Goal: Transaction & Acquisition: Purchase product/service

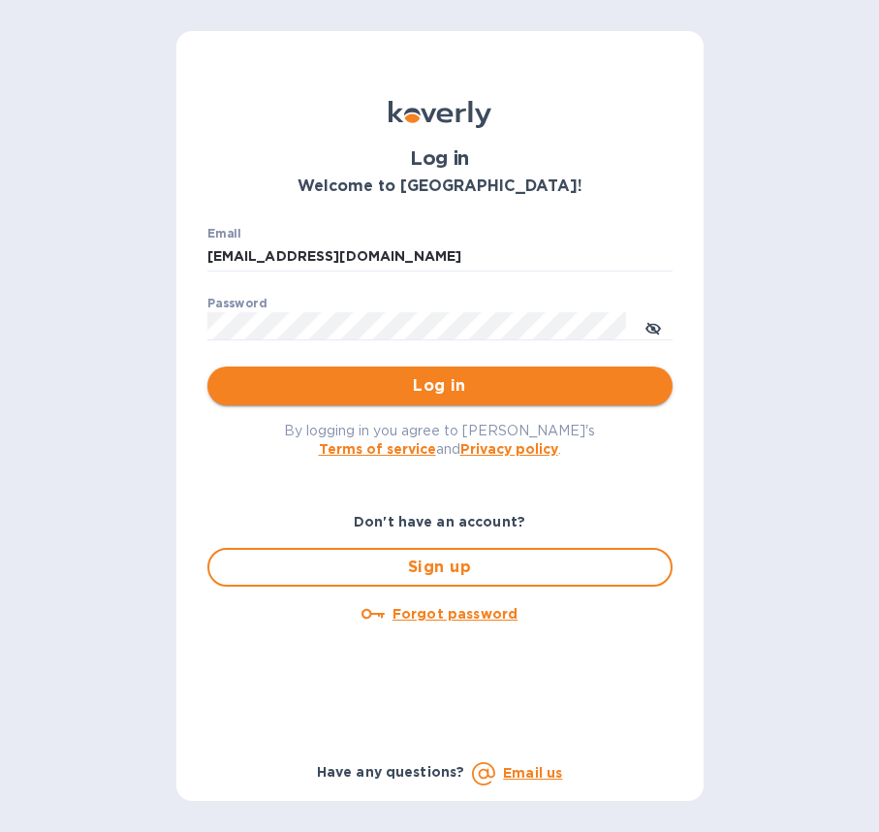
click at [495, 383] on span "Log in" at bounding box center [440, 385] width 434 height 23
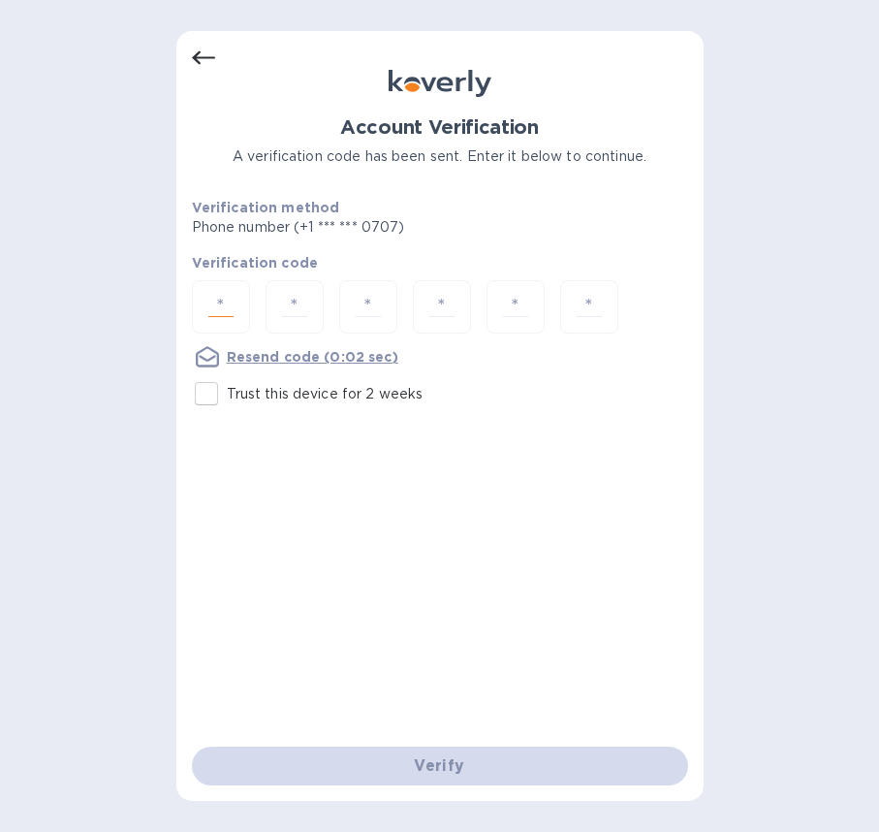
click at [211, 301] on input "number" at bounding box center [221, 307] width 41 height 36
type input "8"
type input "9"
type input "4"
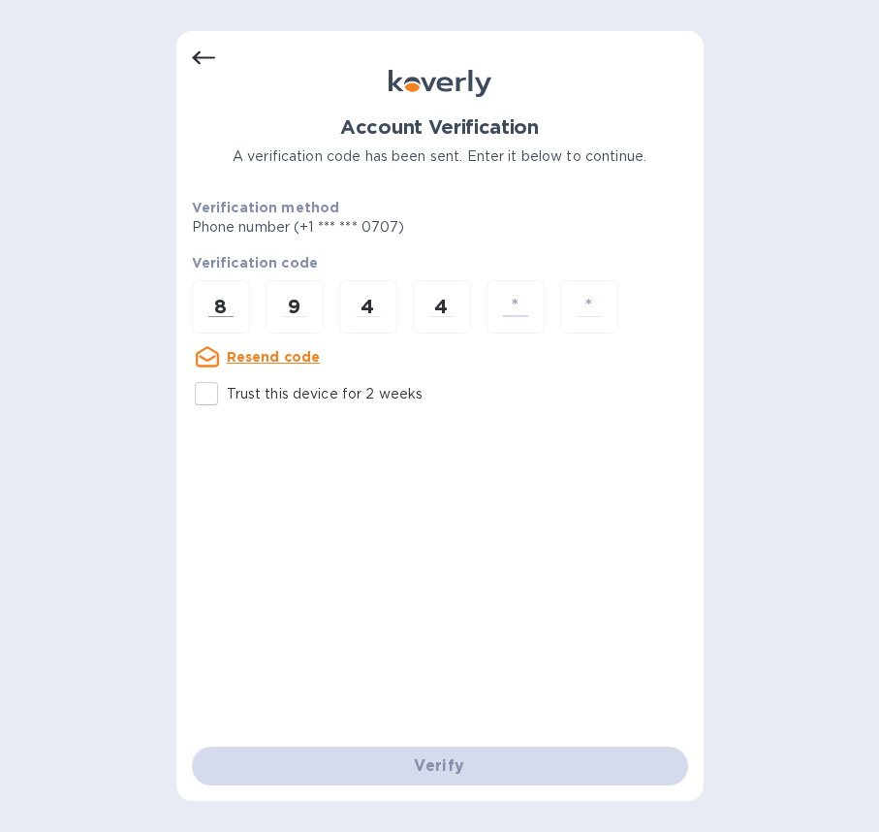
type input "1"
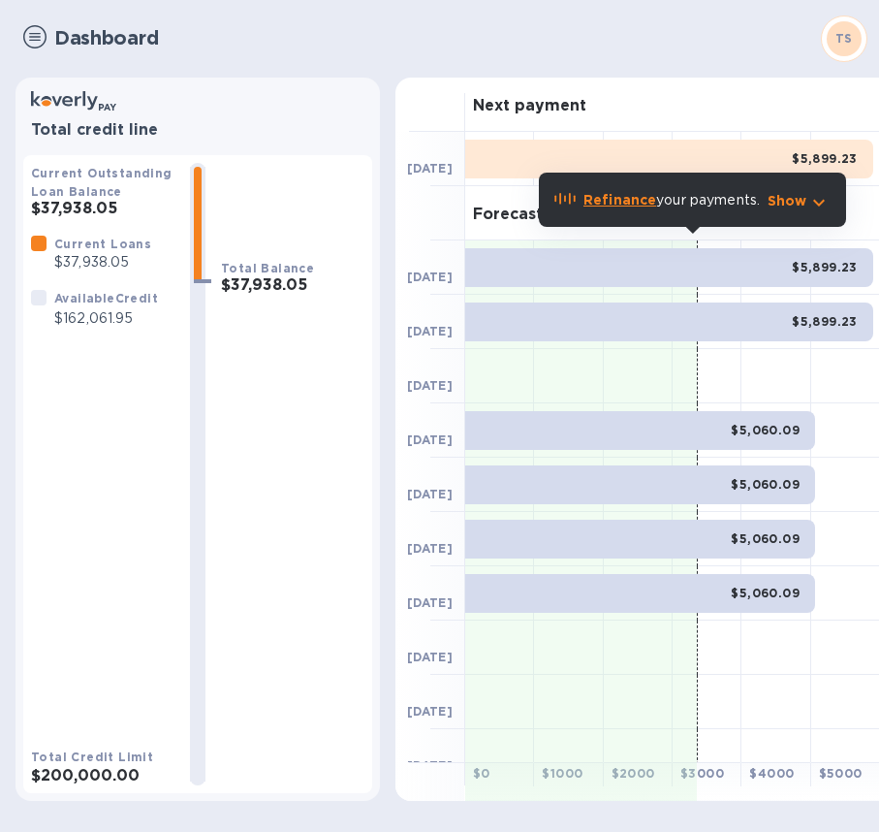
click at [32, 45] on img at bounding box center [34, 36] width 23 height 23
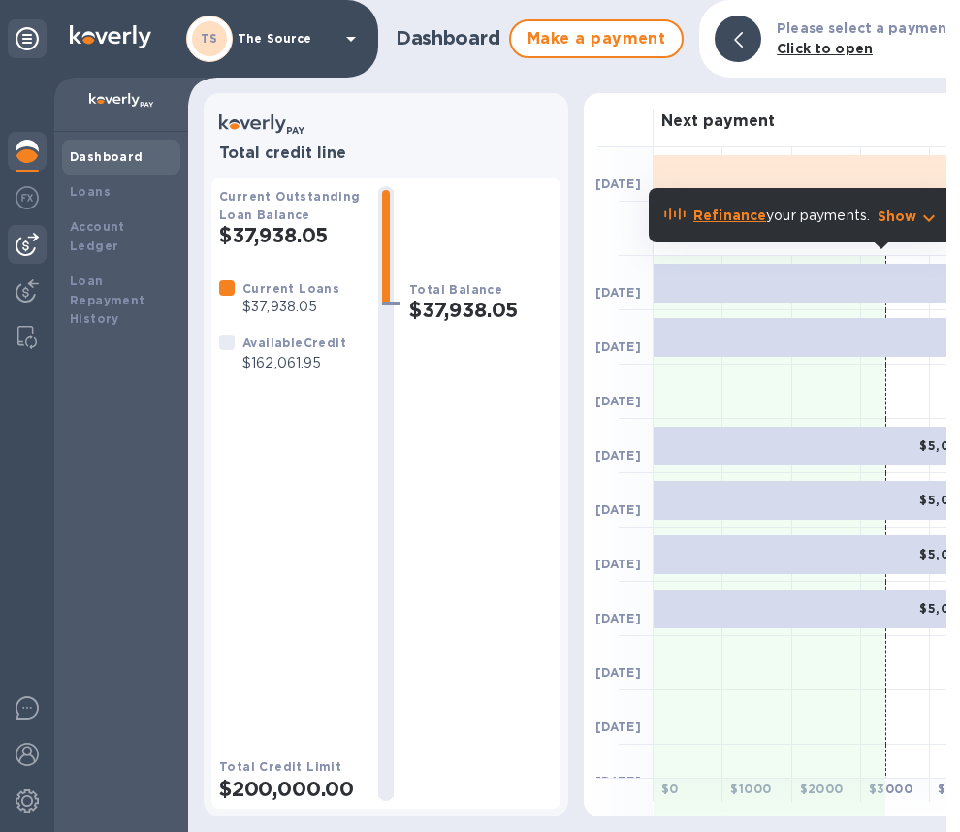
click at [31, 245] on img at bounding box center [27, 244] width 23 height 23
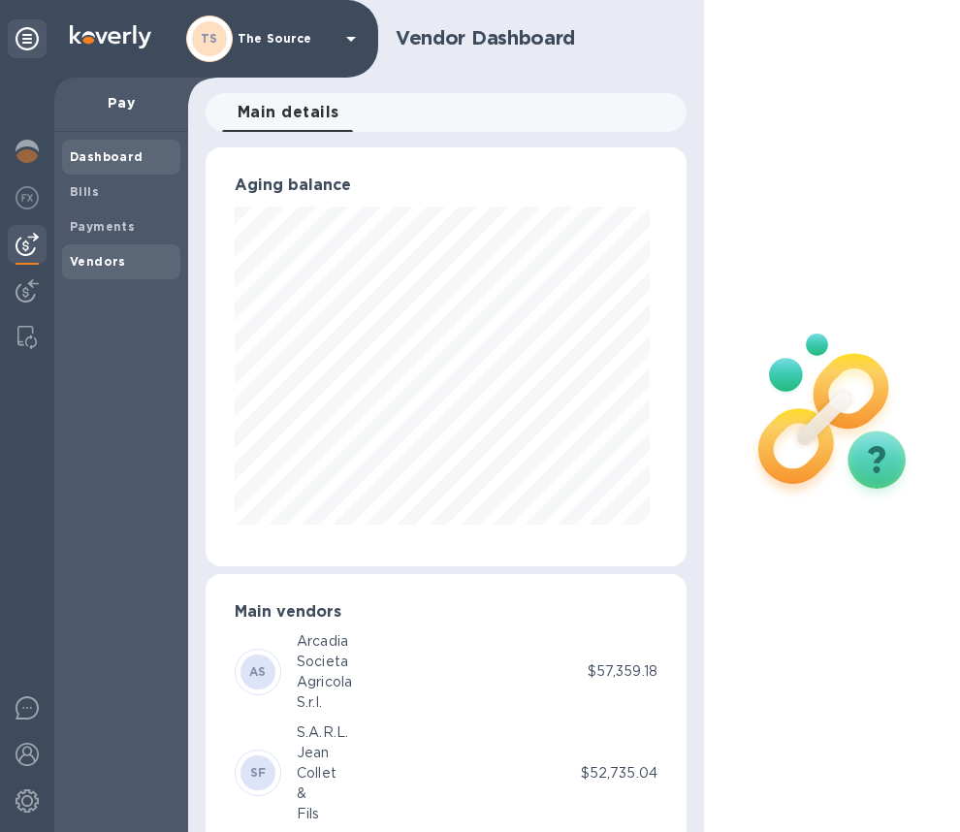
scroll to position [419, 473]
click at [104, 259] on b "Vendors" at bounding box center [98, 261] width 56 height 15
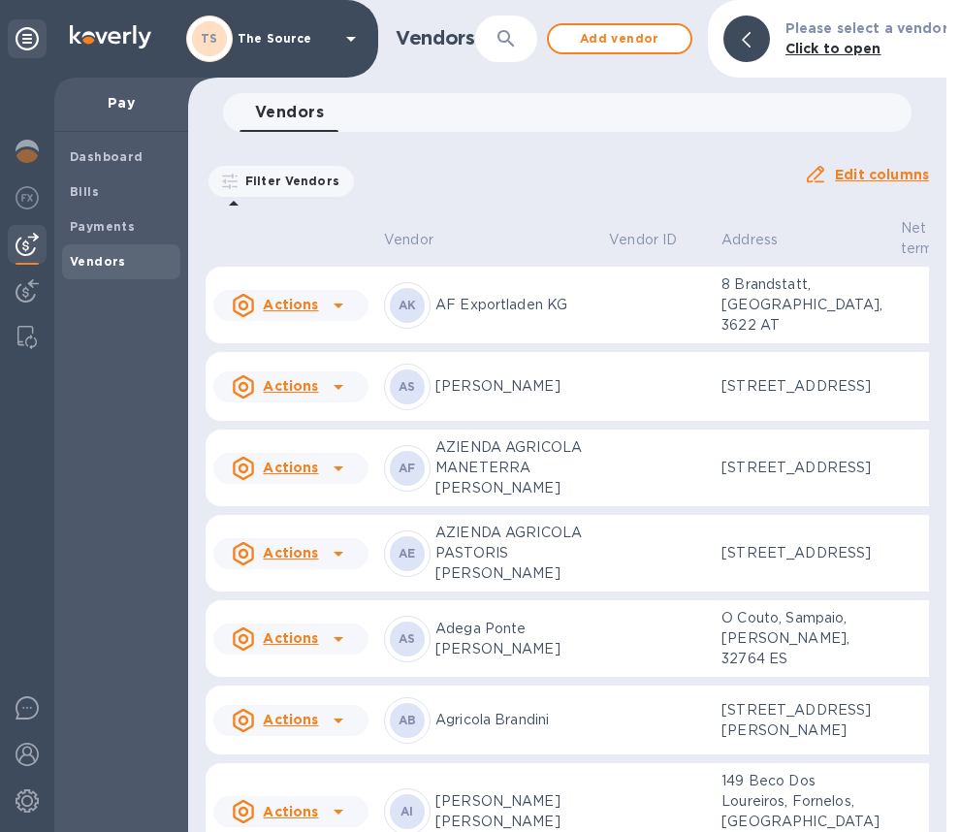
click at [513, 44] on icon "button" at bounding box center [505, 38] width 23 height 23
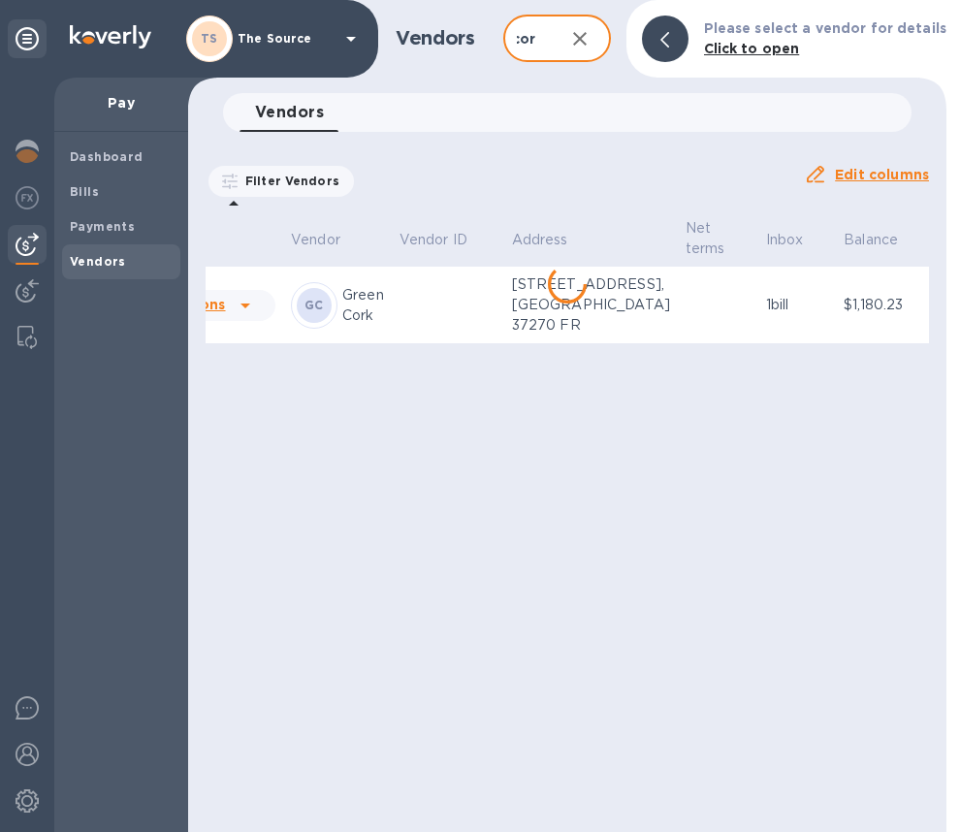
scroll to position [0, 109]
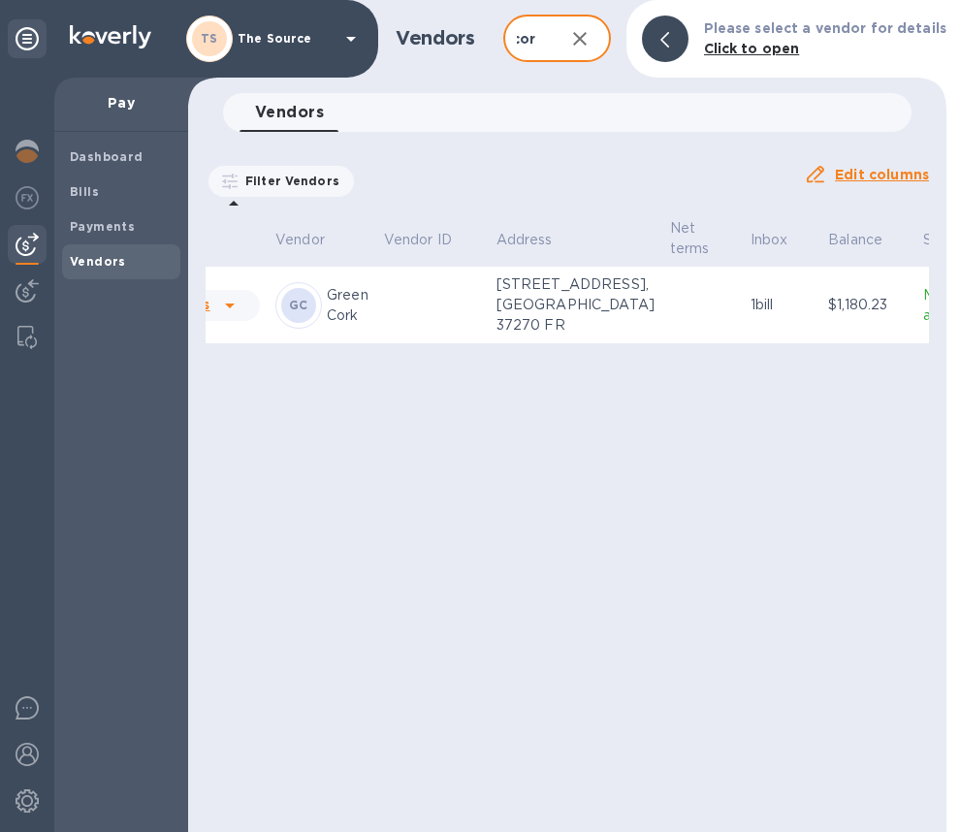
type input "green cork"
click at [662, 340] on td at bounding box center [702, 306] width 80 height 78
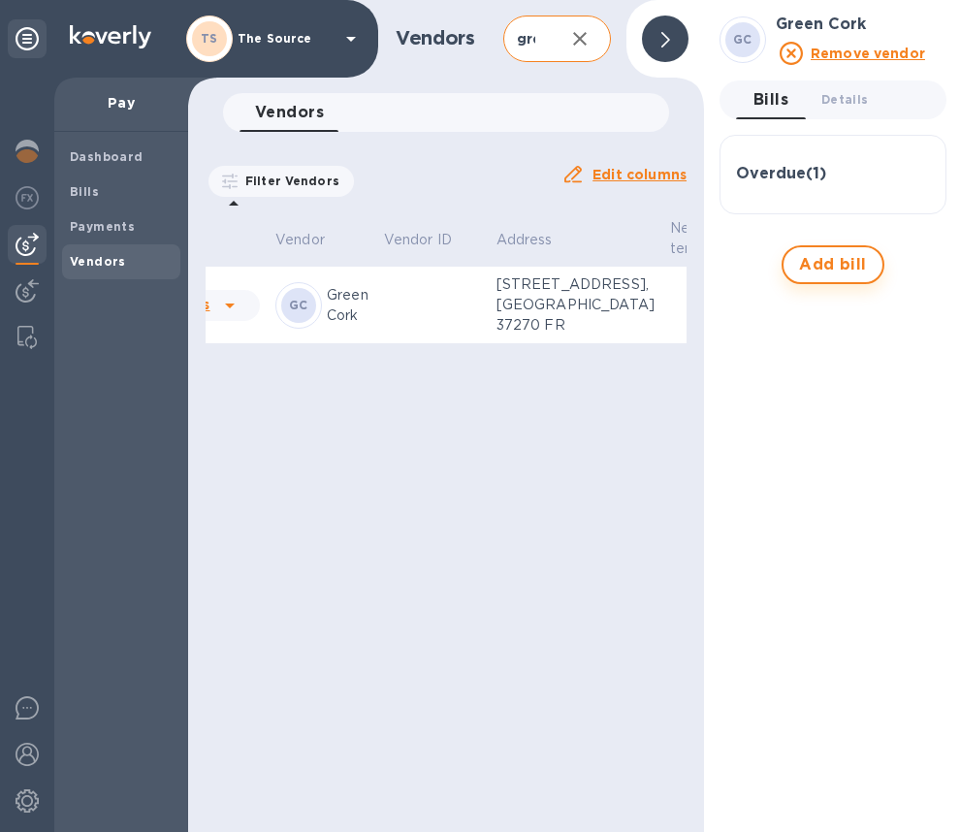
click at [825, 271] on span "Add bill" at bounding box center [833, 264] width 68 height 23
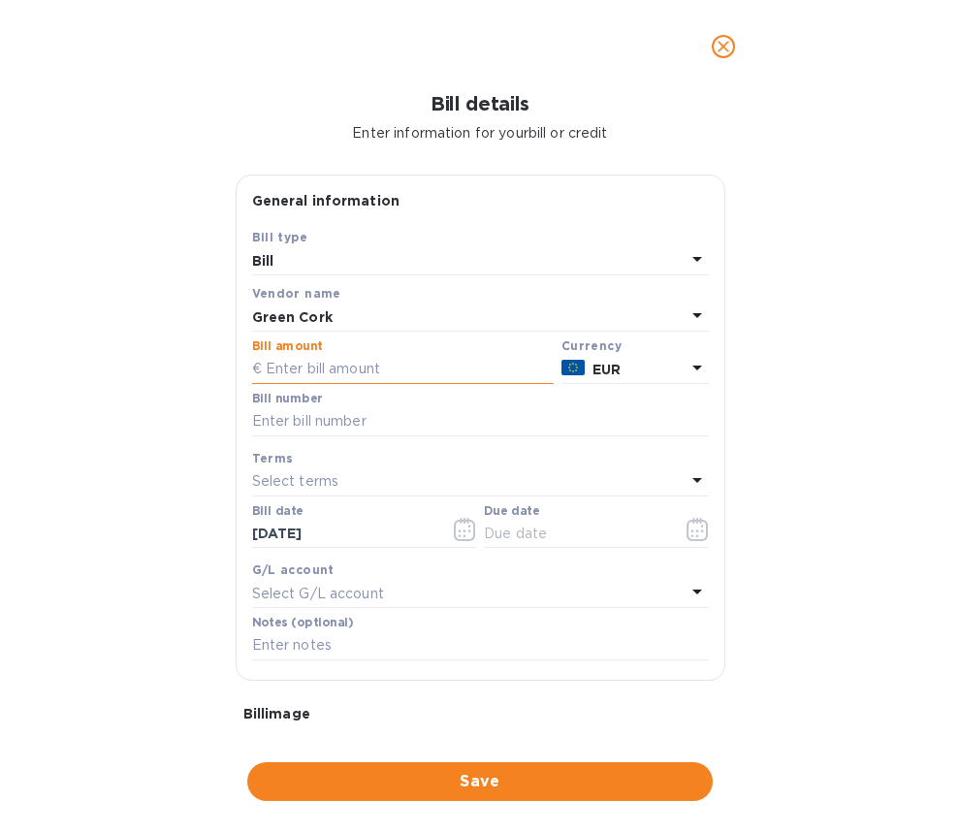
click at [375, 362] on input "text" at bounding box center [402, 369] width 301 height 29
type input "1,000"
click at [310, 423] on input "text" at bounding box center [480, 421] width 457 height 29
paste input "F202509/91"
type input "F202509/91"
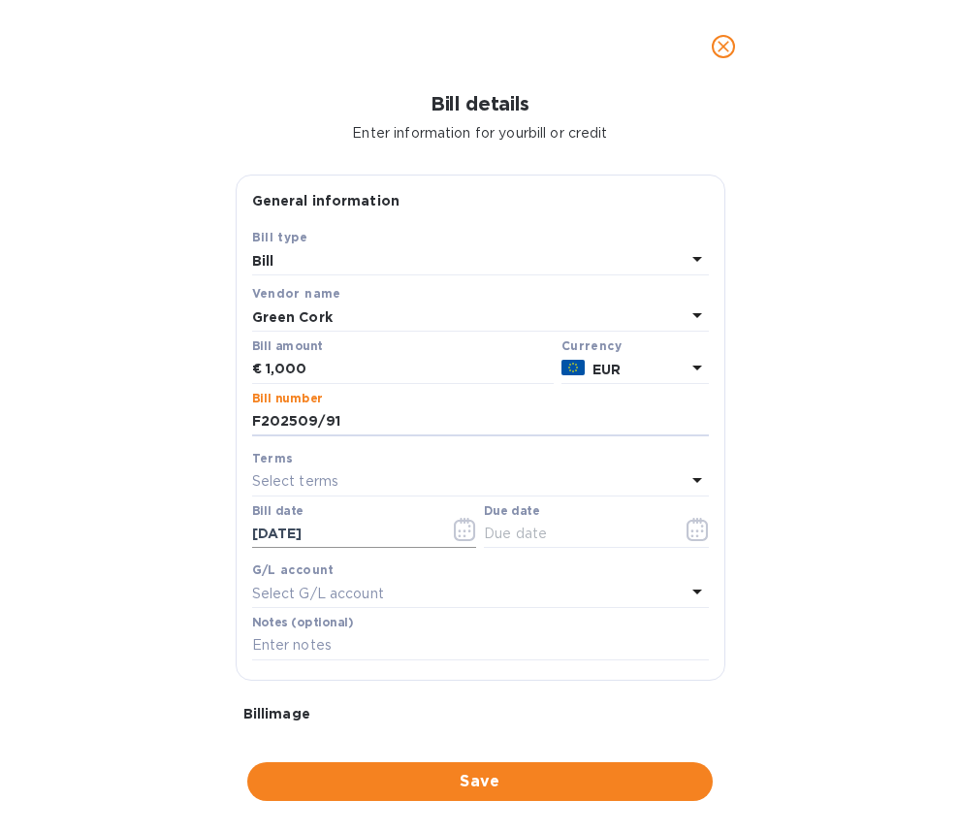
click at [463, 533] on icon "button" at bounding box center [464, 531] width 3 height 3
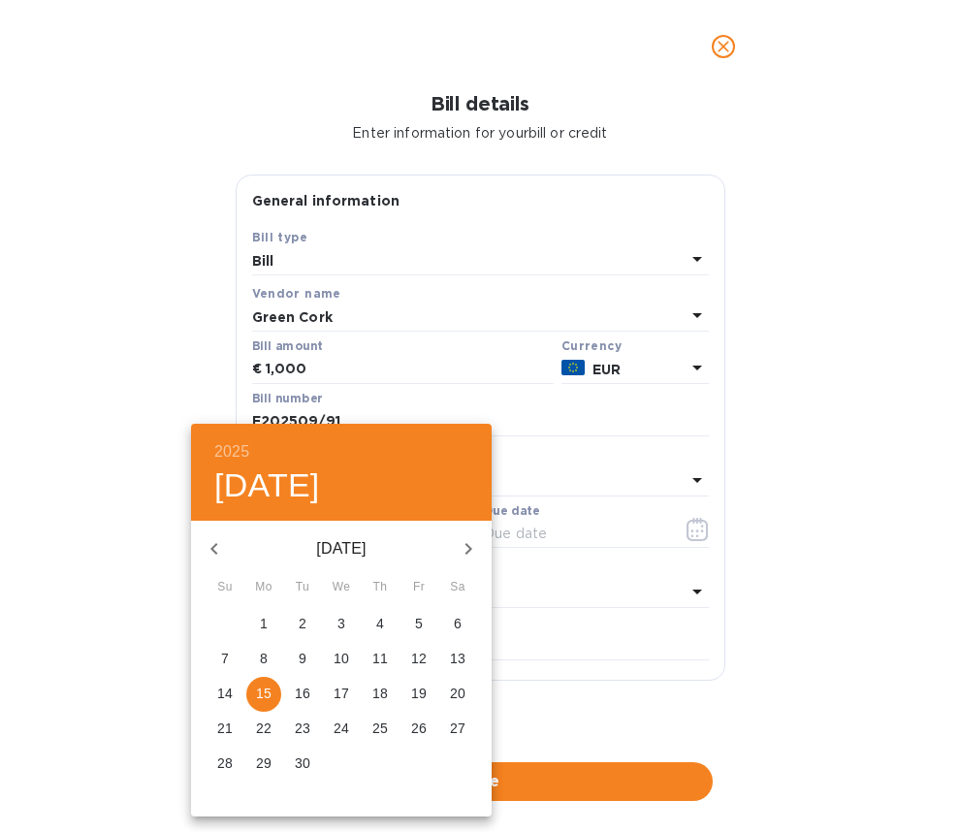
click at [217, 541] on icon "button" at bounding box center [214, 548] width 23 height 23
click at [228, 788] on p "31" at bounding box center [225, 797] width 16 height 19
type input "[DATE]"
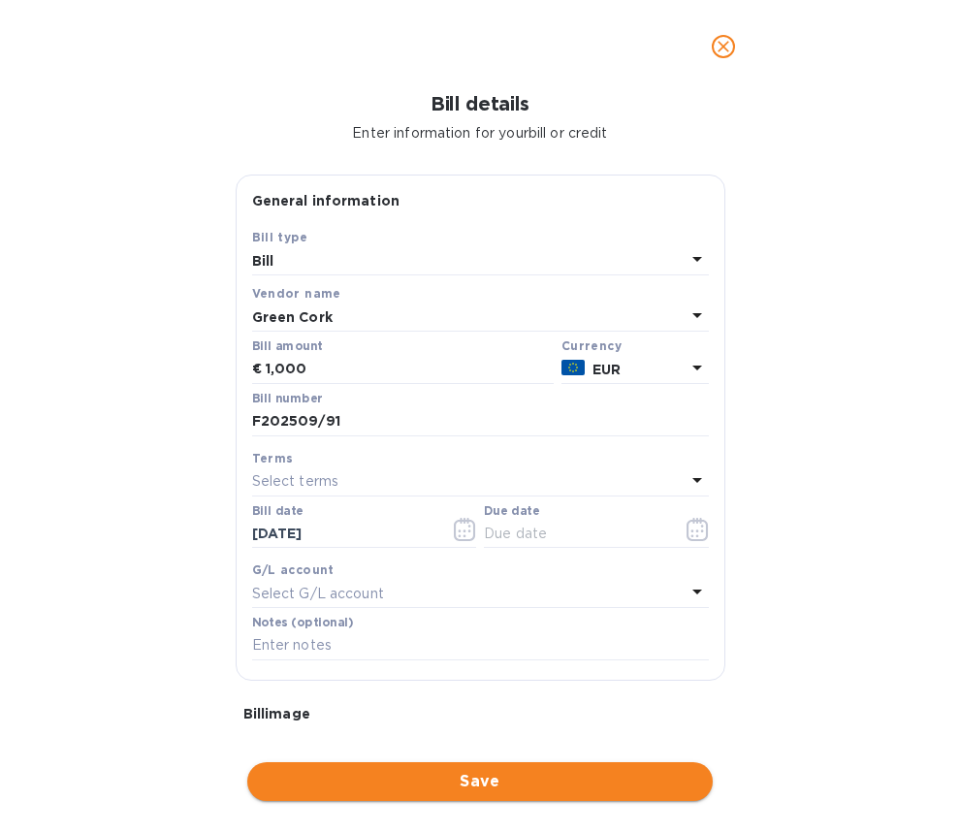
click at [447, 771] on span "Save" at bounding box center [480, 781] width 434 height 23
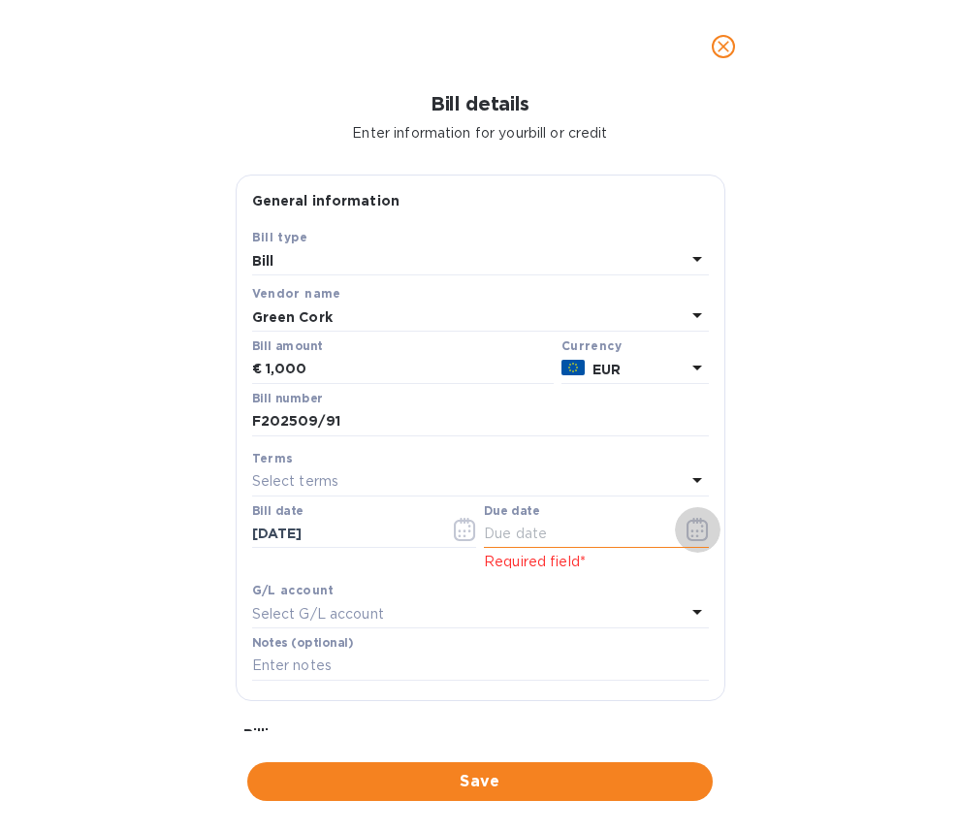
click at [687, 525] on icon "button" at bounding box center [697, 529] width 22 height 23
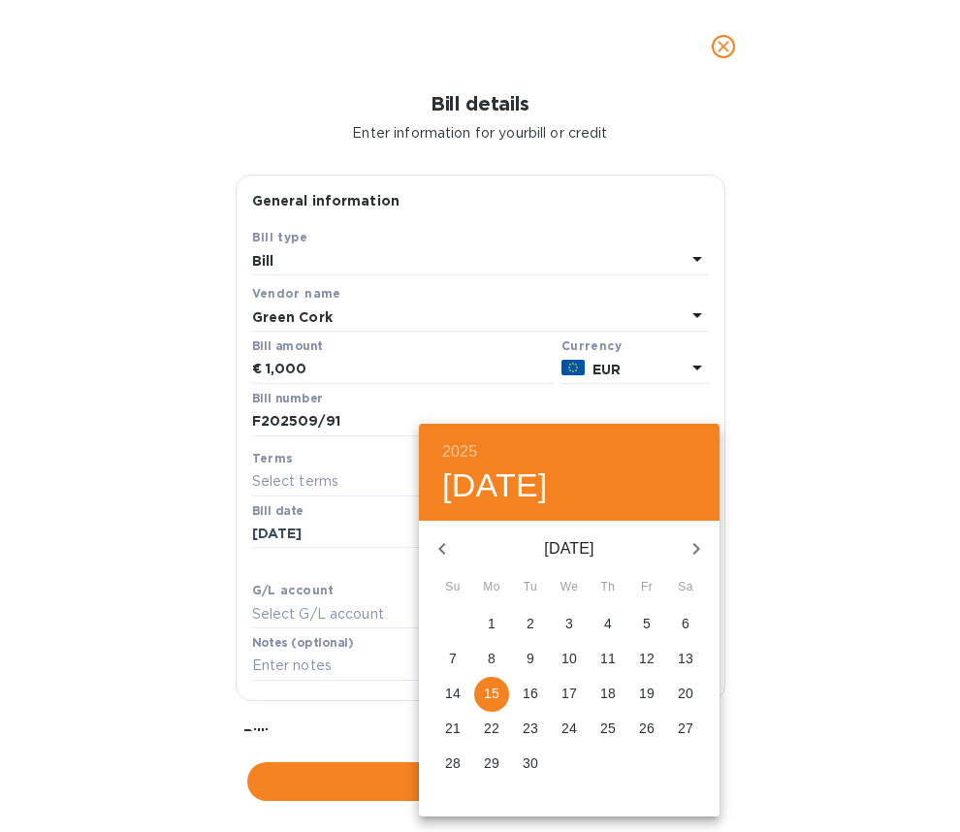
click at [503, 690] on span "15" at bounding box center [491, 692] width 35 height 19
type input "[DATE]"
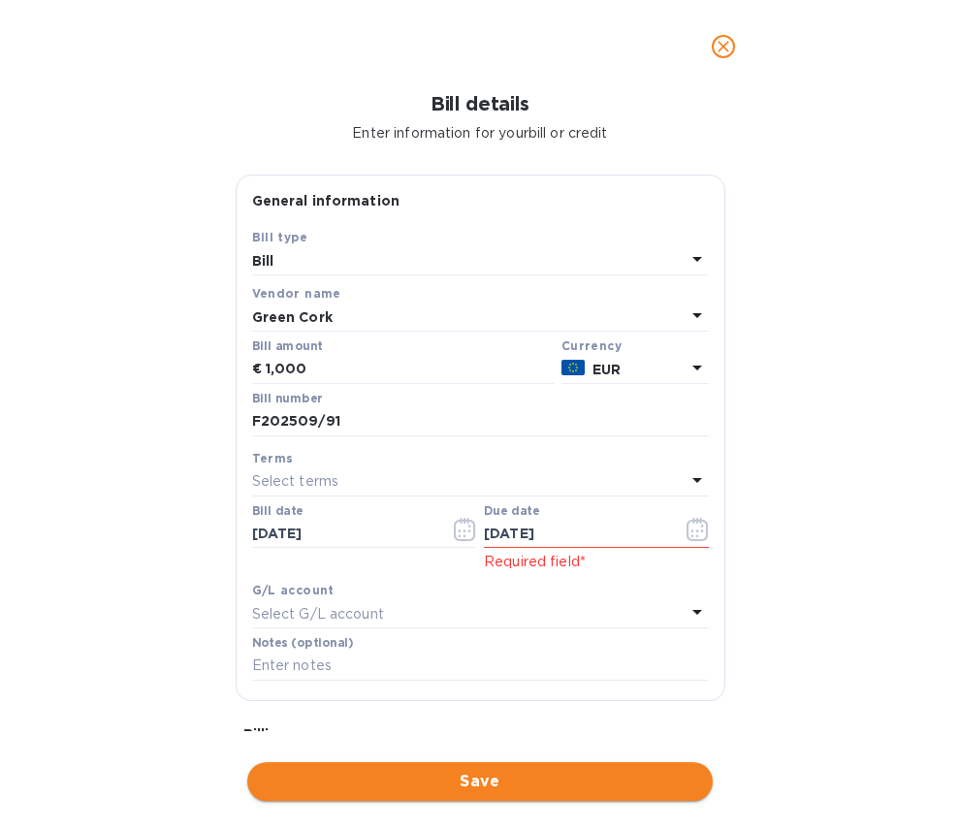
click at [473, 782] on span "Save" at bounding box center [480, 781] width 434 height 23
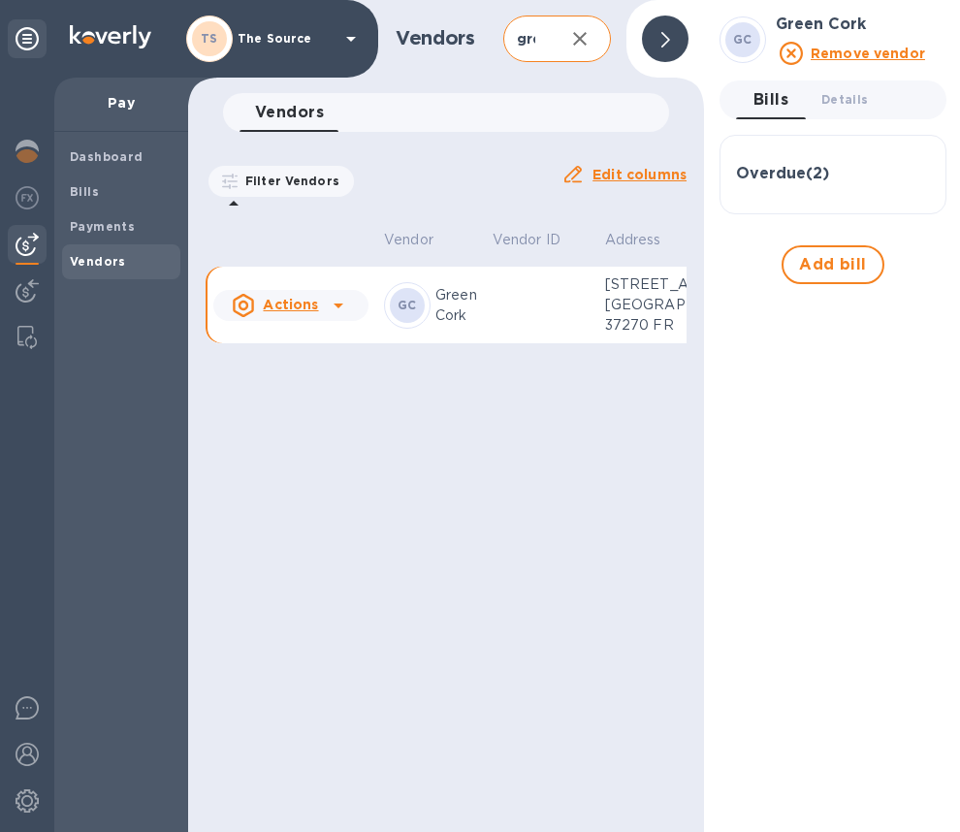
click at [729, 179] on div "Overdue ( 2 ) Bill № F202508/83 Bill Date [DATE] Amount €1,000.00 Balance €1,00…" at bounding box center [832, 174] width 227 height 79
click at [102, 190] on span "Bills" at bounding box center [121, 191] width 103 height 19
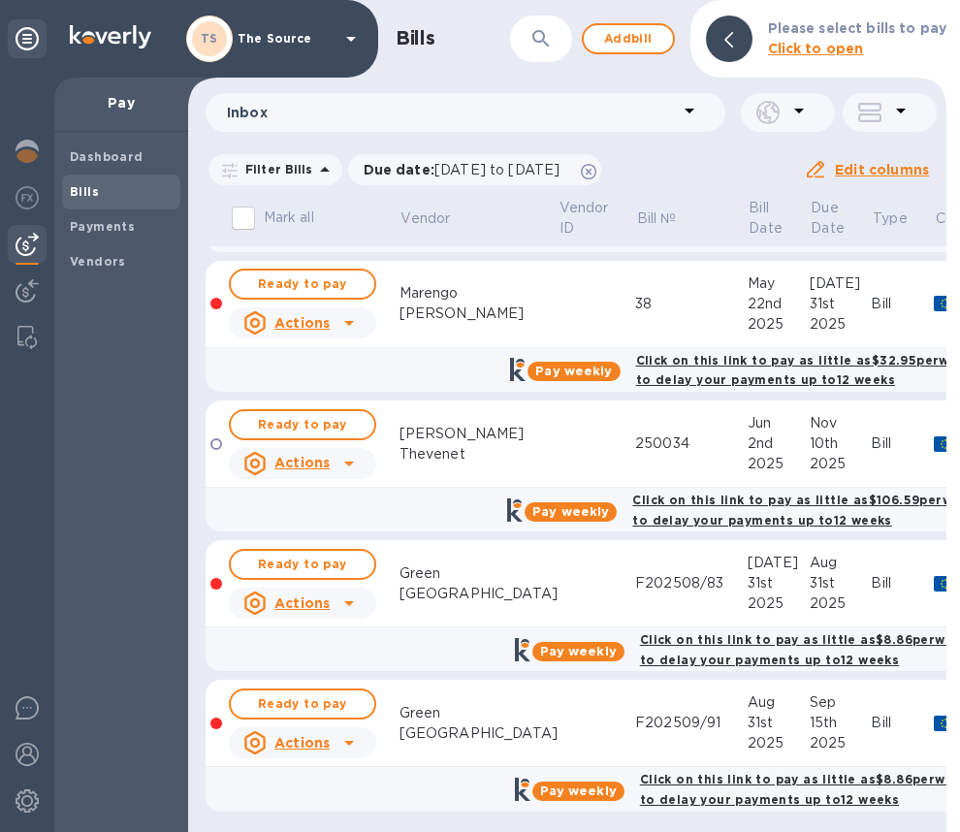
scroll to position [887, 0]
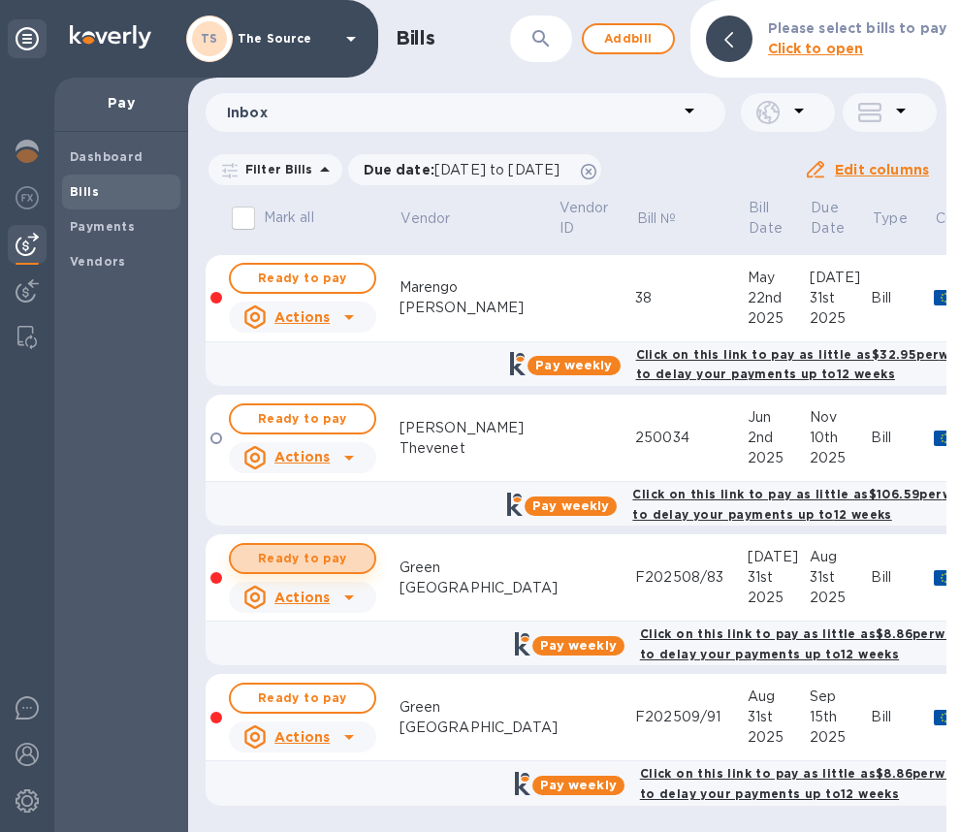
click at [332, 547] on span "Ready to pay" at bounding box center [302, 558] width 112 height 23
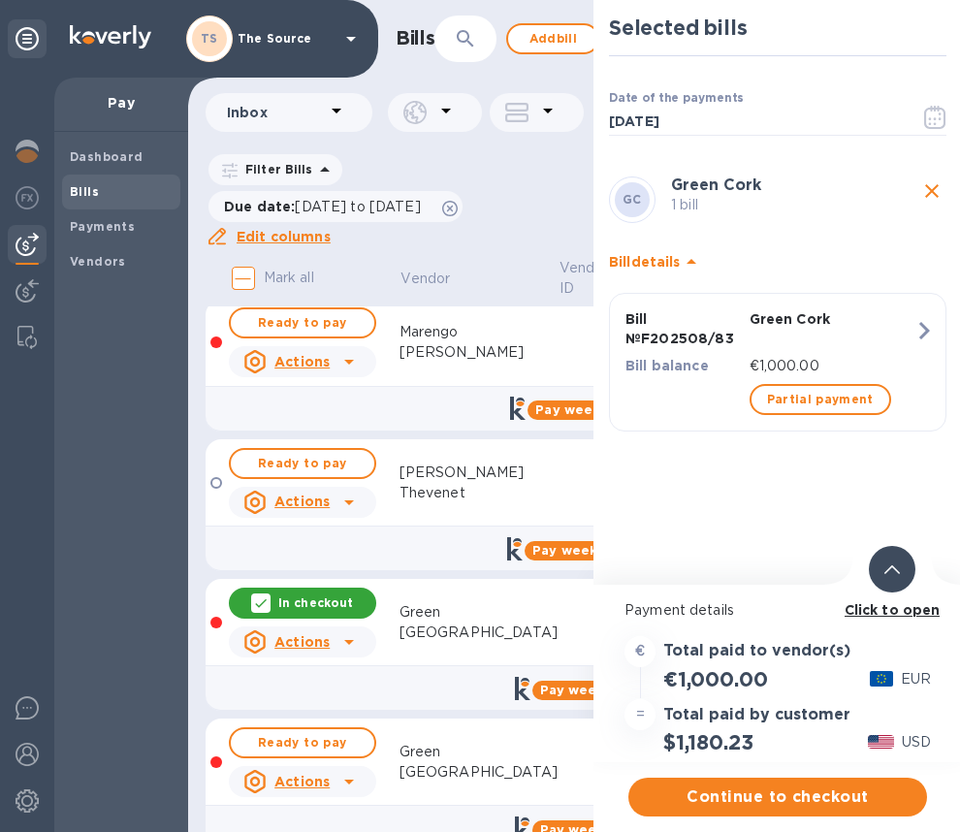
click at [878, 573] on div at bounding box center [892, 569] width 47 height 47
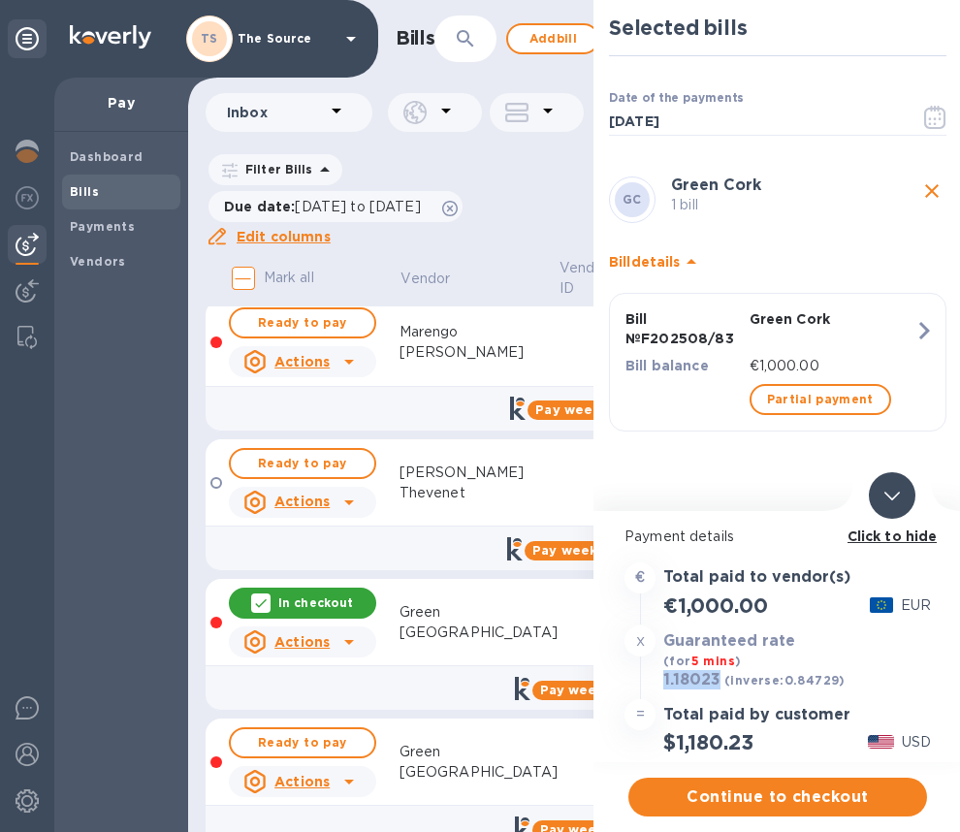
drag, startPoint x: 719, startPoint y: 681, endPoint x: 660, endPoint y: 682, distance: 59.1
click at [660, 682] on div "1.18023 (inverse: 0.84729 )" at bounding box center [754, 680] width 190 height 27
copy h3 "1.18023"
click at [740, 803] on span "Continue to checkout" at bounding box center [778, 796] width 268 height 23
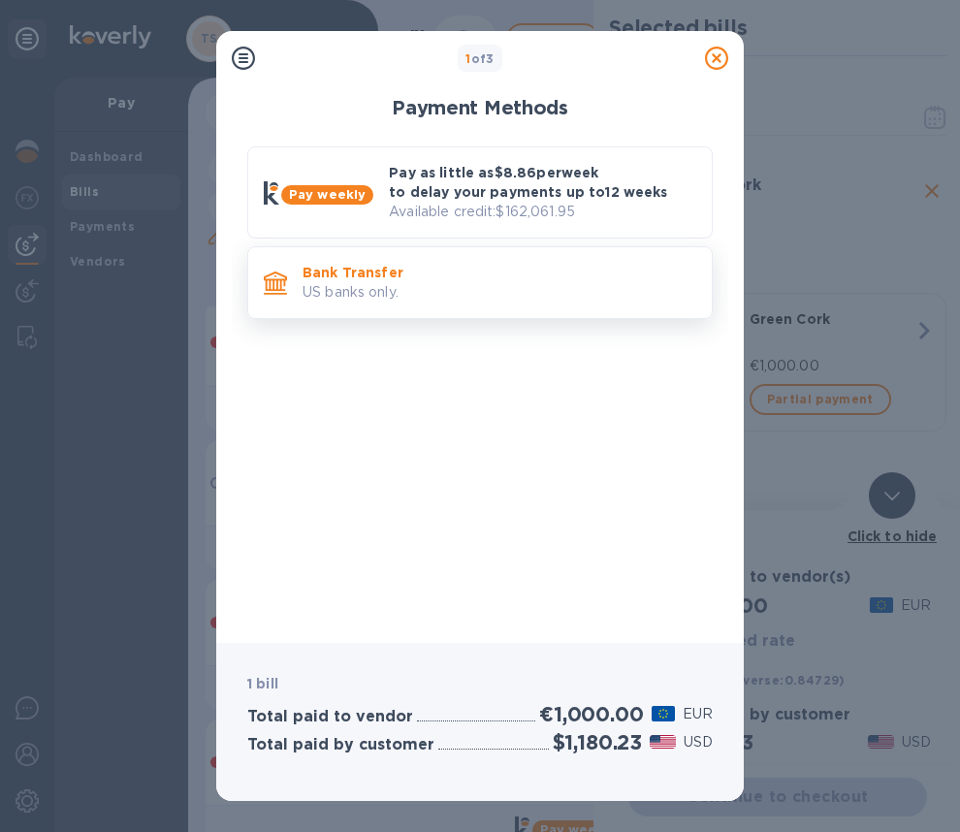
click at [522, 271] on p "Bank Transfer" at bounding box center [499, 272] width 394 height 19
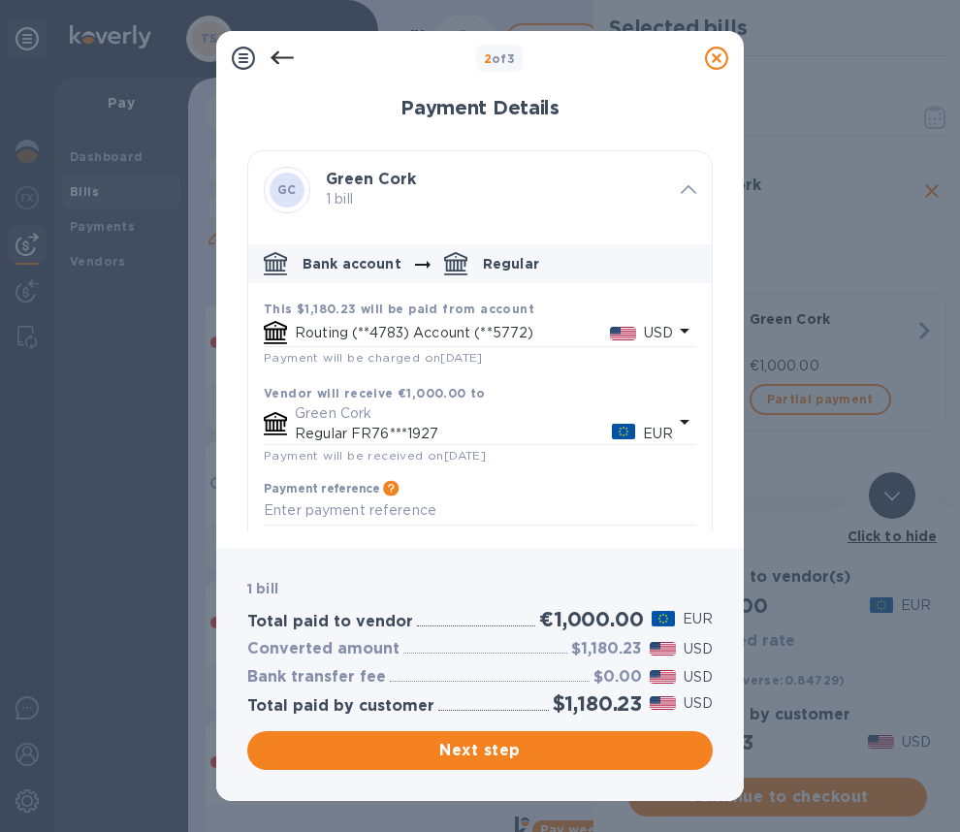
click at [673, 329] on icon "default-method" at bounding box center [684, 330] width 23 height 23
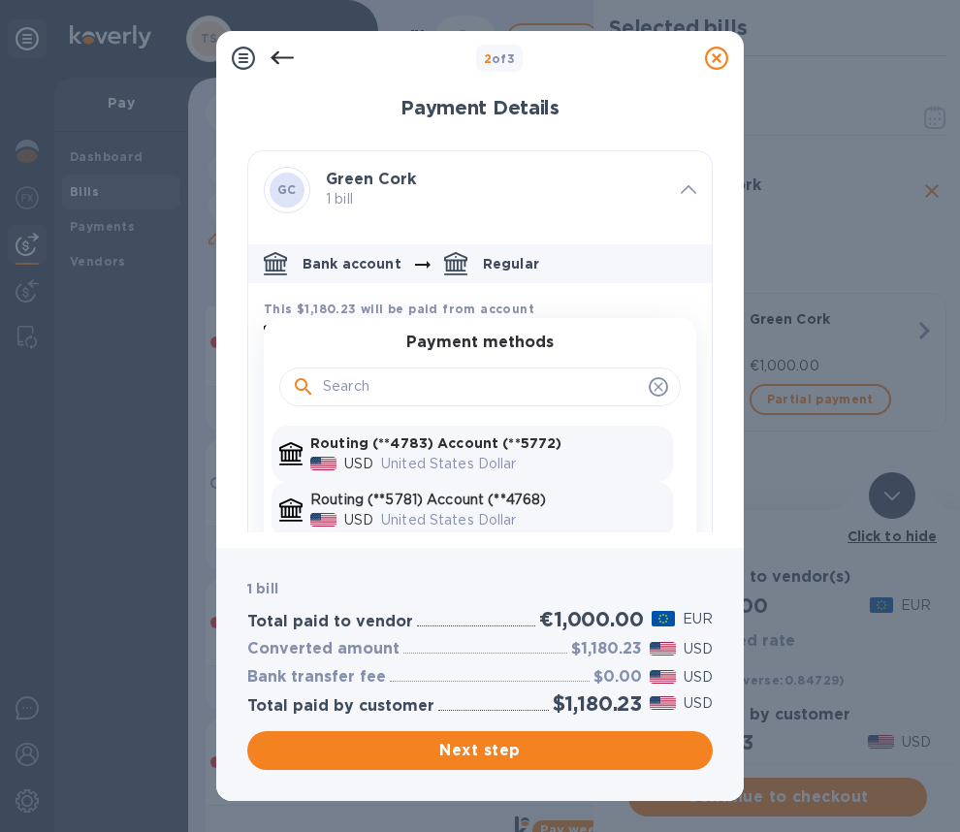
click at [509, 501] on p "Routing (**5781) Account (**4768)" at bounding box center [487, 500] width 355 height 20
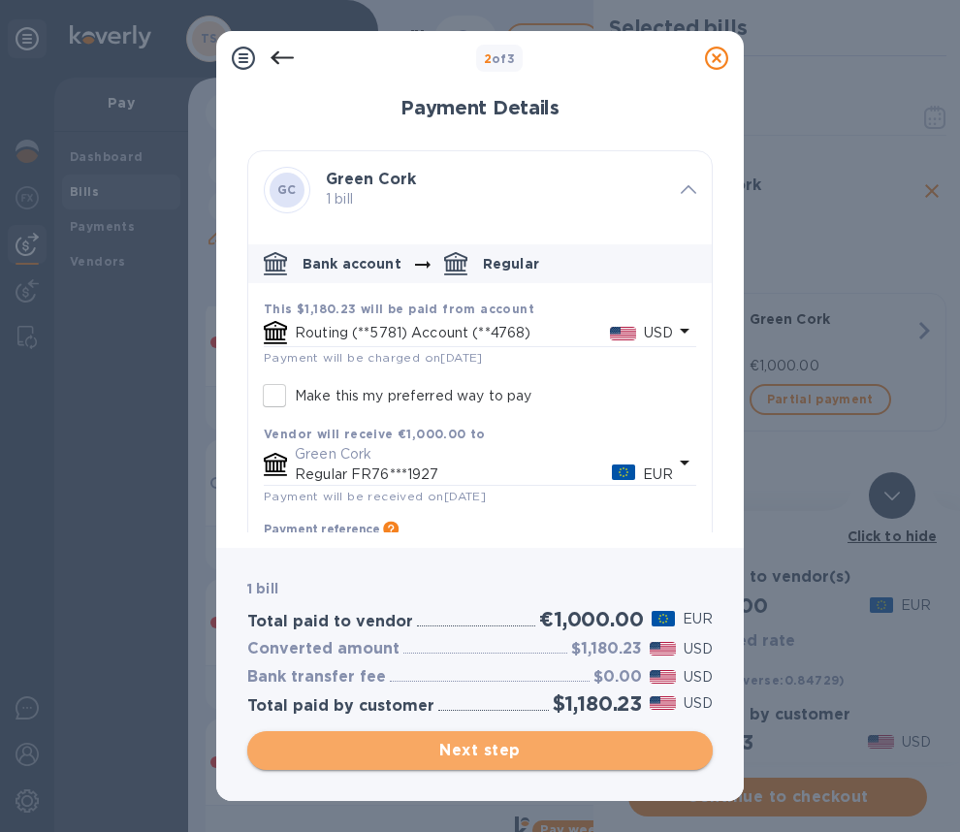
click at [516, 749] on span "Next step" at bounding box center [480, 750] width 434 height 23
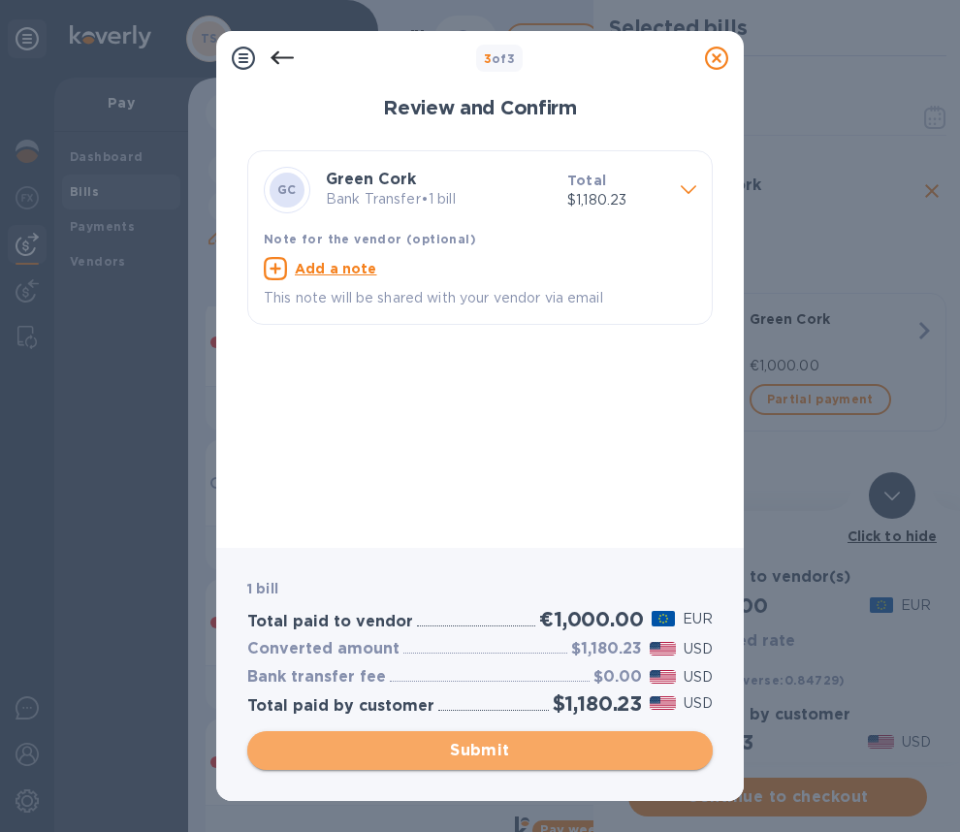
click at [483, 755] on span "Submit" at bounding box center [480, 750] width 434 height 23
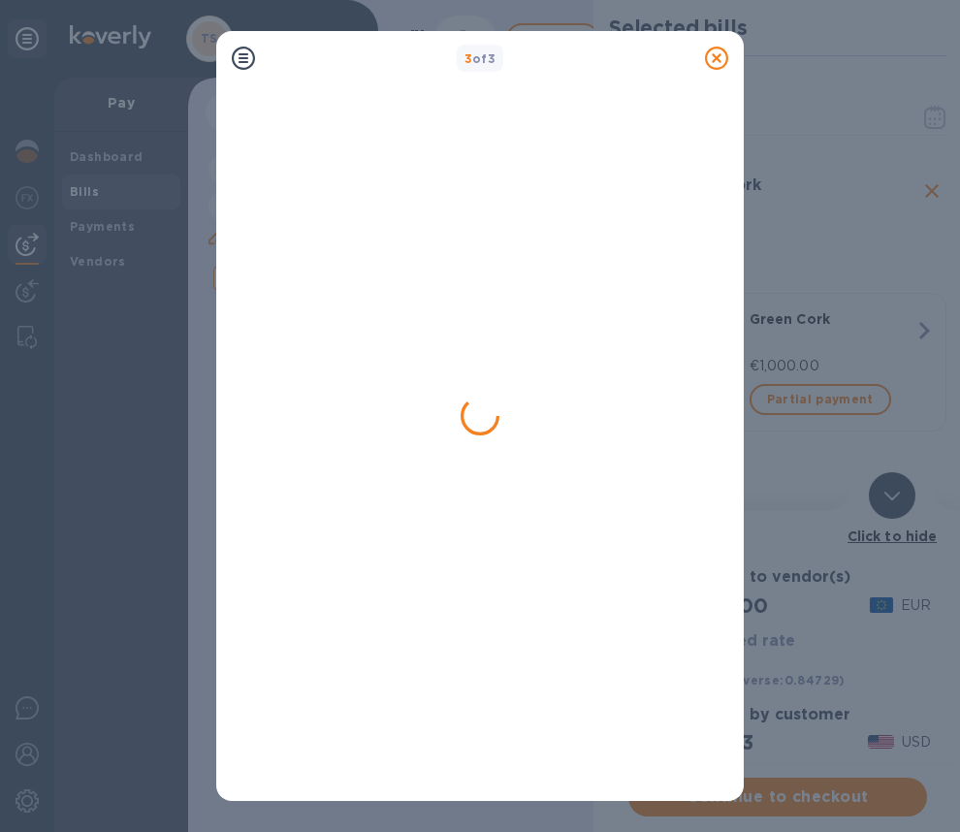
scroll to position [0, 0]
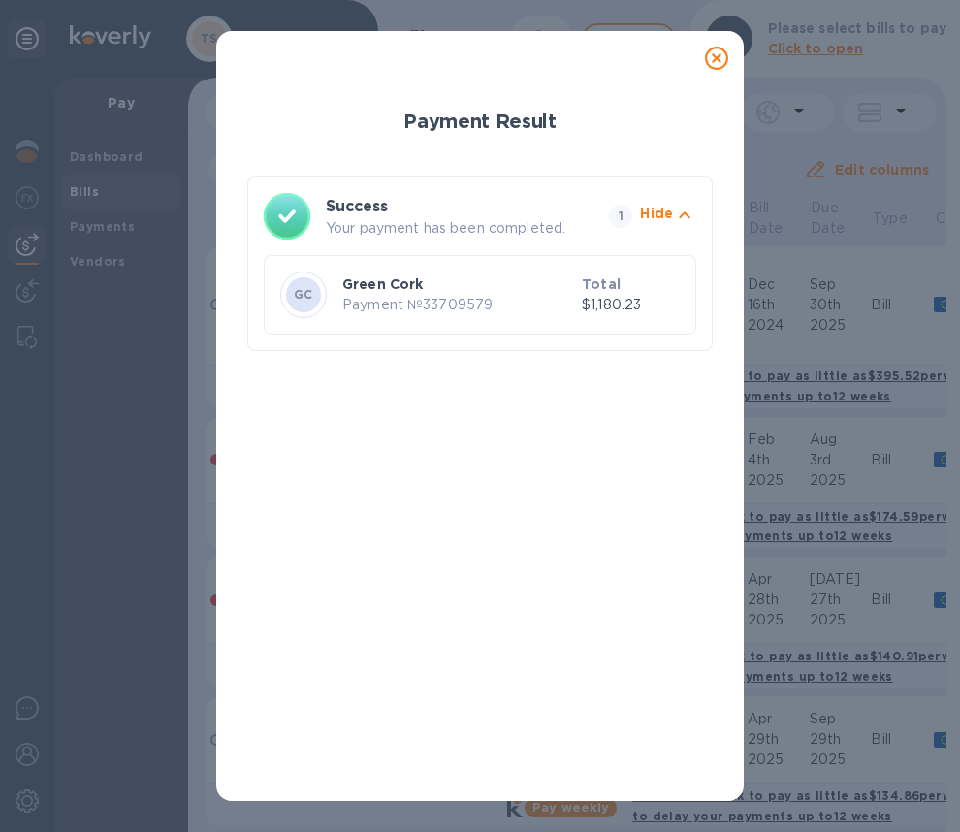
click at [714, 52] on icon at bounding box center [716, 58] width 23 height 23
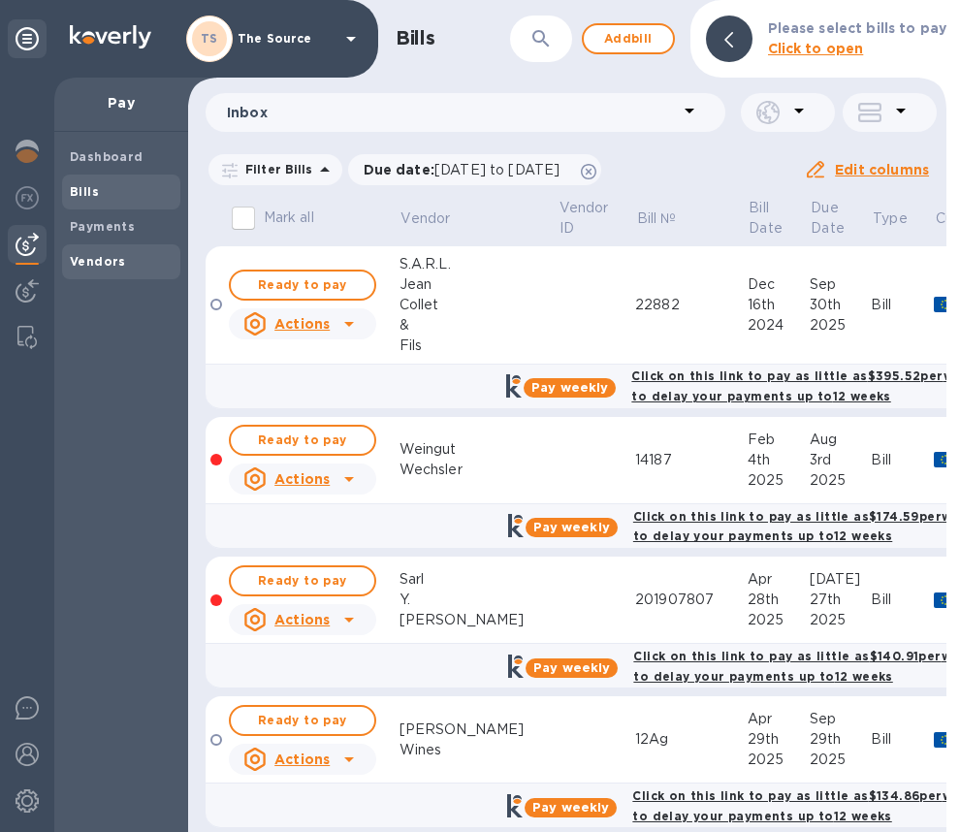
click at [107, 275] on div "Vendors" at bounding box center [121, 261] width 118 height 35
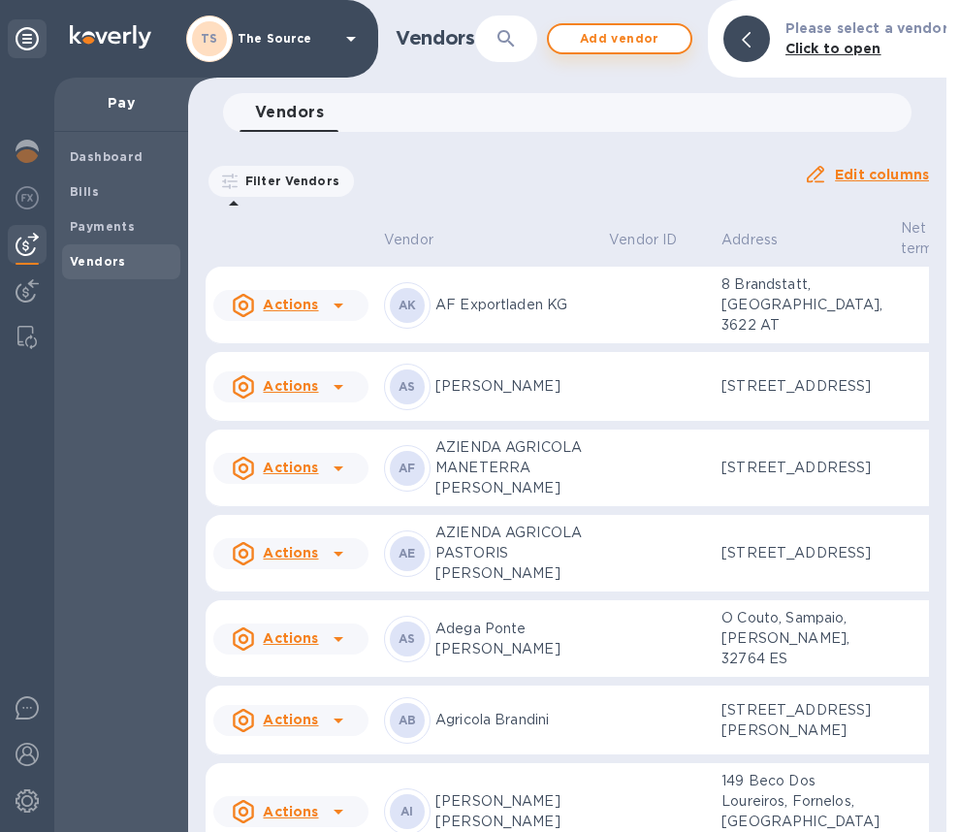
click at [609, 46] on span "Add vendor" at bounding box center [619, 38] width 111 height 23
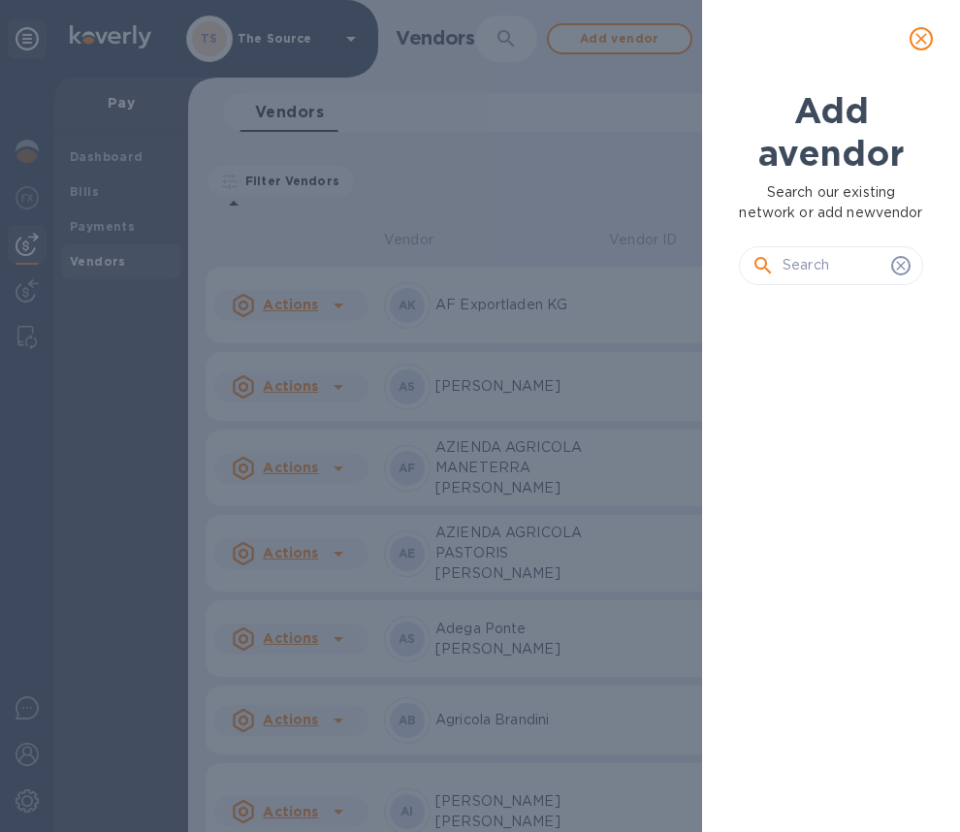
scroll to position [445, 192]
click at [813, 277] on input "text" at bounding box center [832, 265] width 101 height 29
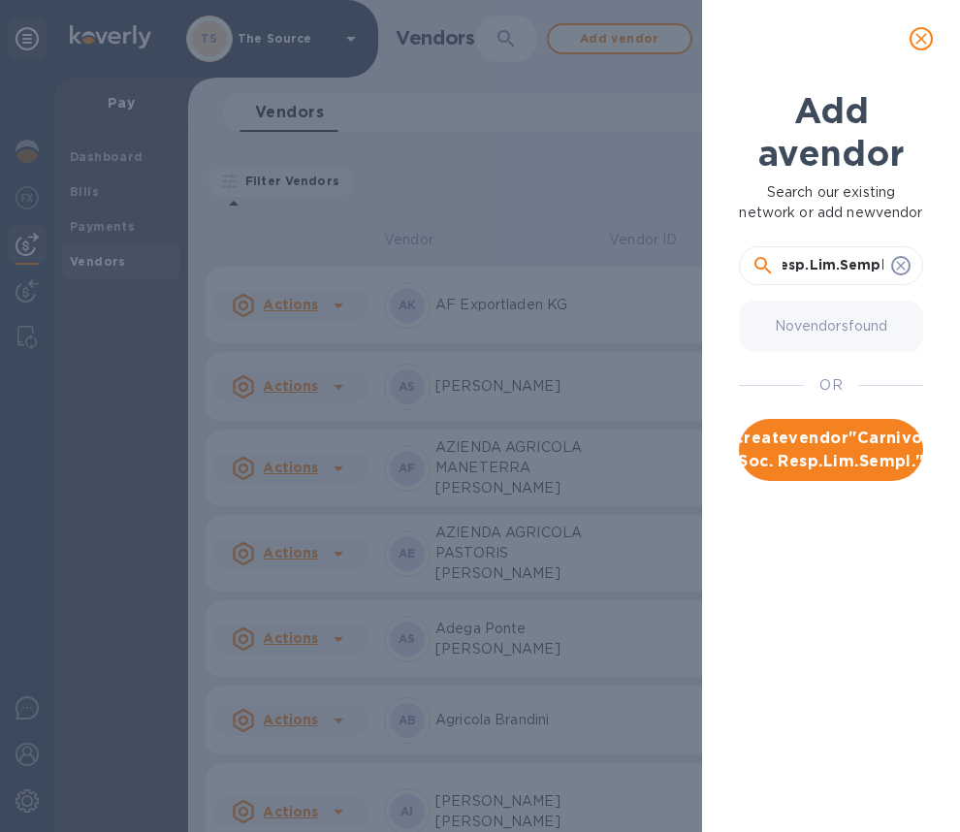
scroll to position [0, 0]
click at [793, 280] on input "Carnivor Soc. Resp.Lim.Sempl." at bounding box center [832, 265] width 101 height 29
paste input "ARNIVOR SRLS"
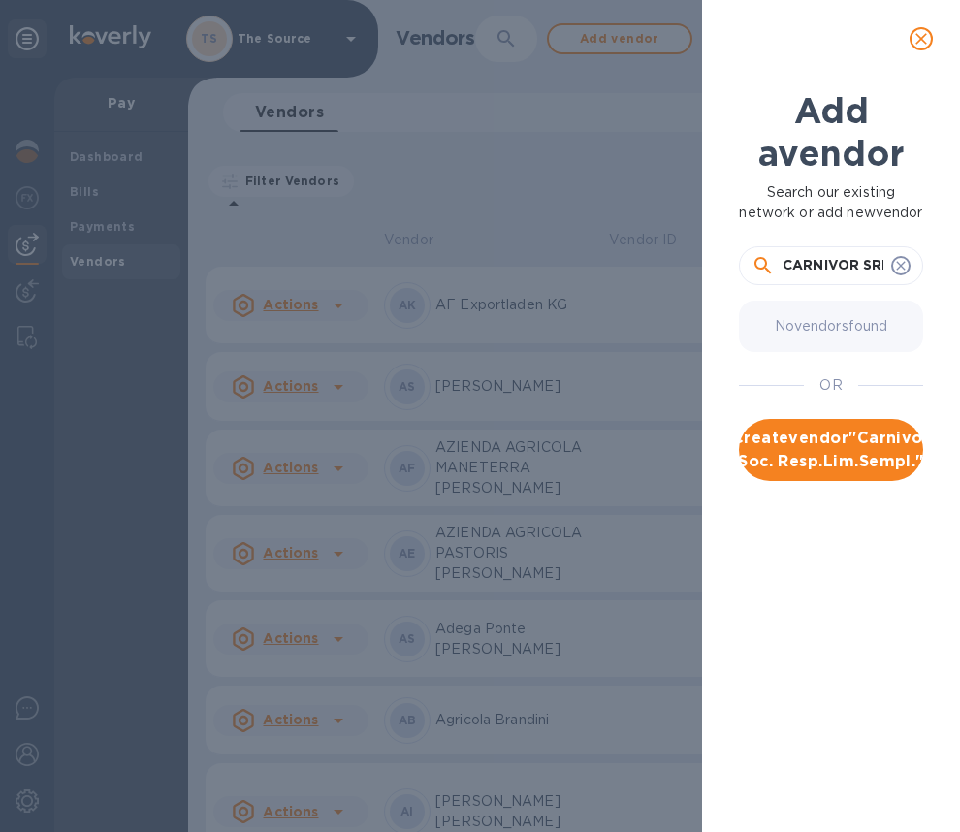
scroll to position [0, 21]
type input "CARNIVOR SRLS."
click at [823, 471] on span "Create vendor " CARNIVOR SRLS. "" at bounding box center [830, 450] width 153 height 47
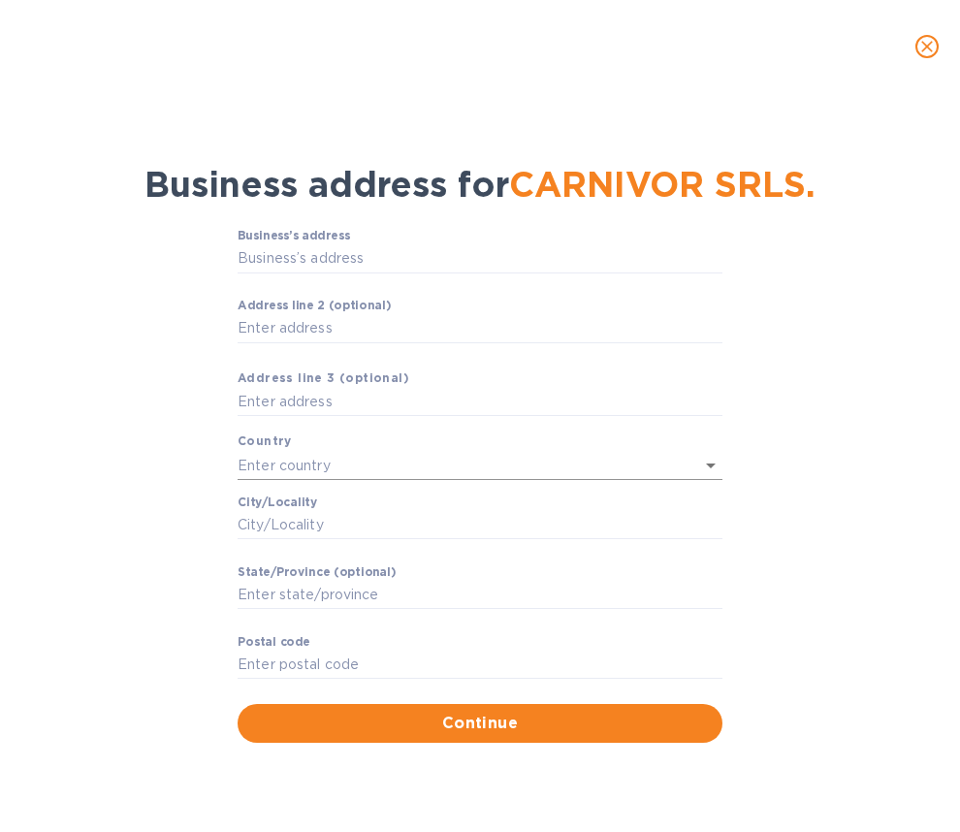
click at [280, 459] on input "text" at bounding box center [452, 465] width 430 height 28
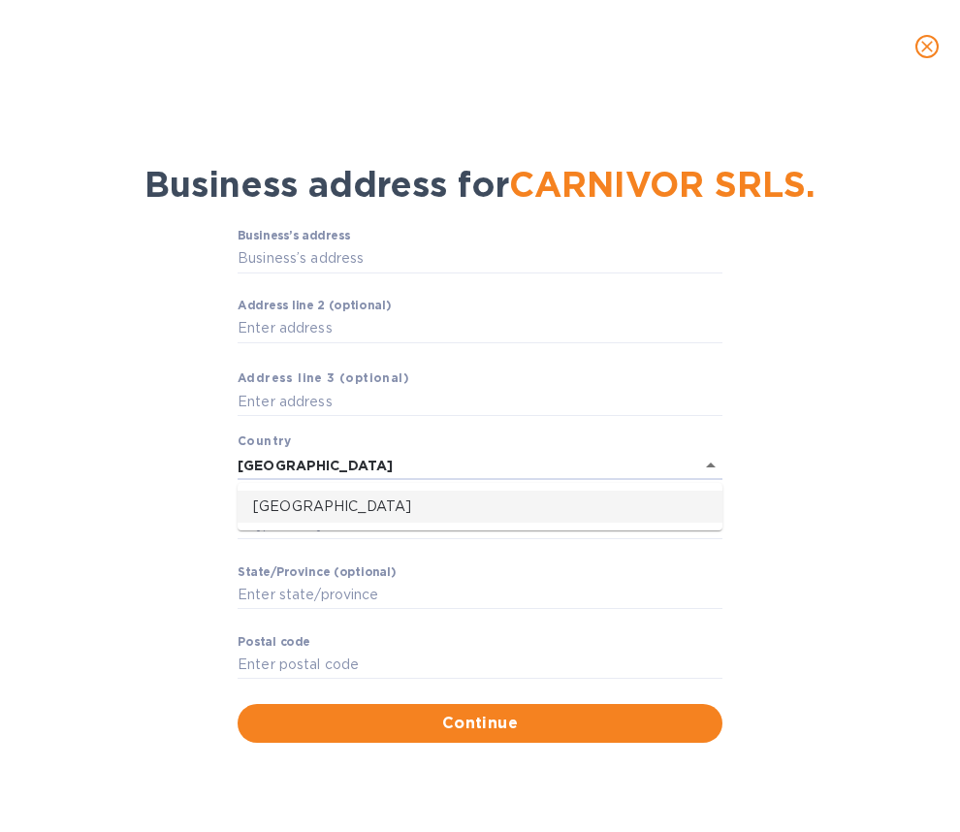
click at [306, 510] on p "[GEOGRAPHIC_DATA]" at bounding box center [480, 506] width 454 height 20
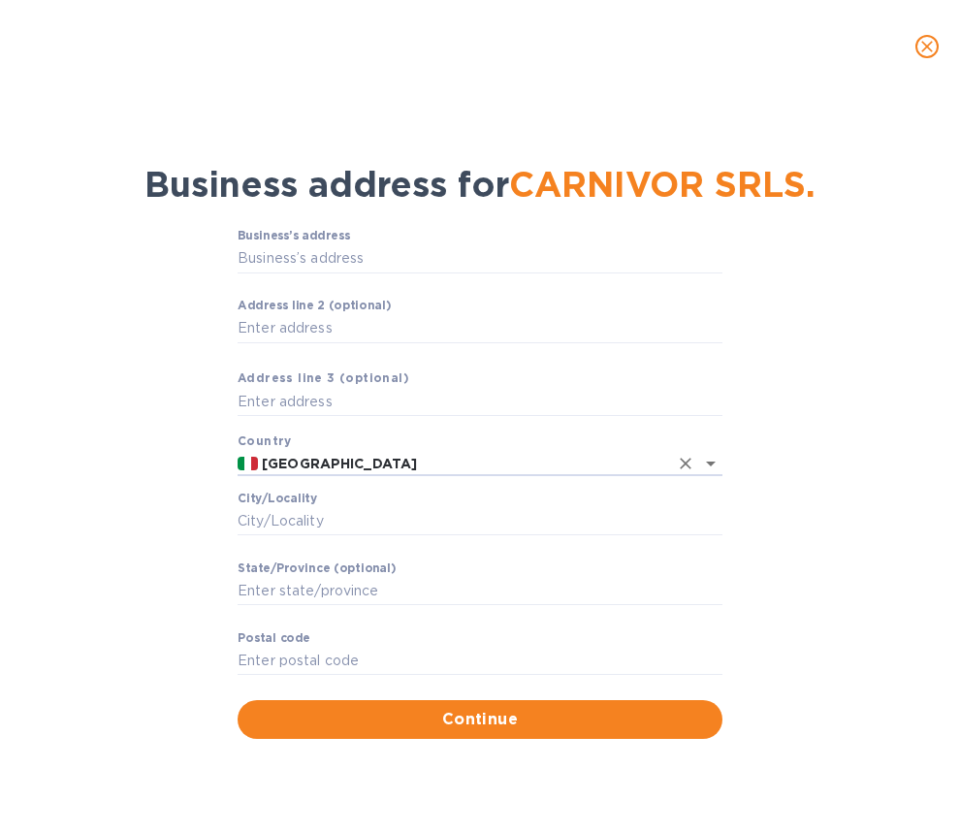
type input "[GEOGRAPHIC_DATA]"
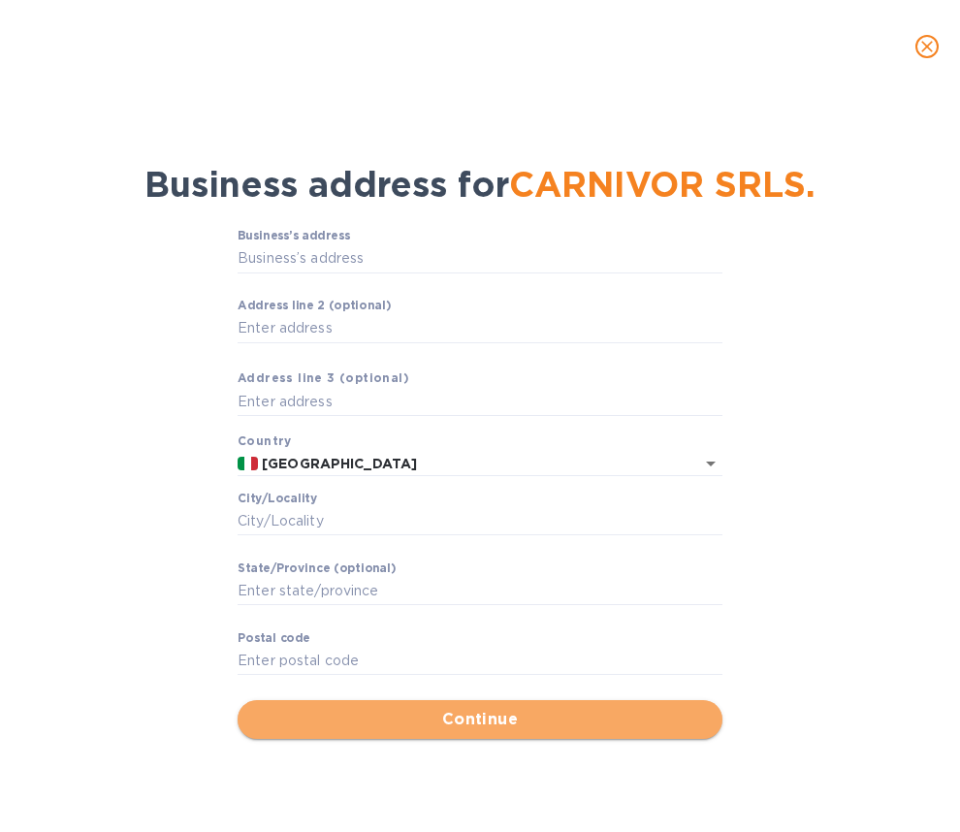
click at [426, 719] on span "Continue" at bounding box center [480, 719] width 454 height 23
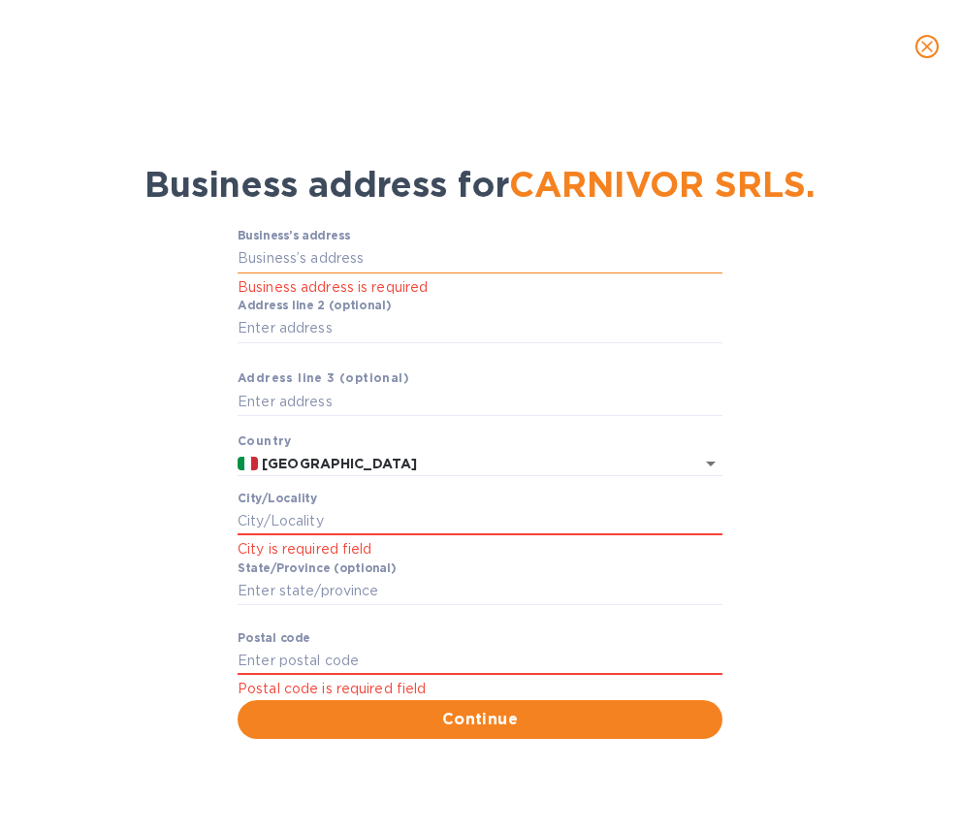
click at [354, 256] on input "Business’s аddress" at bounding box center [479, 258] width 485 height 29
type input "Carnivor SRLS"
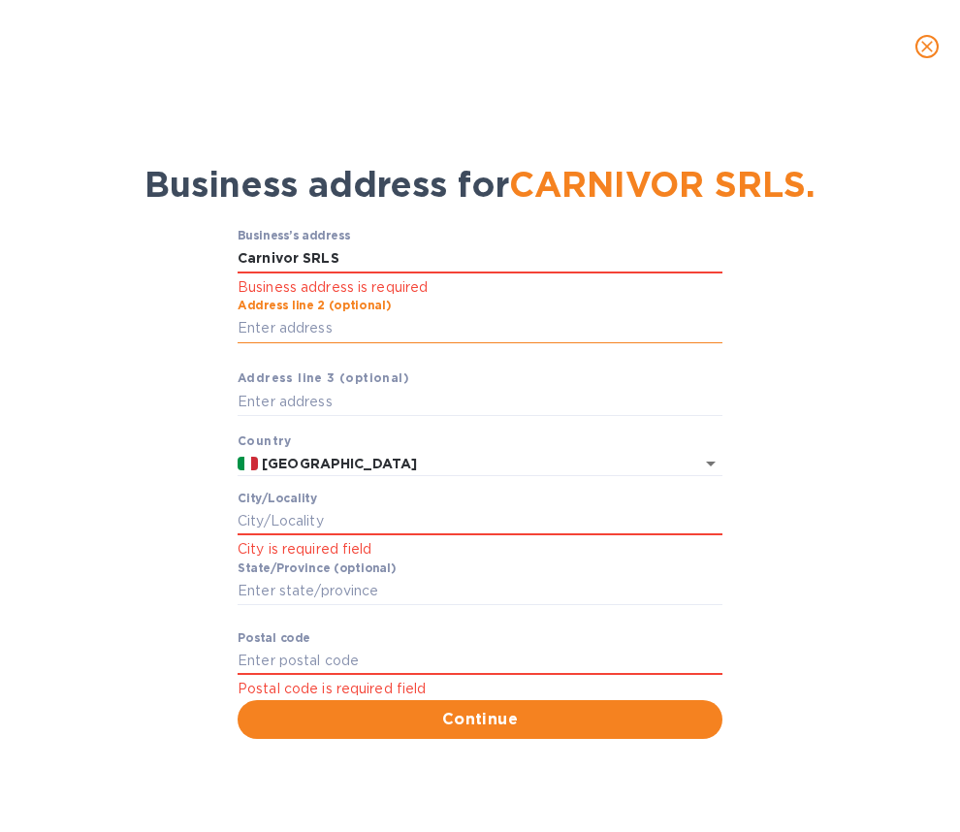
click at [353, 332] on input "Аddress line 2 (optional)" at bounding box center [479, 328] width 485 height 29
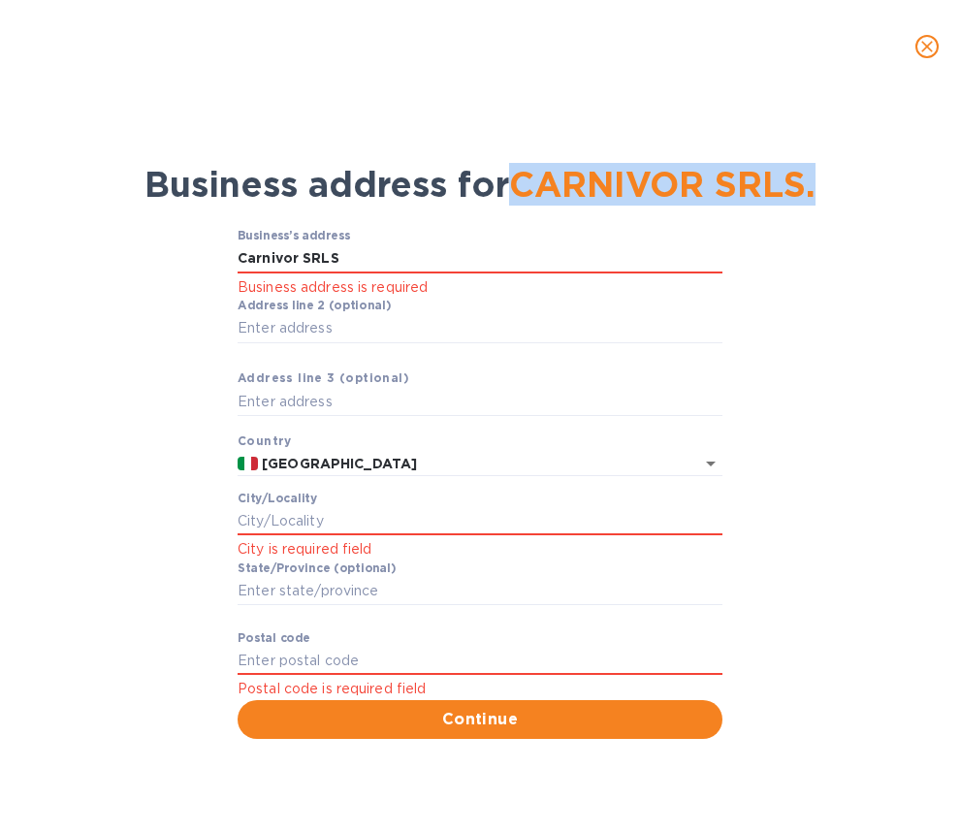
drag, startPoint x: 825, startPoint y: 186, endPoint x: 513, endPoint y: 187, distance: 312.1
click at [513, 187] on div "Business address for CARNIVOR SRLS." at bounding box center [479, 184] width 909 height 66
copy span "CARNIVOR SRLS."
click at [315, 332] on input "Аddress line 2 (optional)" at bounding box center [479, 328] width 485 height 29
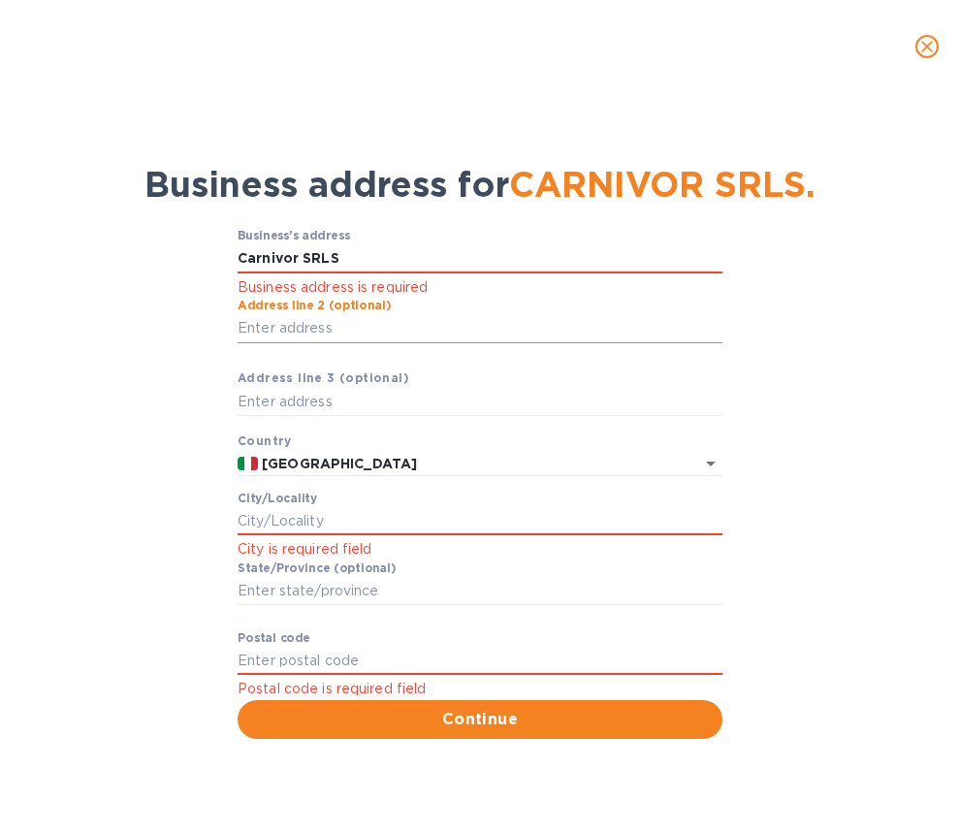
paste input "Borgata Cappallotti 2"
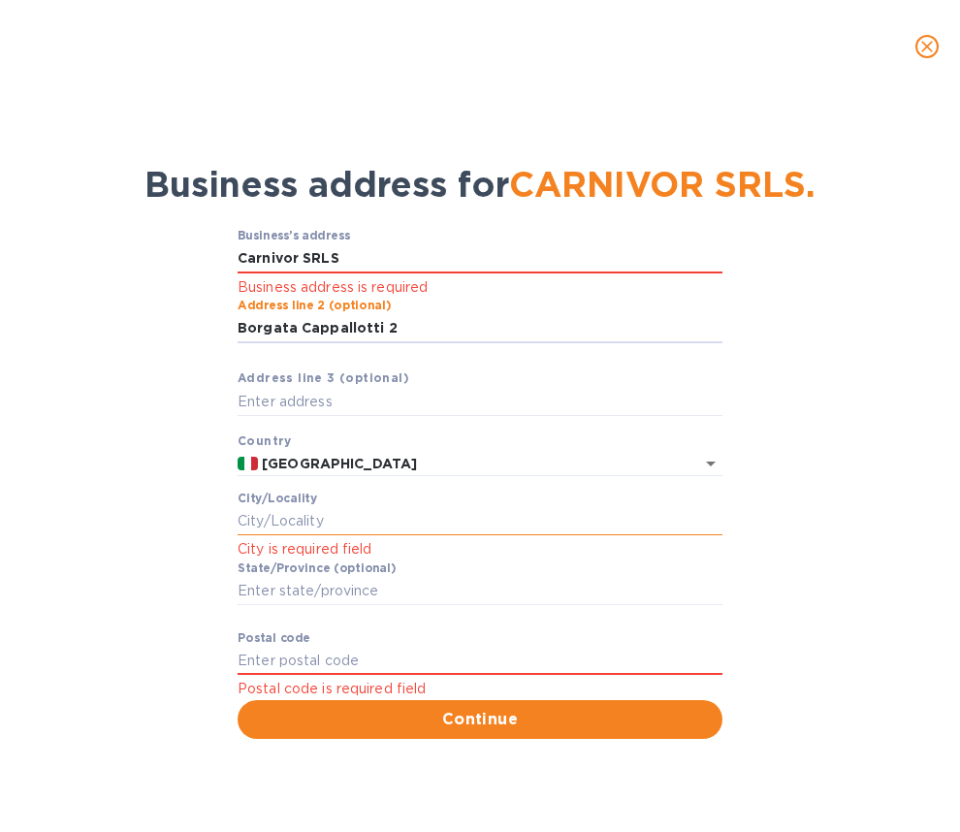
type input "Borgata Cappallotti 2"
click at [289, 522] on input "Сity/Locаlity" at bounding box center [479, 521] width 485 height 29
type input "La [PERSON_NAME]"
click at [305, 587] on input "Stаte/Province (optional)" at bounding box center [479, 591] width 485 height 29
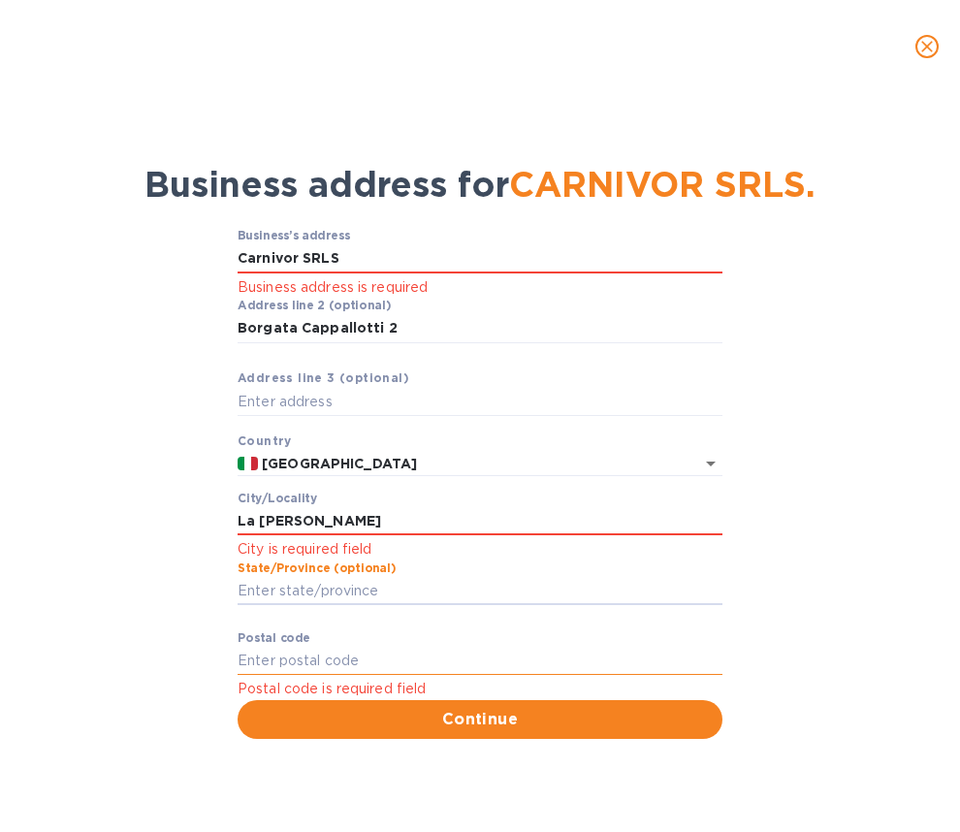
click at [303, 652] on input "Pоstal cоde" at bounding box center [479, 661] width 485 height 29
paste input "Borgata Cappallotti 2"
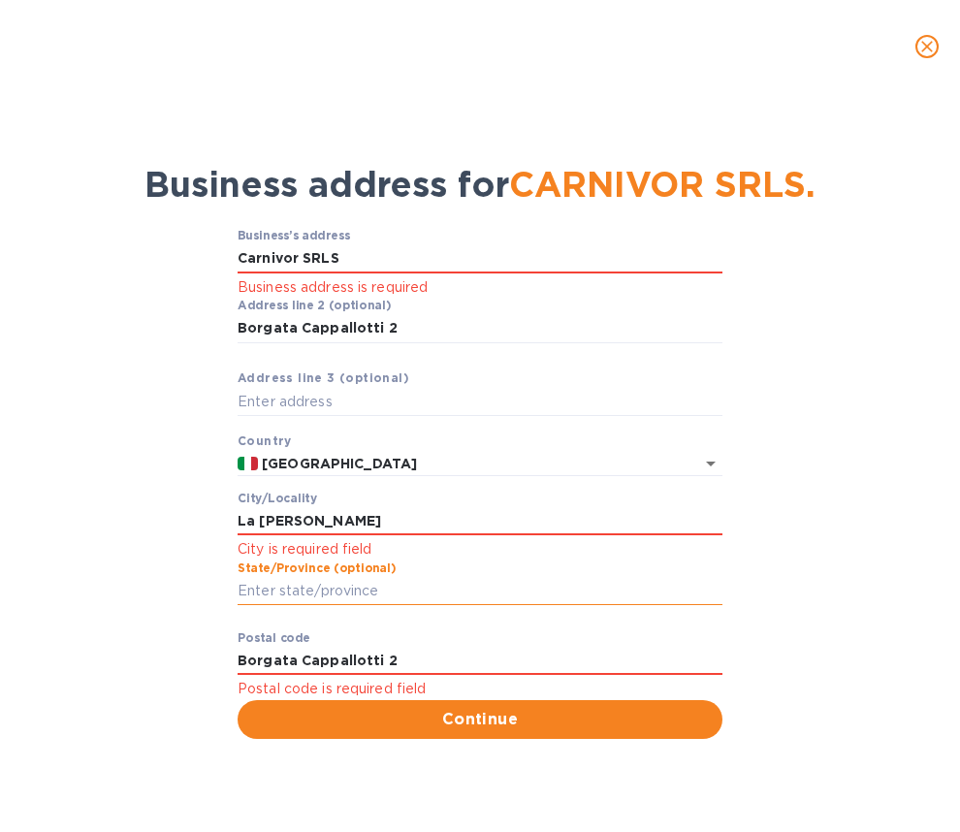
click at [308, 592] on input "Stаte/Province (optional)" at bounding box center [479, 591] width 485 height 29
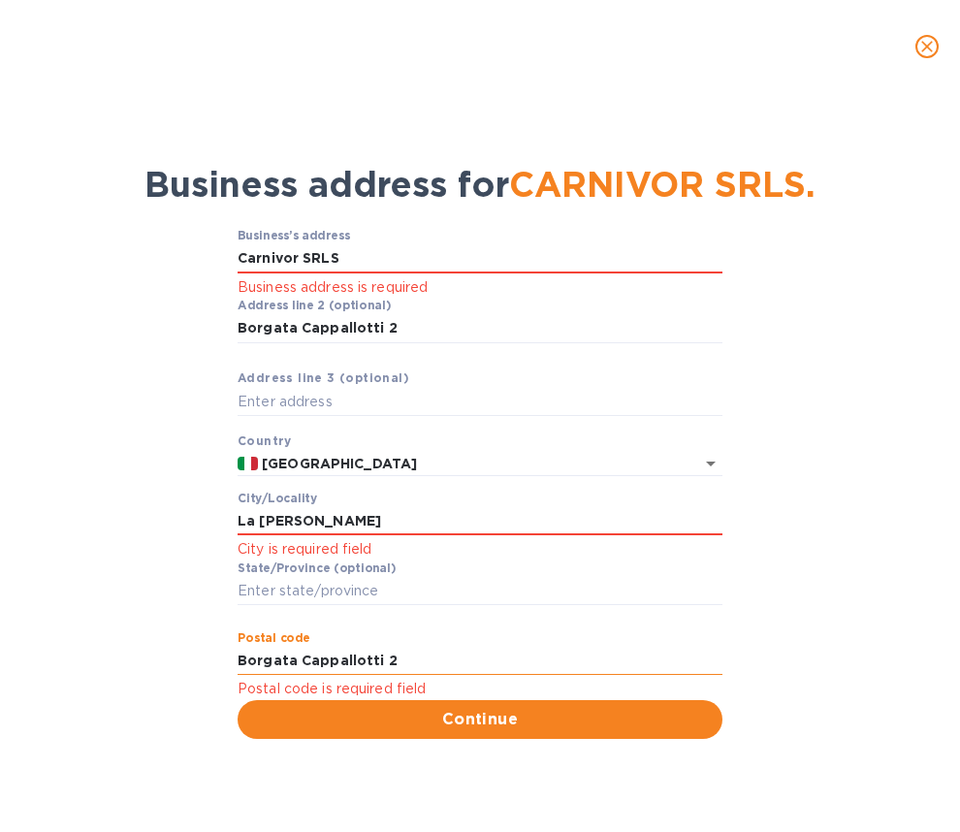
click at [294, 654] on input "Borgata Cappallotti 2" at bounding box center [479, 661] width 485 height 29
click at [294, 653] on input "Borgata Cappallotti 2" at bounding box center [479, 661] width 485 height 29
drag, startPoint x: 401, startPoint y: 649, endPoint x: 422, endPoint y: 679, distance: 35.5
click at [422, 679] on div "Pоstal cоde Borgata Cappallotti 2 Postal code is required field" at bounding box center [479, 666] width 485 height 70
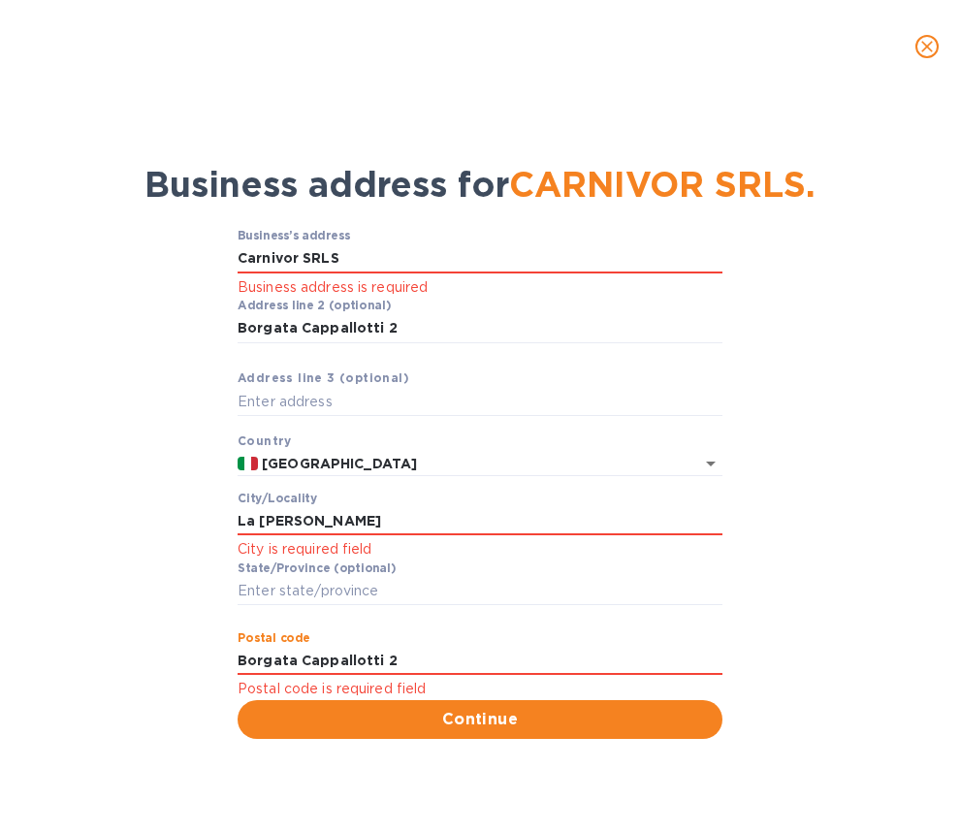
paste input "12064"
type input "12064"
click at [416, 718] on span "Continue" at bounding box center [480, 719] width 454 height 23
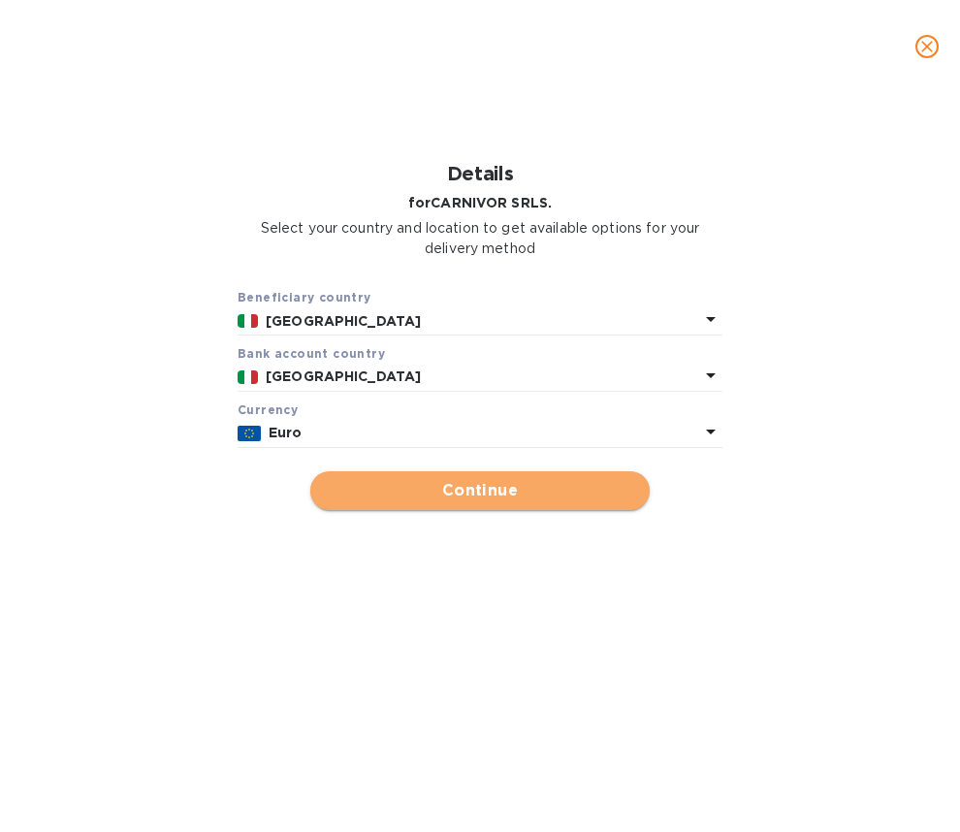
click at [448, 492] on span "Continue" at bounding box center [480, 490] width 308 height 23
type input "CARNIVOR SRLS."
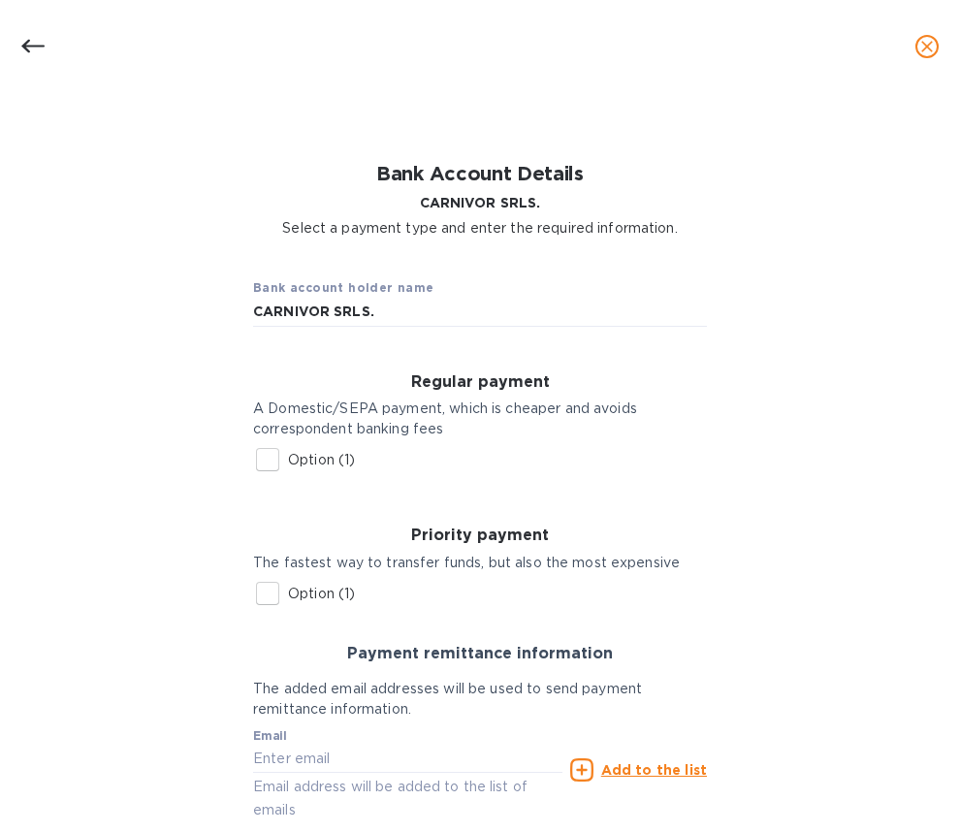
click at [267, 459] on input "Option (1)" at bounding box center [267, 459] width 41 height 41
checkbox input "true"
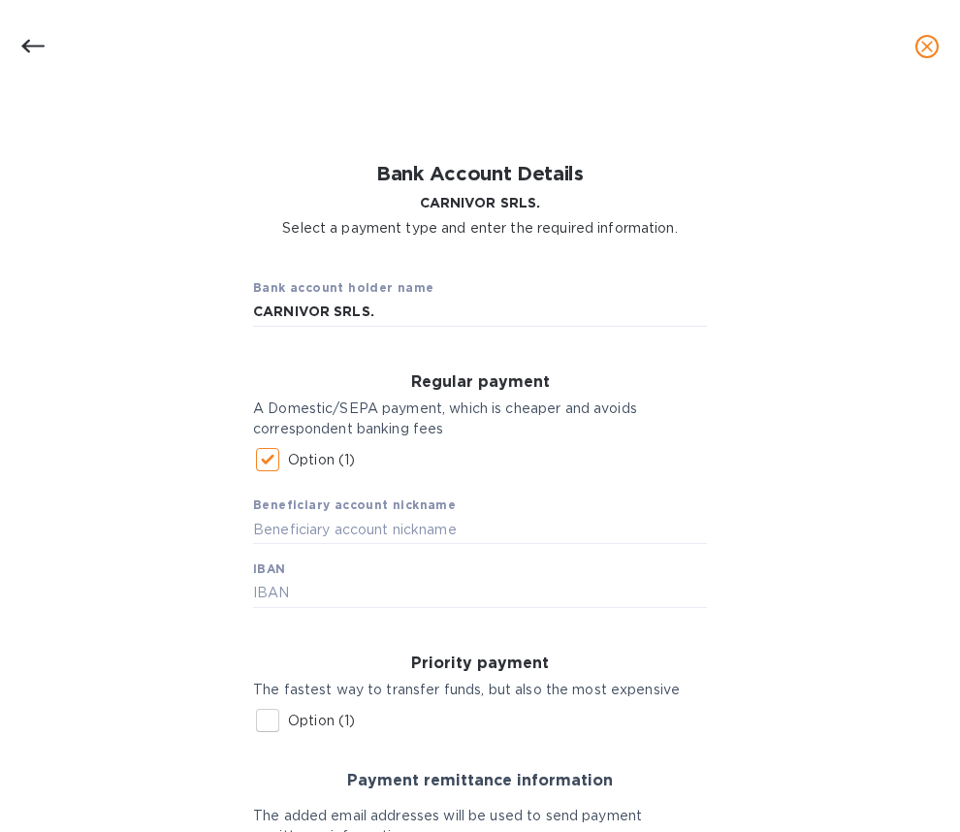
scroll to position [16, 0]
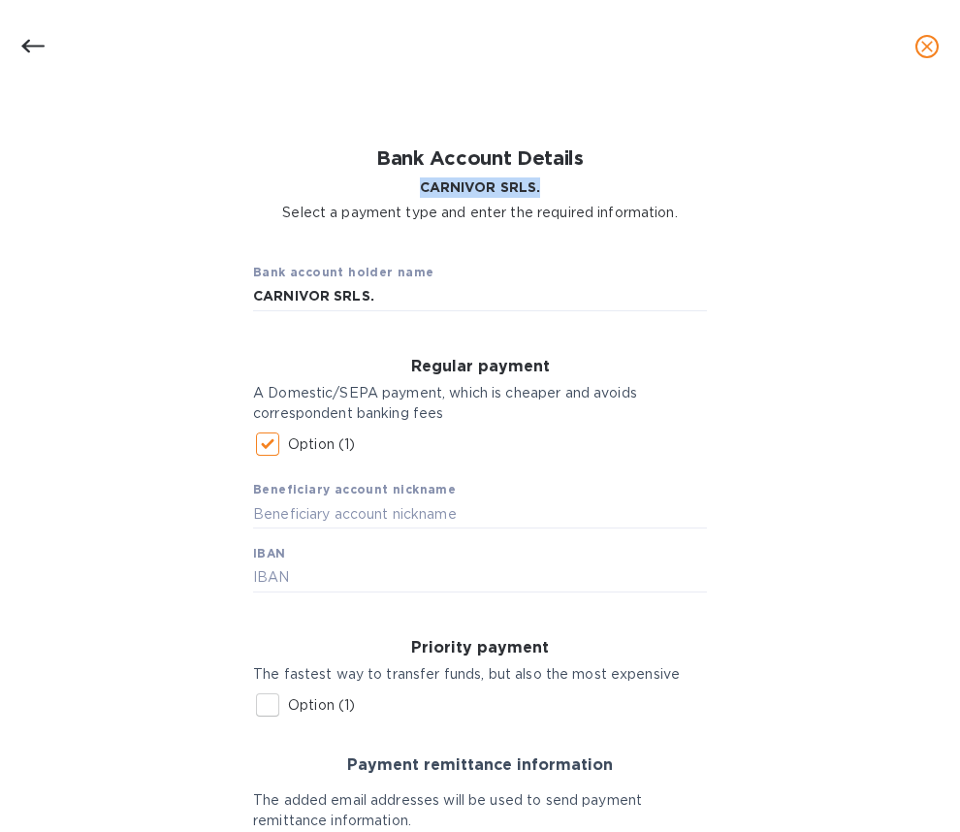
drag, startPoint x: 543, startPoint y: 181, endPoint x: 418, endPoint y: 185, distance: 125.1
click at [417, 186] on p "CARNIVOR SRLS." at bounding box center [480, 187] width 396 height 20
copy b "CARNIVOR SRLS."
click at [313, 510] on input "text" at bounding box center [480, 513] width 454 height 29
paste input "CARNIVOR SRLS."
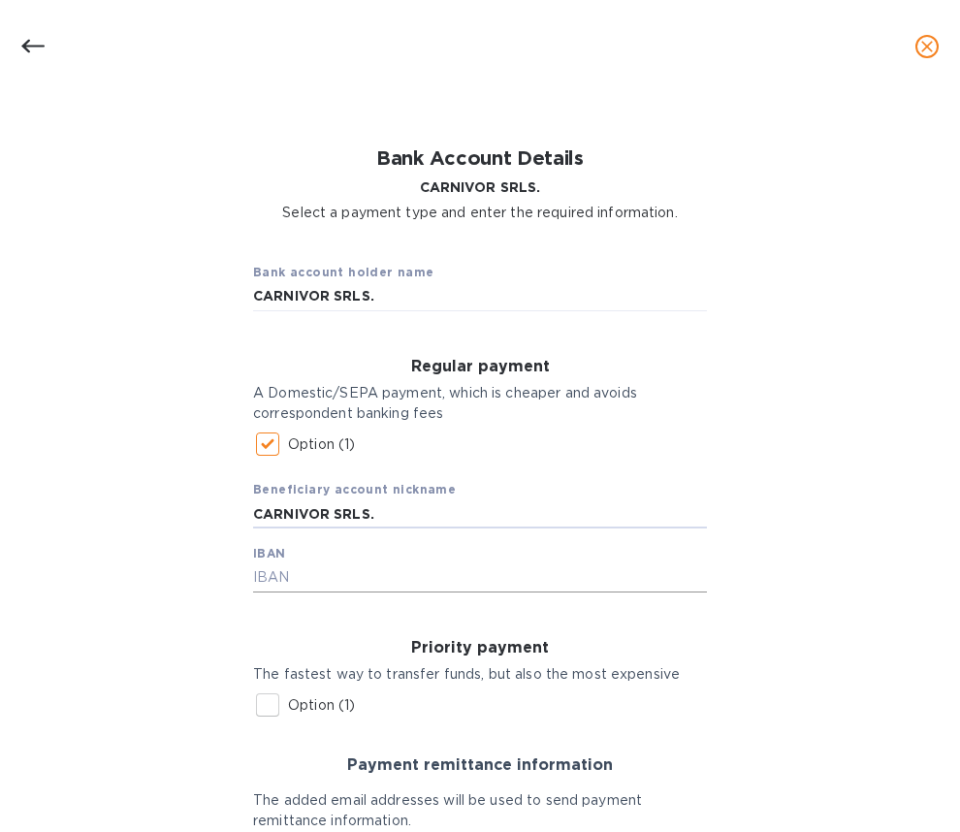
type input "CARNIVOR SRLS."
click at [289, 582] on input "text" at bounding box center [480, 577] width 454 height 29
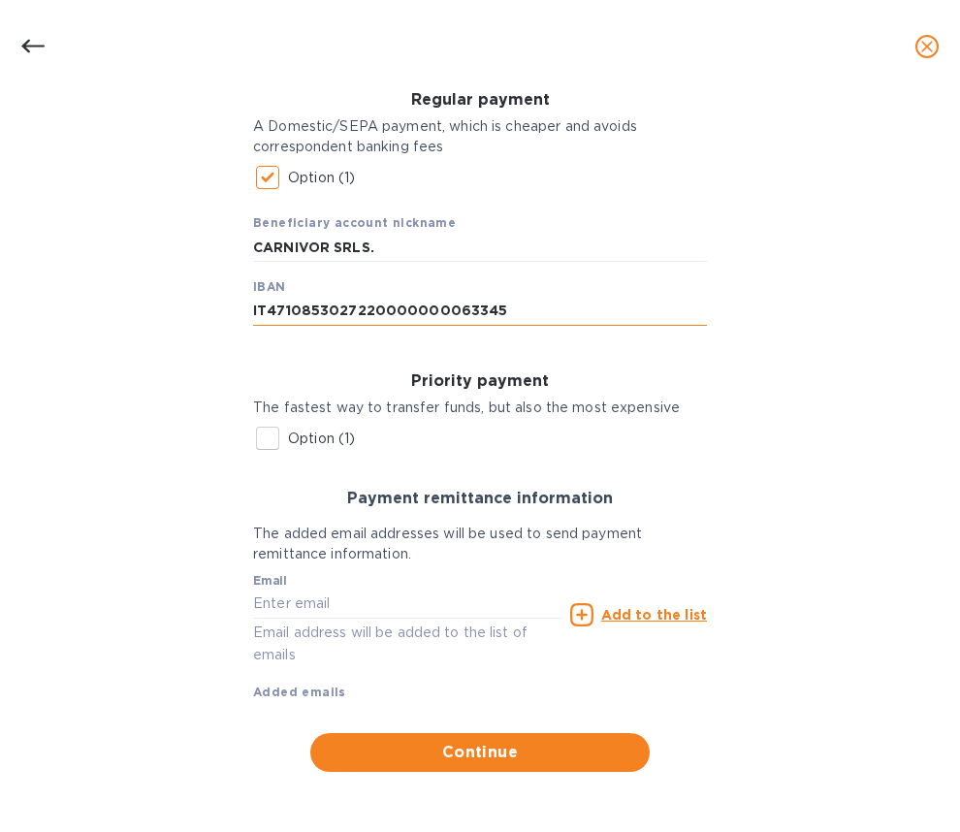
scroll to position [283, 0]
type input "IT4710853027220000000063345"
click at [326, 595] on input "text" at bounding box center [407, 603] width 309 height 29
paste input "[PERSON_NAME][EMAIL_ADDRESS][DOMAIN_NAME]"
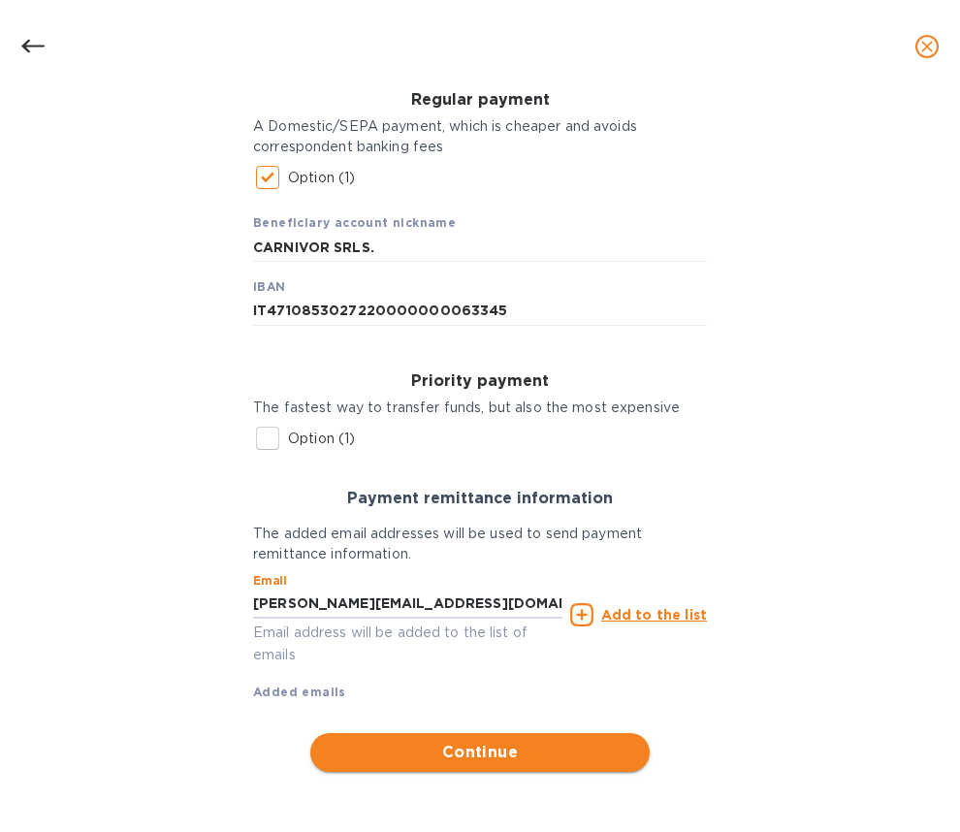
type input "[PERSON_NAME][EMAIL_ADDRESS][DOMAIN_NAME]"
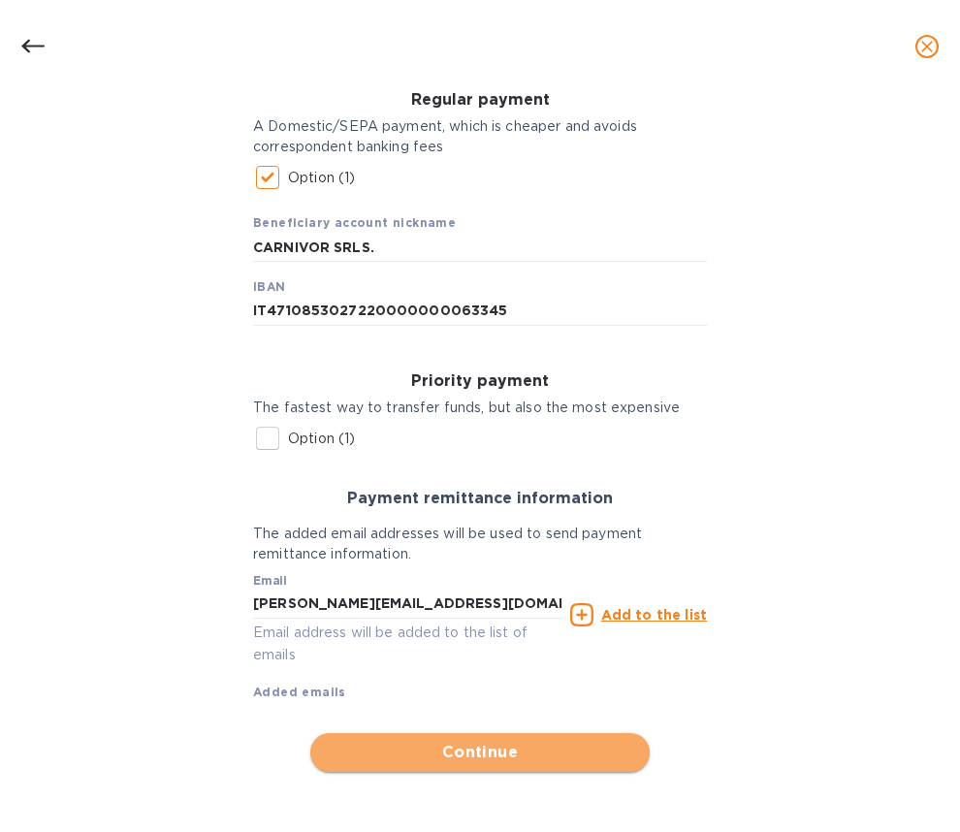
click at [396, 755] on span "Continue" at bounding box center [480, 752] width 308 height 23
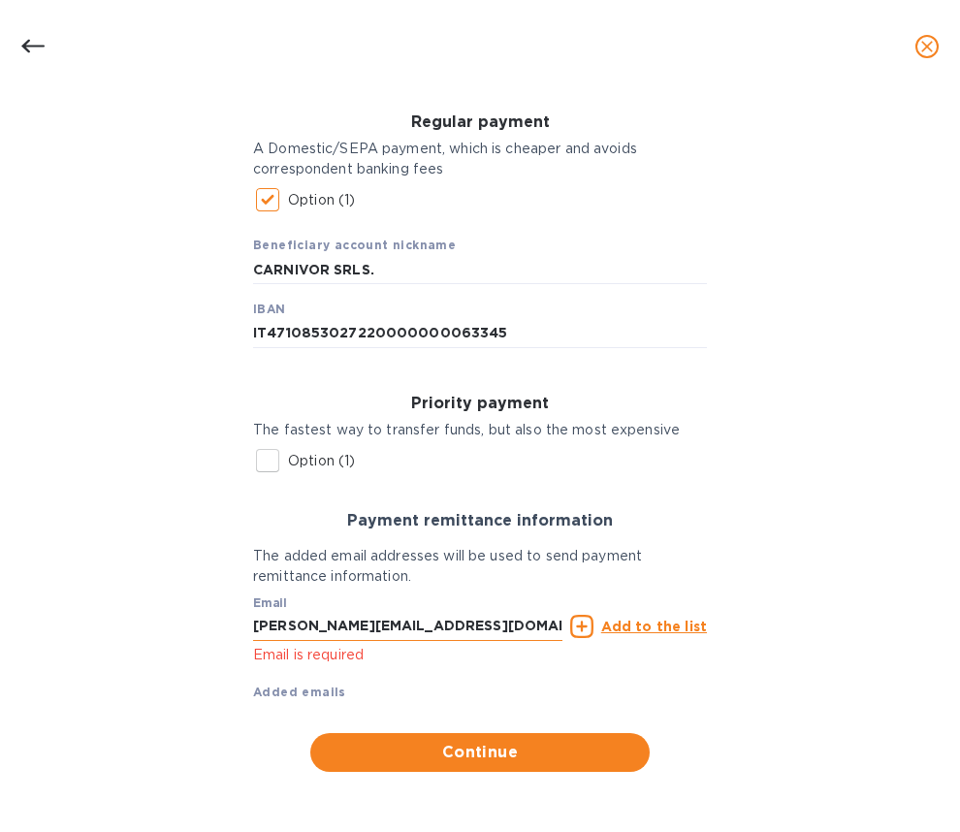
click at [484, 622] on input "[PERSON_NAME][EMAIL_ADDRESS][DOMAIN_NAME]" at bounding box center [407, 626] width 309 height 29
click at [649, 626] on u "Add to the list" at bounding box center [654, 626] width 106 height 16
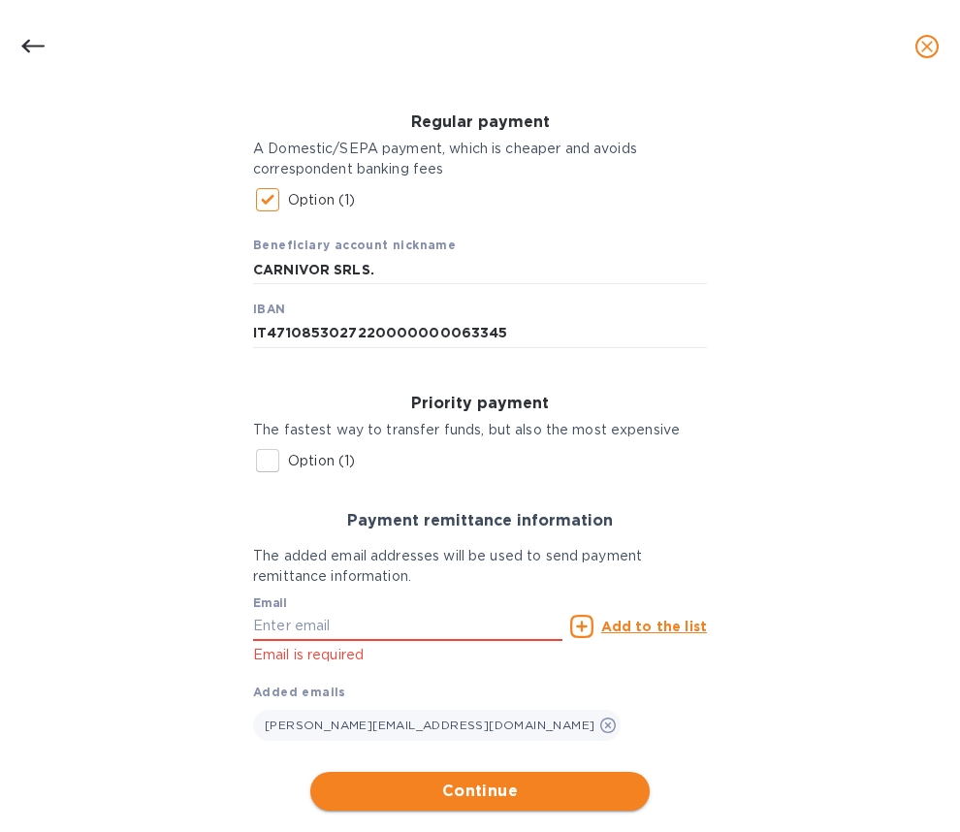
click at [393, 777] on button "Continue" at bounding box center [479, 791] width 339 height 39
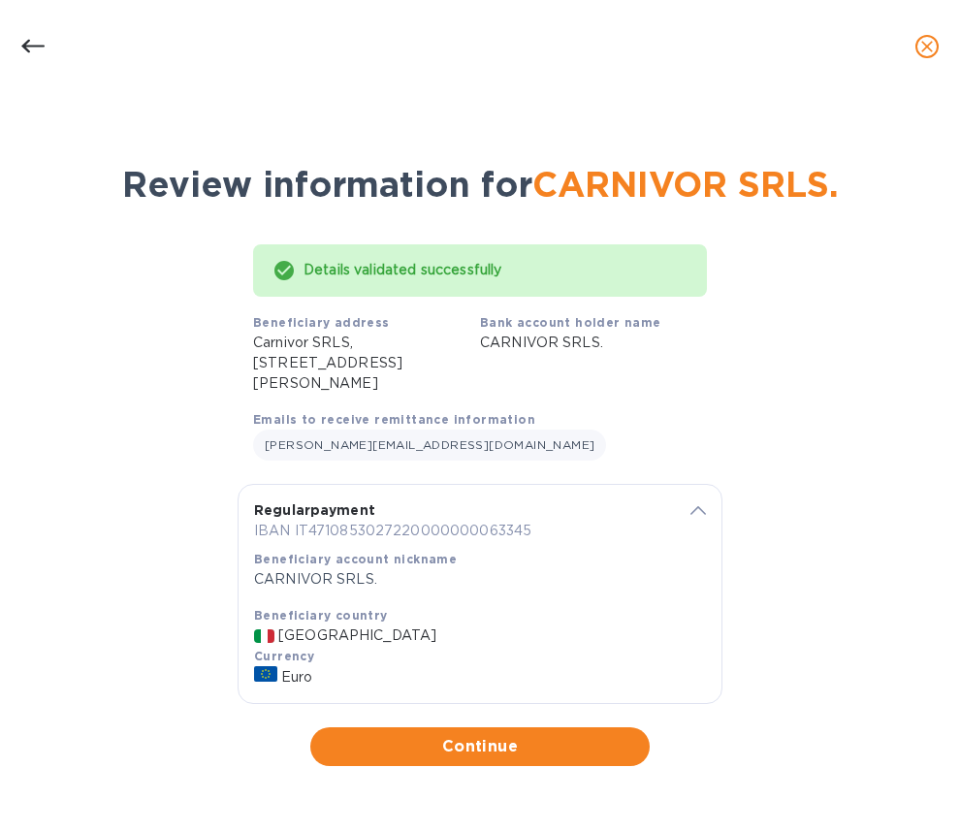
scroll to position [0, 0]
click at [506, 752] on span "Continue" at bounding box center [480, 746] width 308 height 23
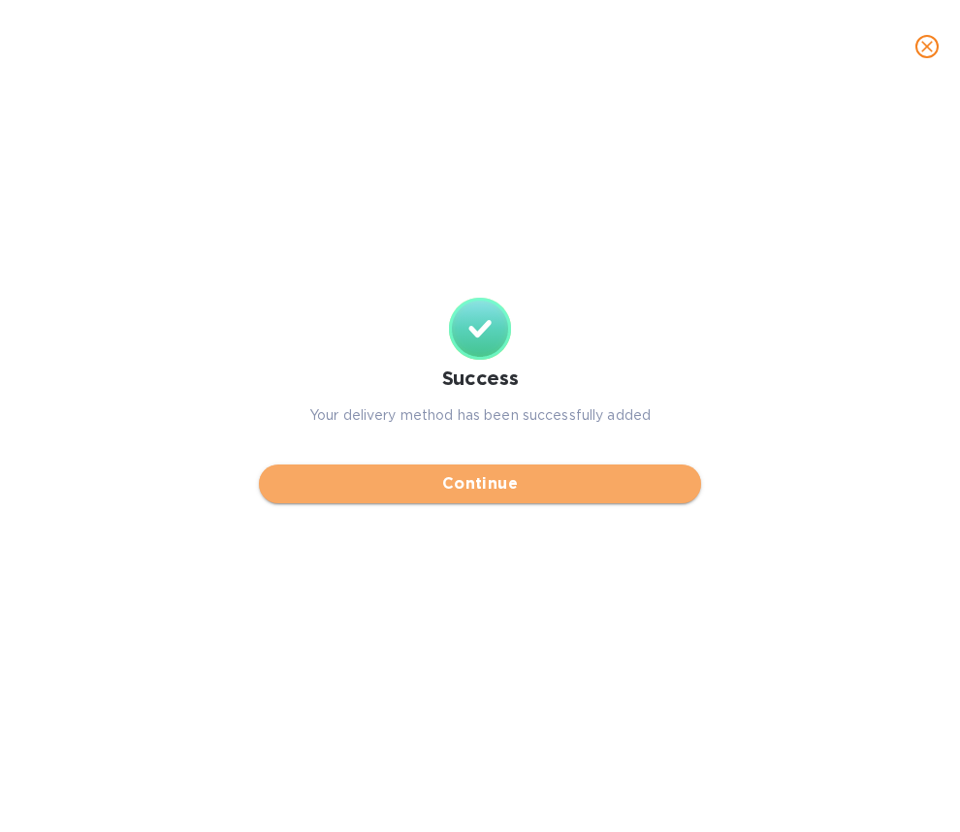
click at [481, 473] on span "Continue" at bounding box center [479, 483] width 411 height 23
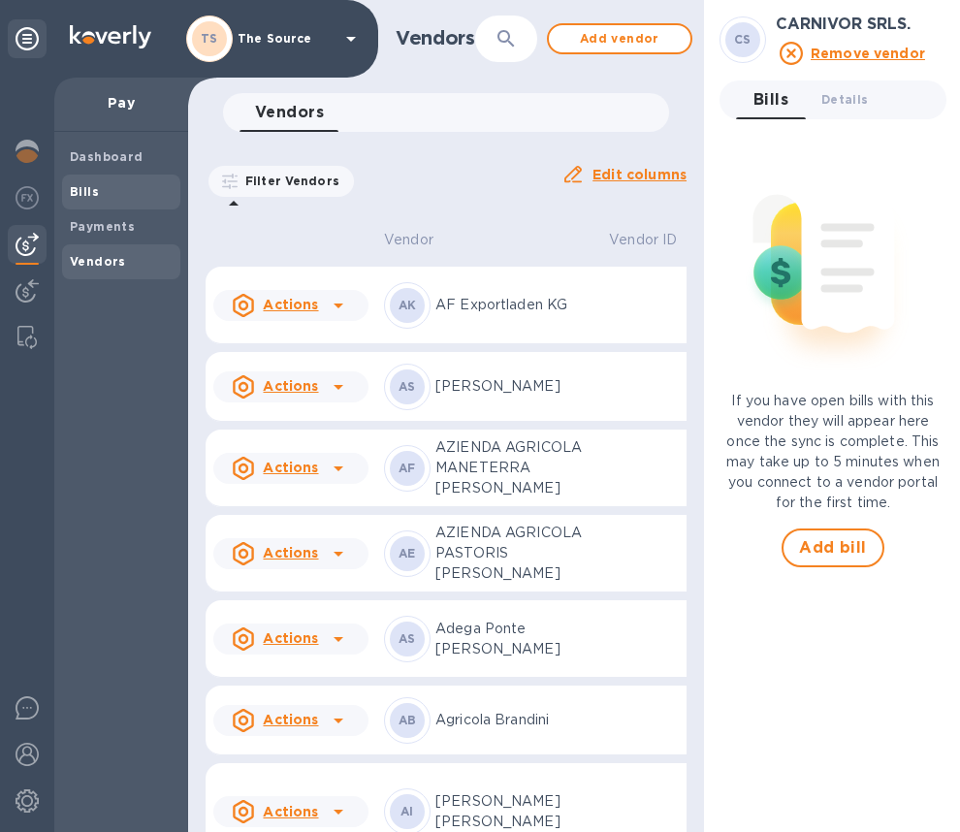
click at [105, 184] on span "Bills" at bounding box center [121, 191] width 103 height 19
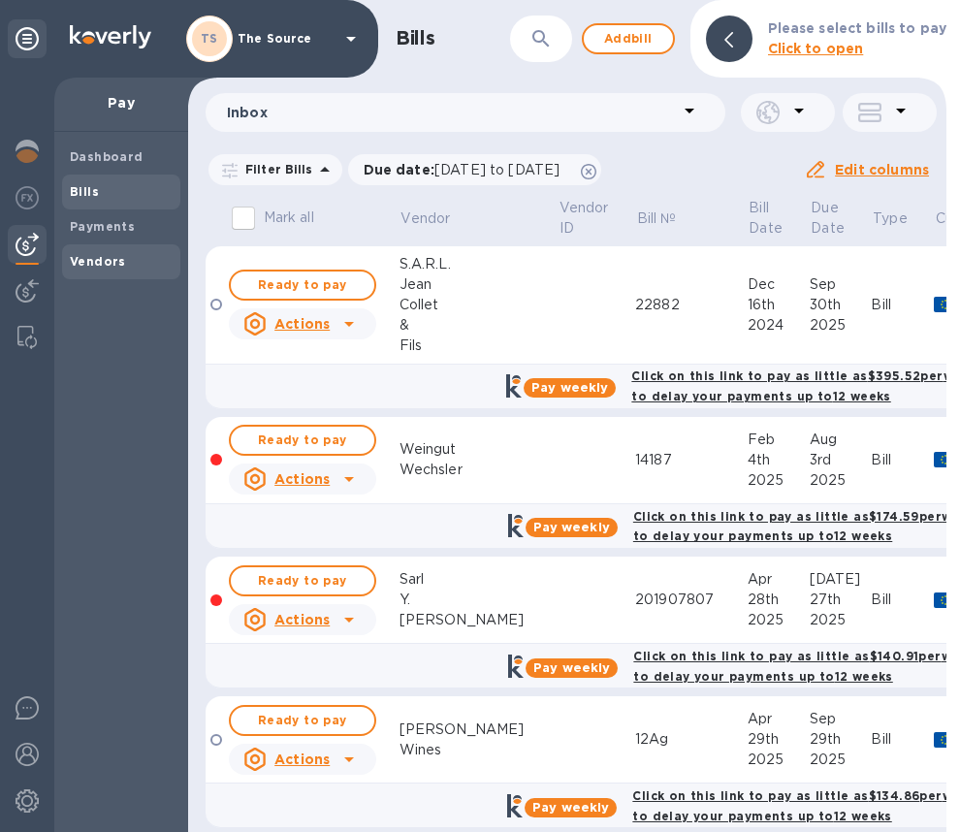
click at [116, 263] on b "Vendors" at bounding box center [98, 261] width 56 height 15
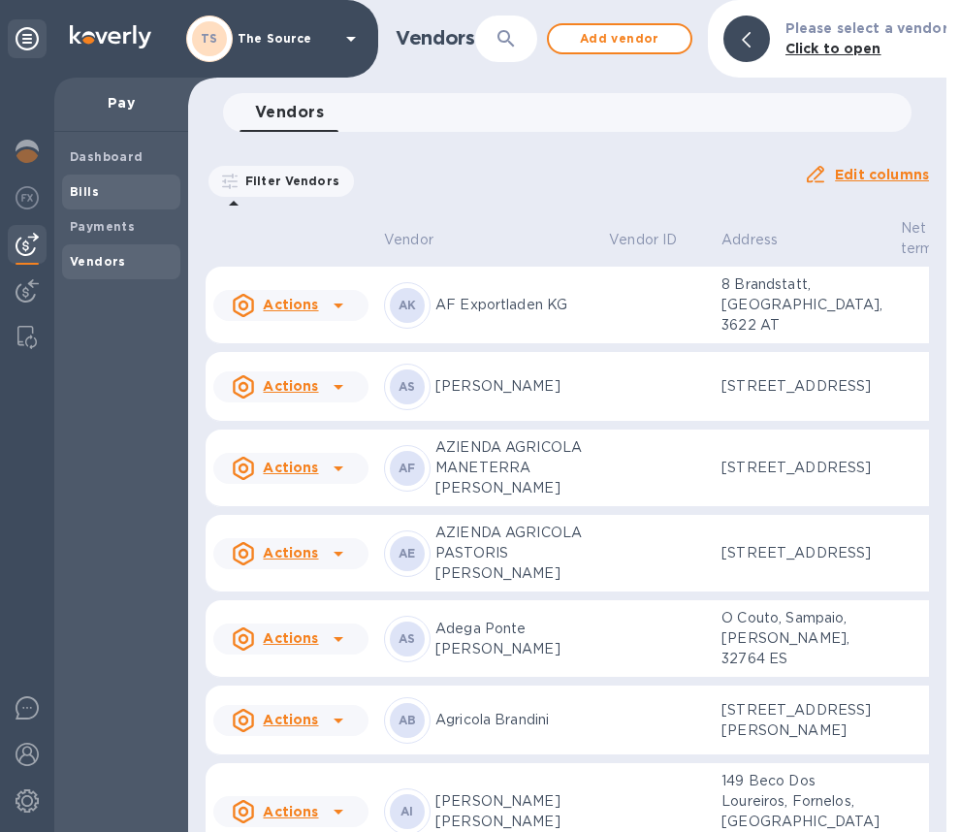
click at [90, 196] on b "Bills" at bounding box center [84, 191] width 29 height 15
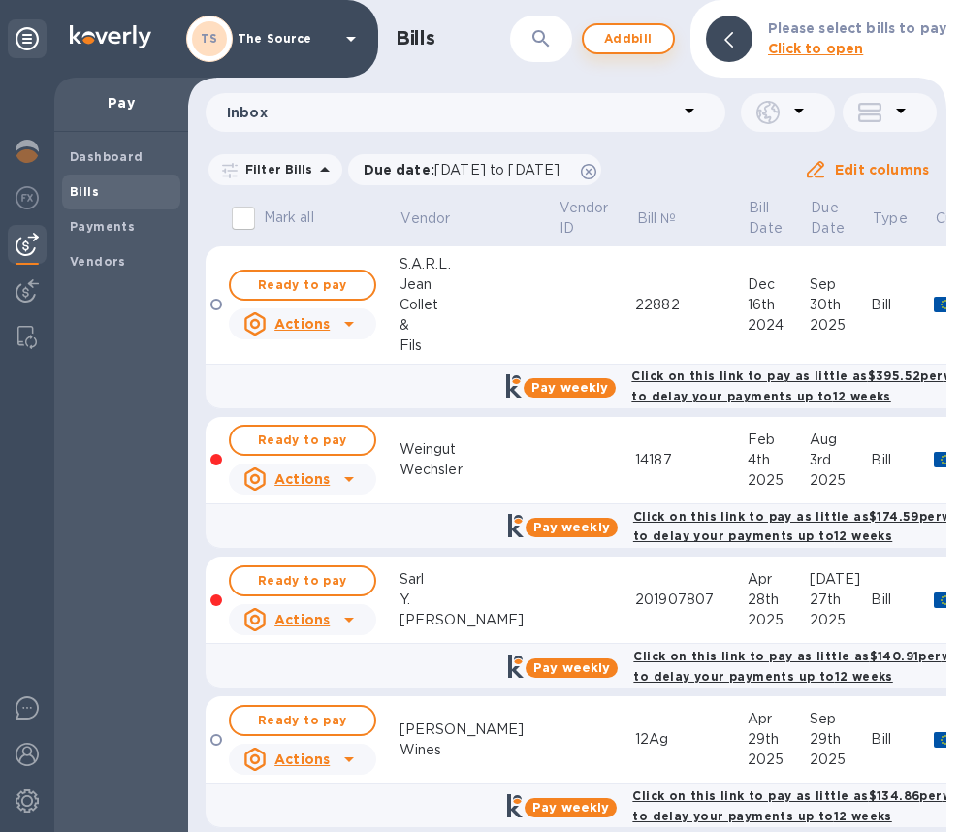
click at [635, 47] on span "Add bill" at bounding box center [628, 38] width 58 height 23
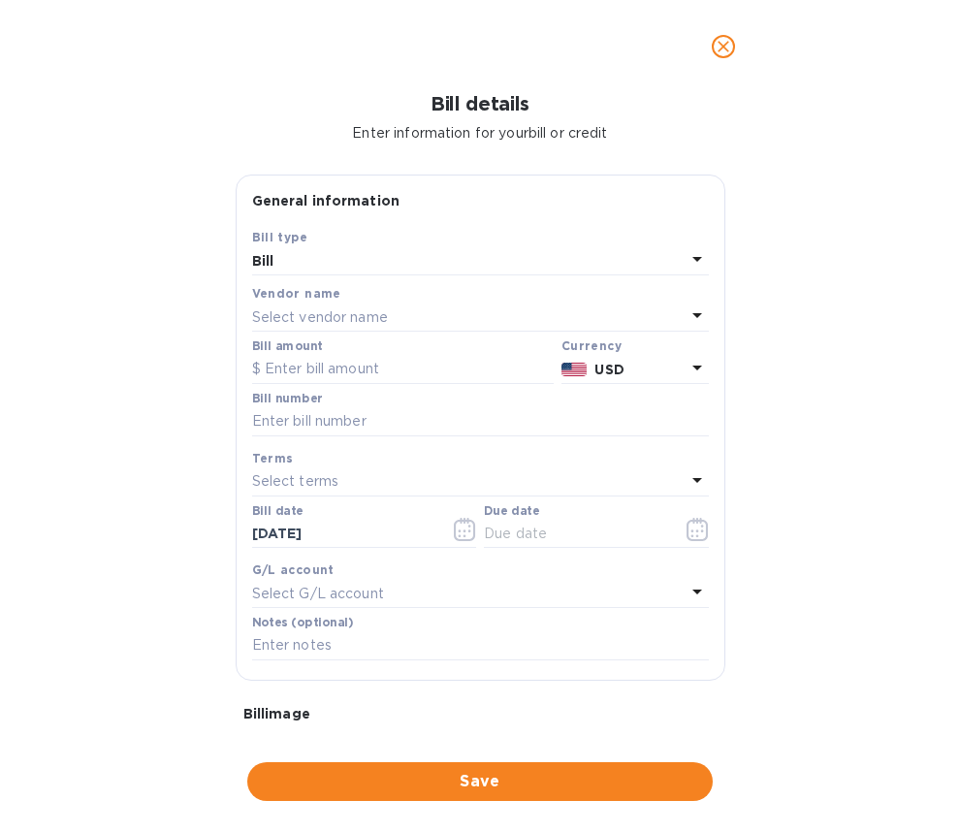
click at [406, 325] on div "Select vendor name" at bounding box center [468, 316] width 433 height 27
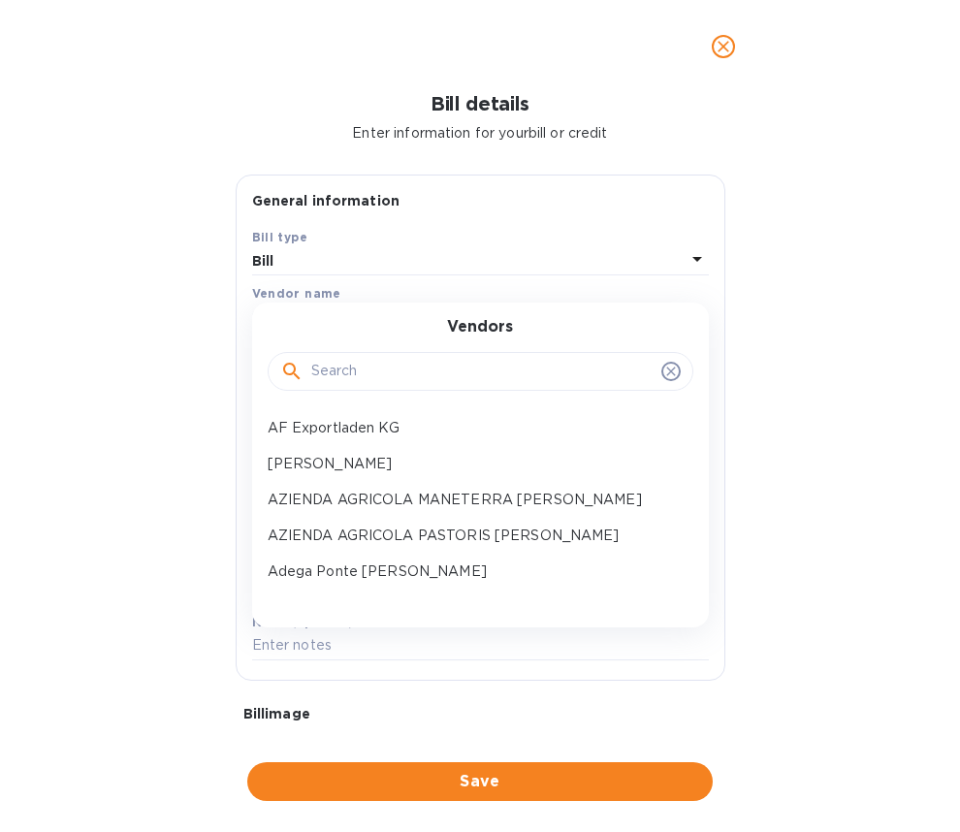
click at [364, 379] on input "text" at bounding box center [482, 371] width 342 height 29
paste input "CARNIVOR SRLS."
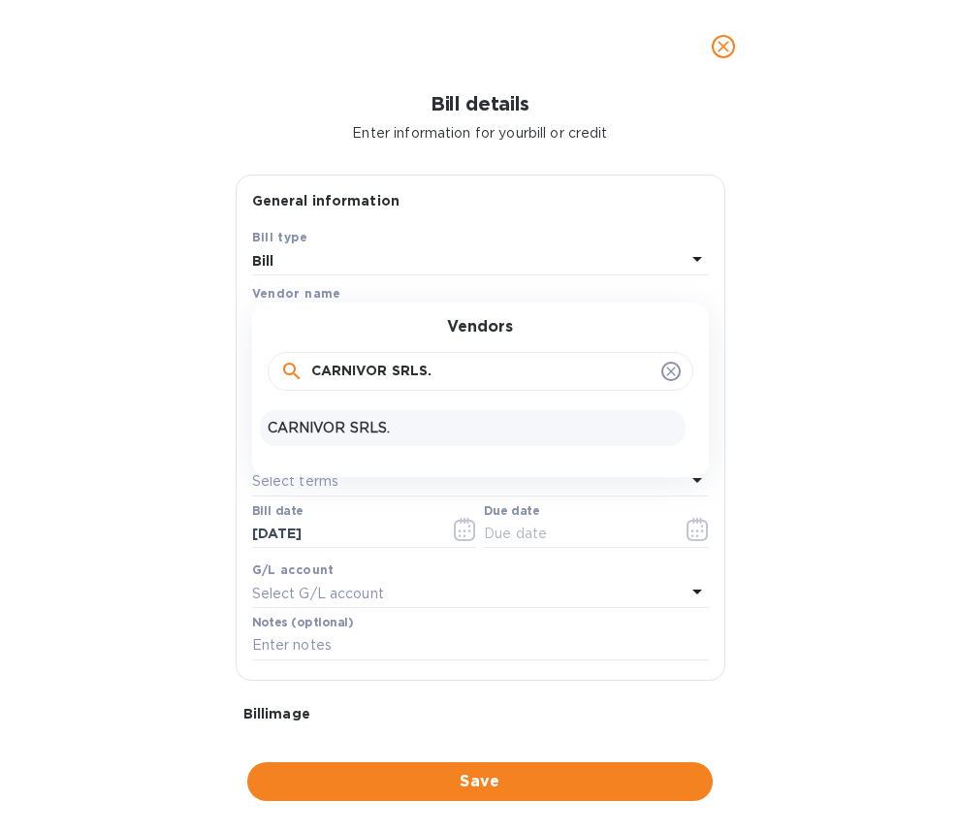
type input "CARNIVOR SRLS."
click at [354, 416] on div "CARNIVOR SRLS." at bounding box center [473, 428] width 426 height 36
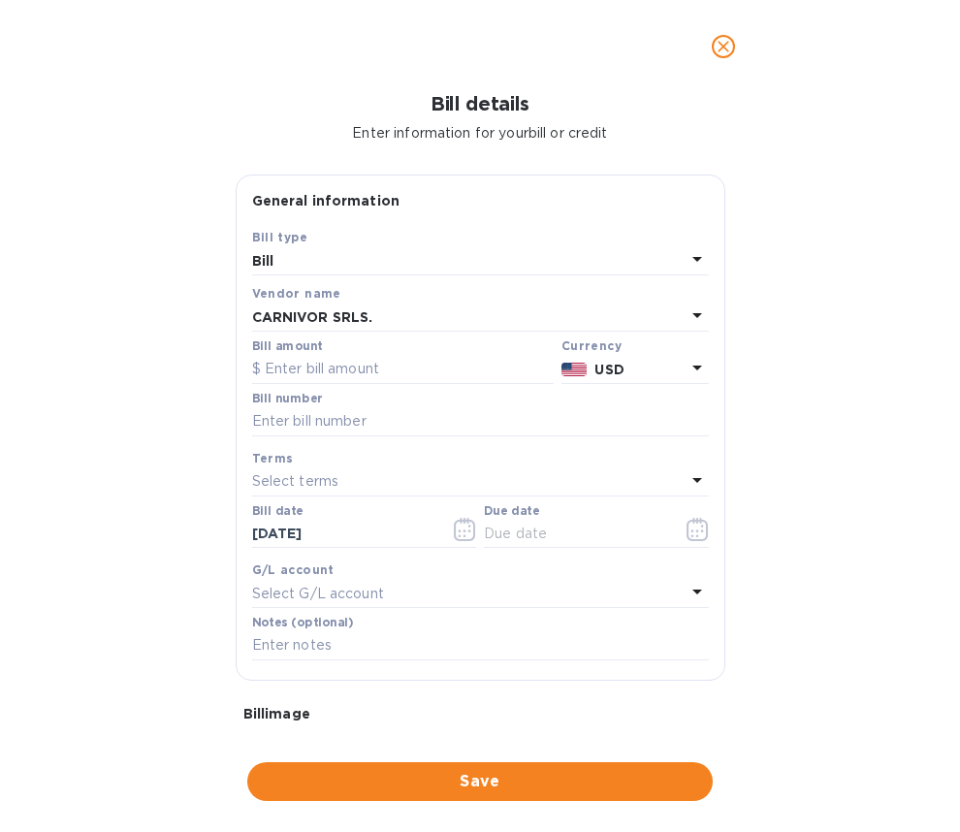
click at [630, 371] on p "USD" at bounding box center [639, 370] width 90 height 20
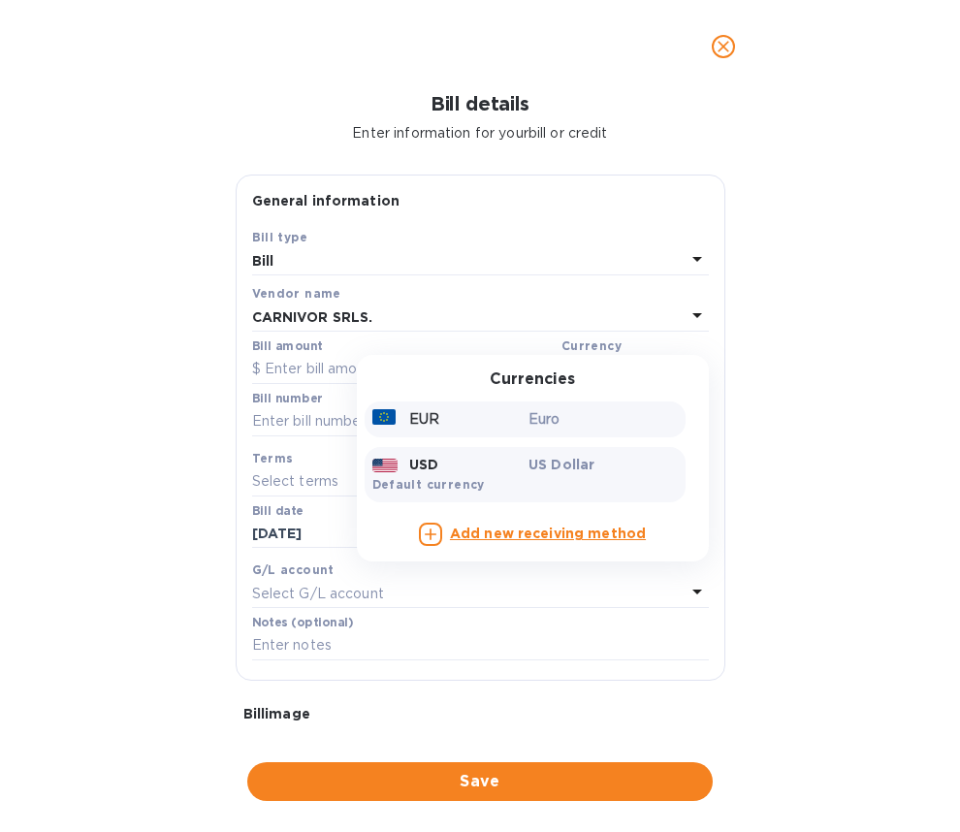
click at [528, 426] on p "Euro" at bounding box center [602, 419] width 149 height 20
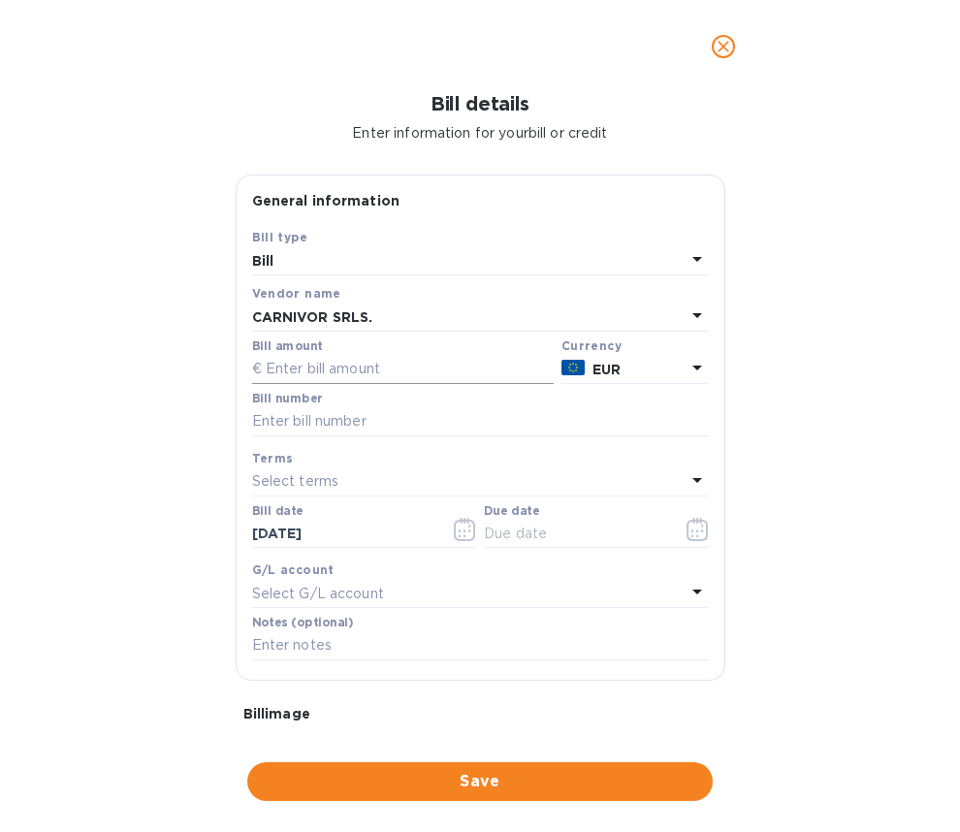
click at [350, 370] on input "text" at bounding box center [402, 369] width 301 height 29
type input "420"
click at [693, 531] on icon "button" at bounding box center [697, 529] width 22 height 23
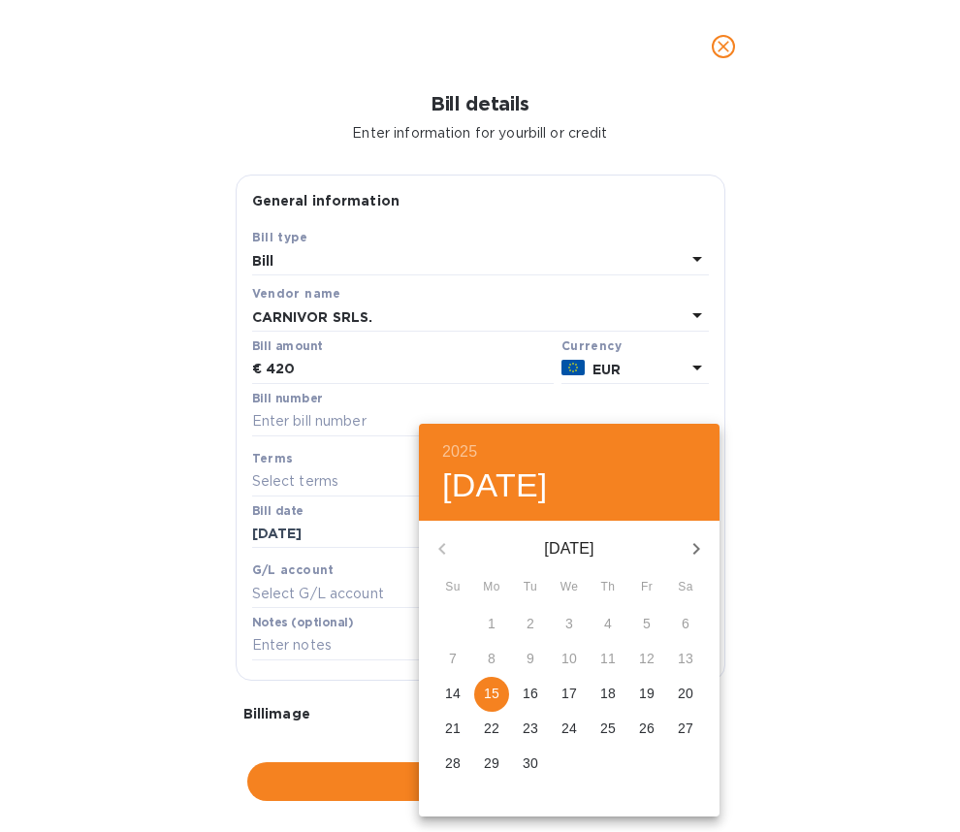
click at [490, 691] on p "15" at bounding box center [492, 692] width 16 height 19
type input "[DATE]"
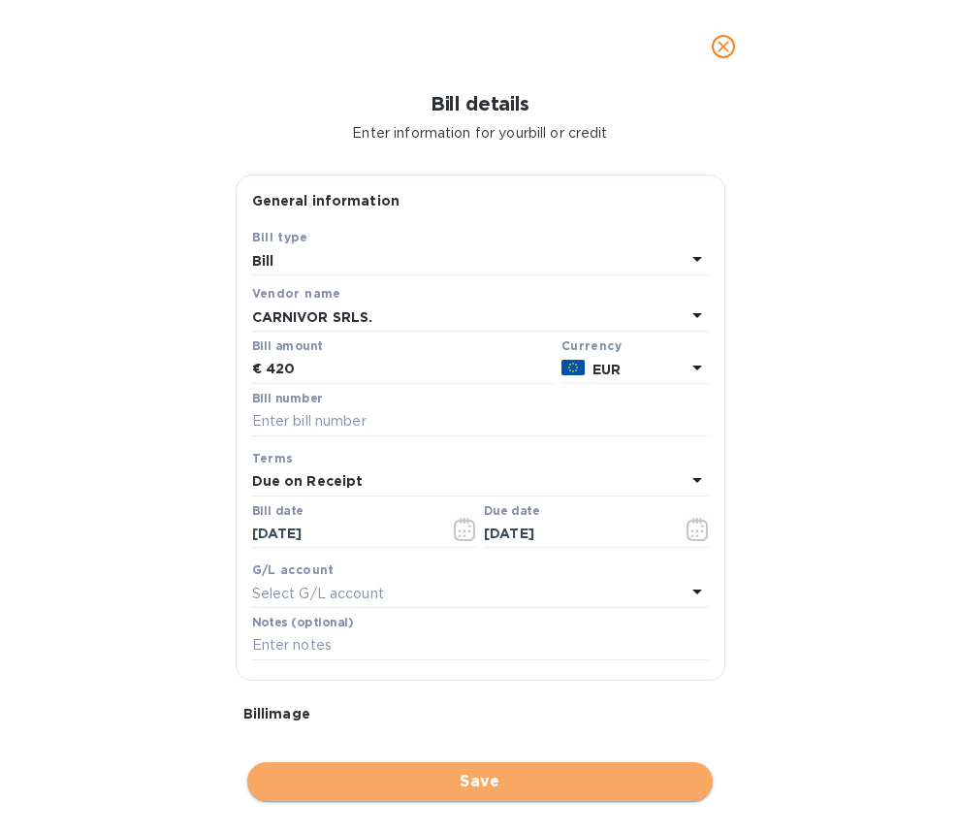
click at [378, 779] on span "Save" at bounding box center [480, 781] width 434 height 23
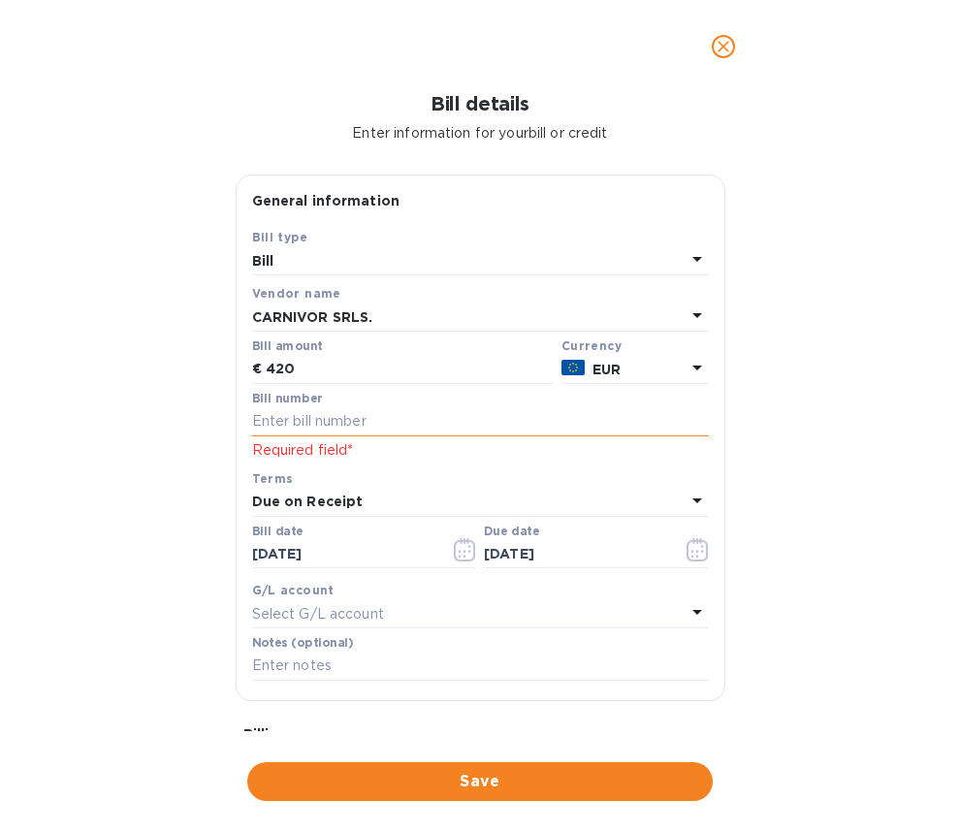
click at [357, 419] on input "text" at bounding box center [480, 421] width 457 height 29
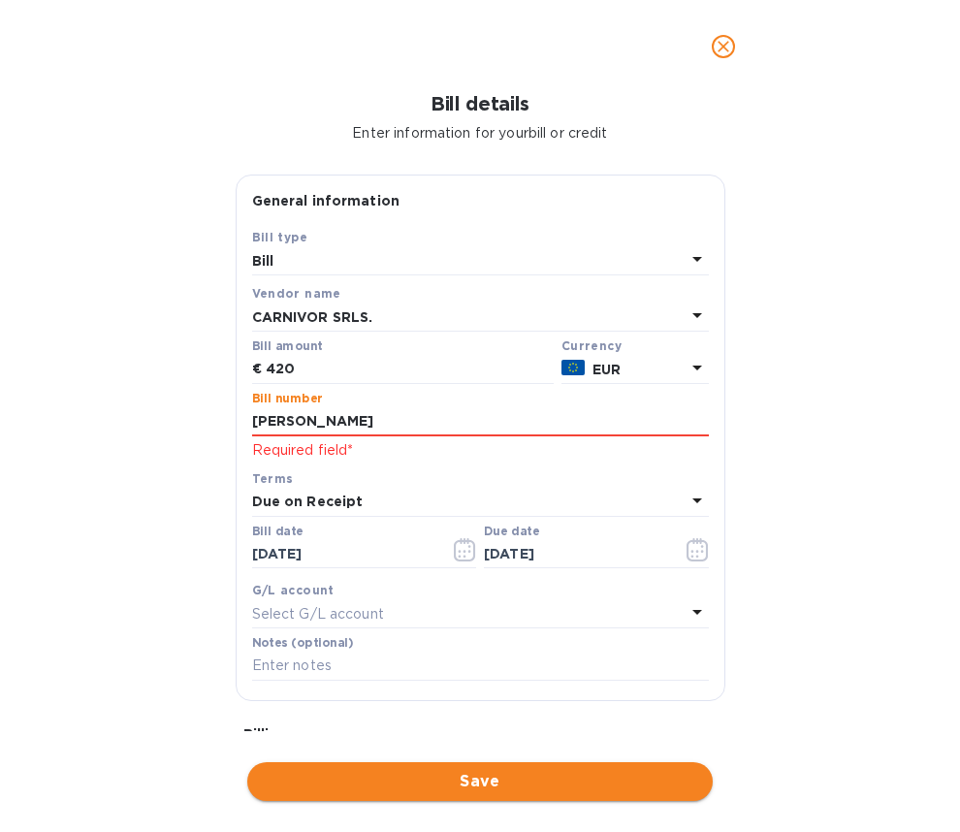
type input "[PERSON_NAME]"
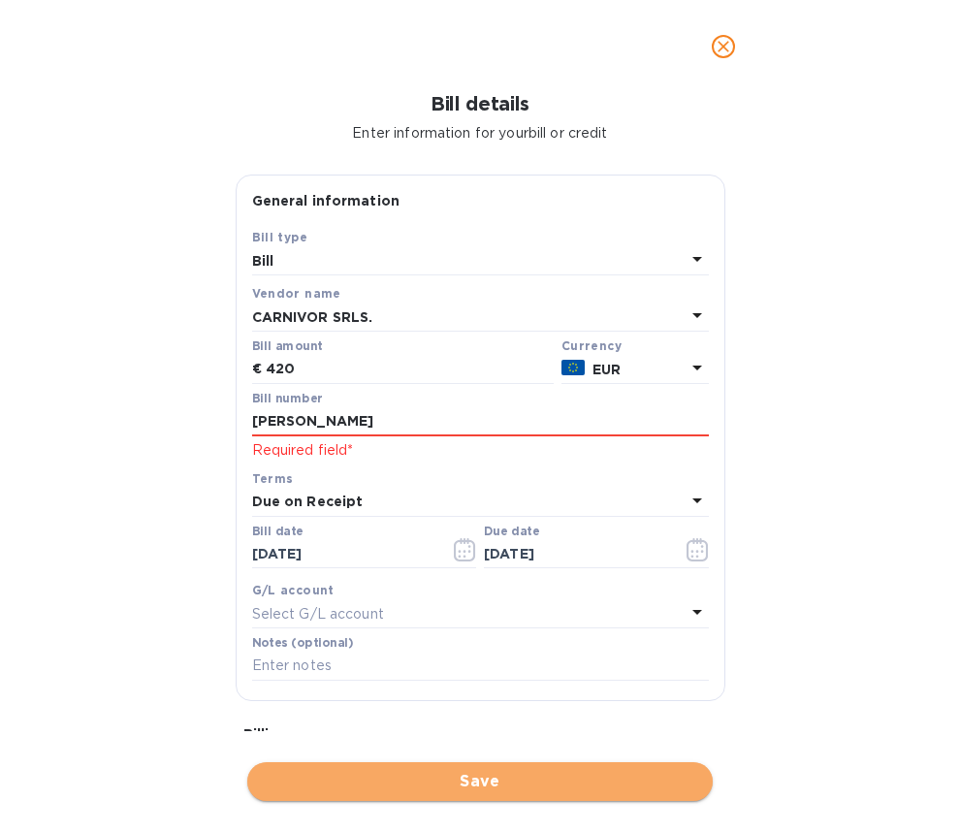
click at [513, 783] on span "Save" at bounding box center [480, 781] width 434 height 23
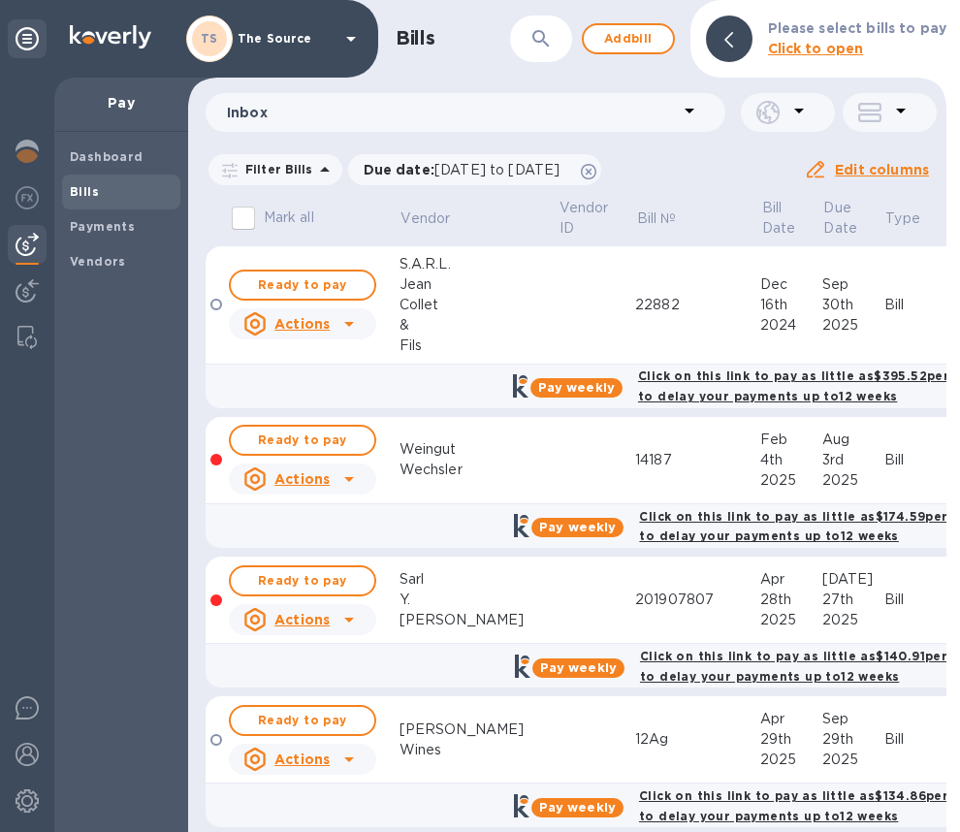
scroll to position [887, 0]
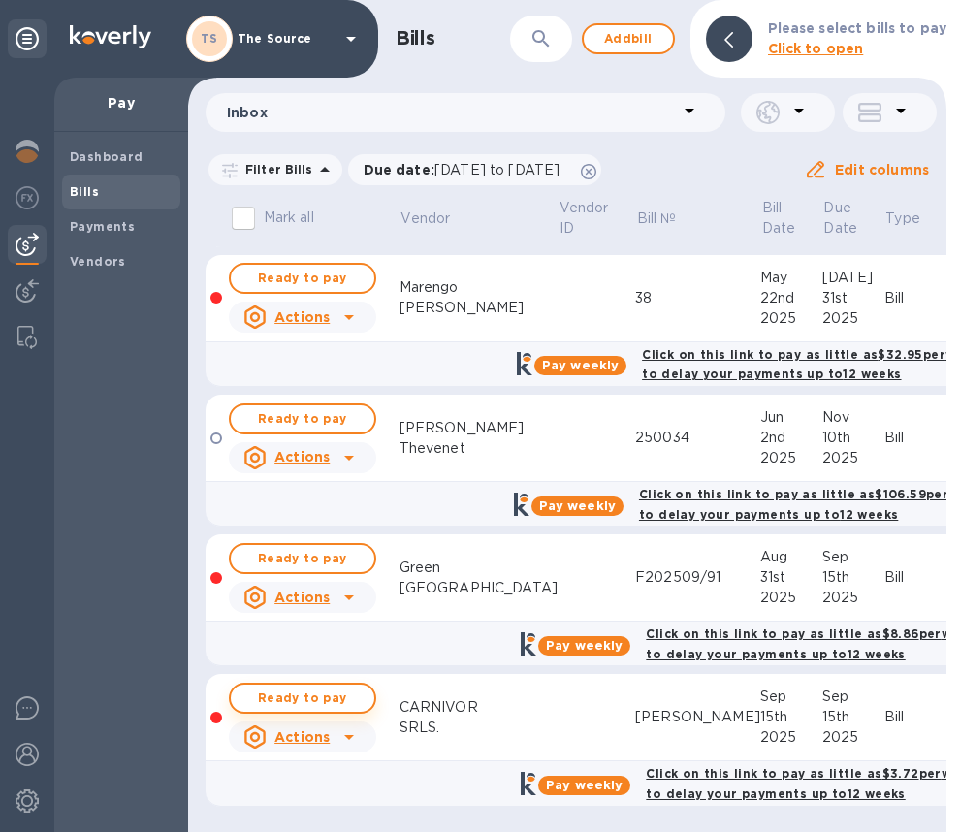
click at [355, 686] on span "Ready to pay" at bounding box center [302, 697] width 112 height 23
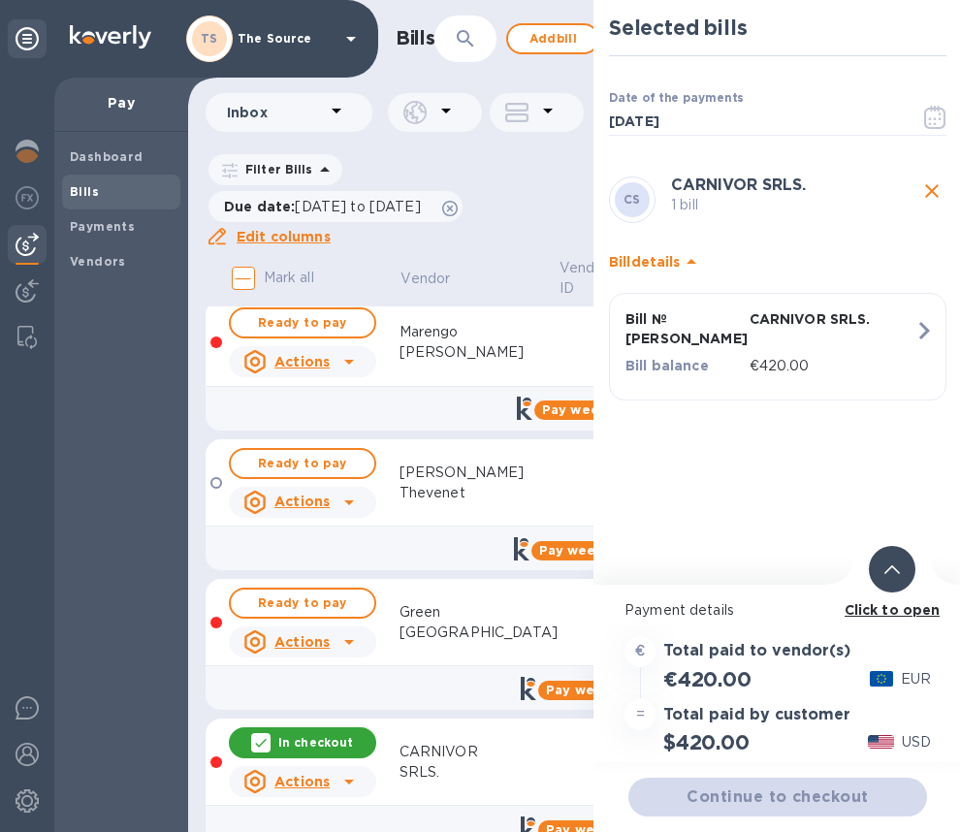
click at [876, 576] on div at bounding box center [892, 569] width 47 height 47
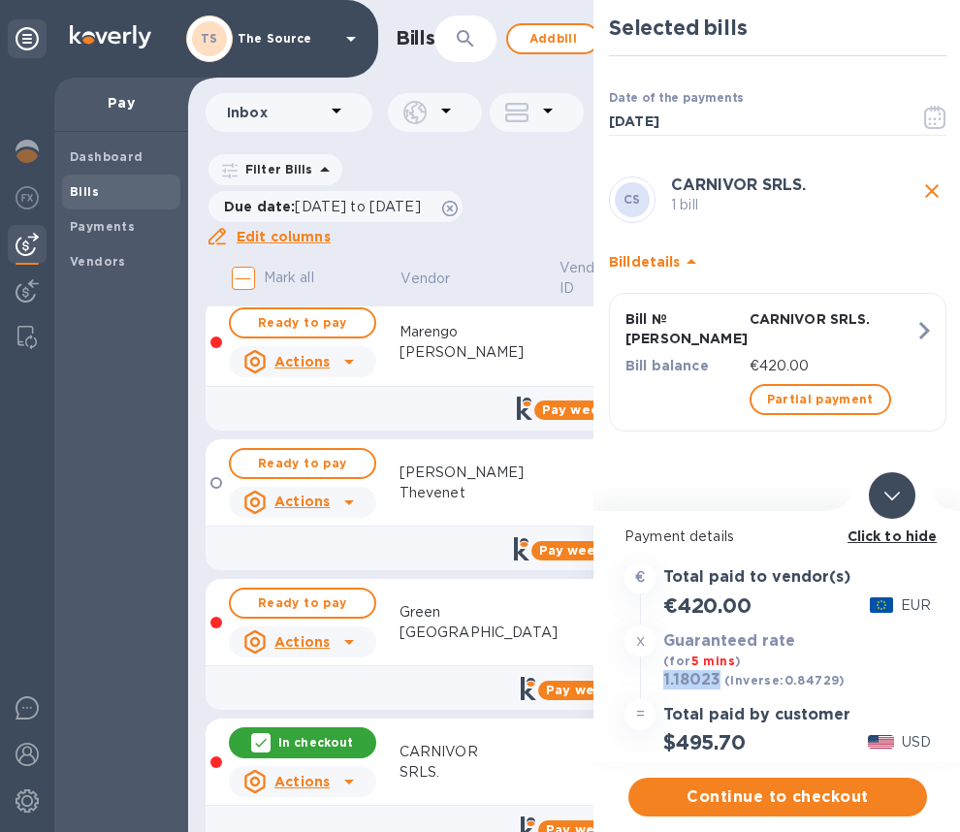
drag, startPoint x: 718, startPoint y: 681, endPoint x: 663, endPoint y: 683, distance: 55.3
click at [663, 683] on h3 "1.18023" at bounding box center [691, 680] width 57 height 19
copy h3 "1.18023"
click at [761, 799] on span "Continue to checkout" at bounding box center [778, 796] width 268 height 23
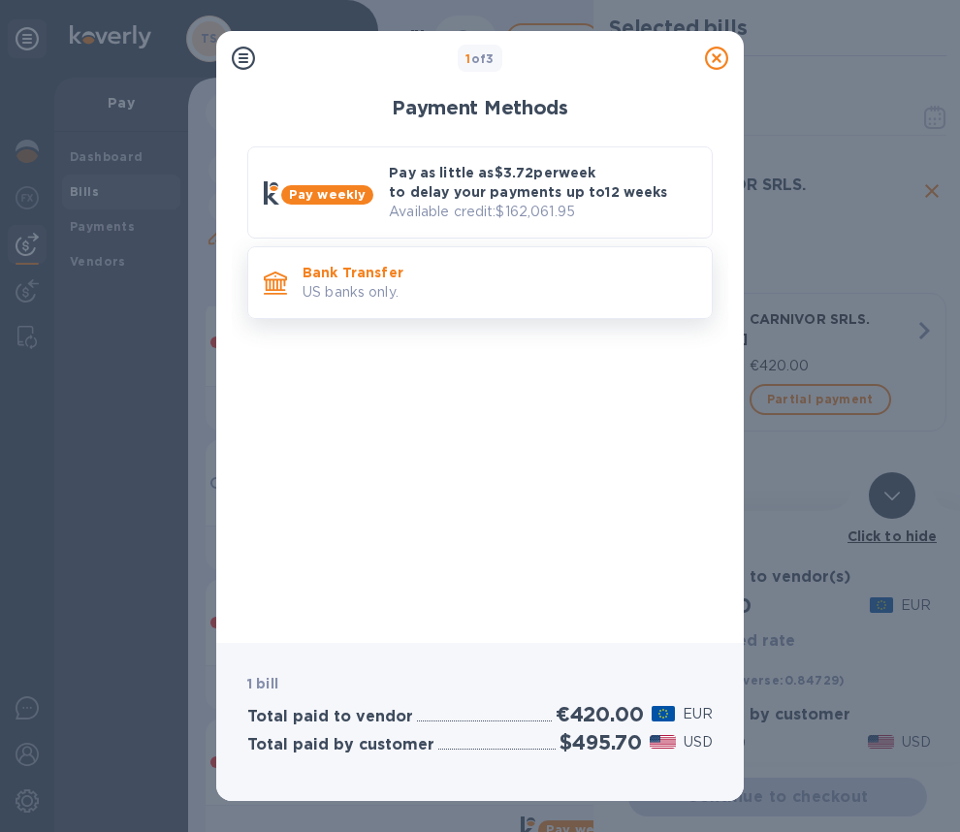
click at [633, 302] on div "Bank Transfer US banks only." at bounding box center [499, 282] width 409 height 55
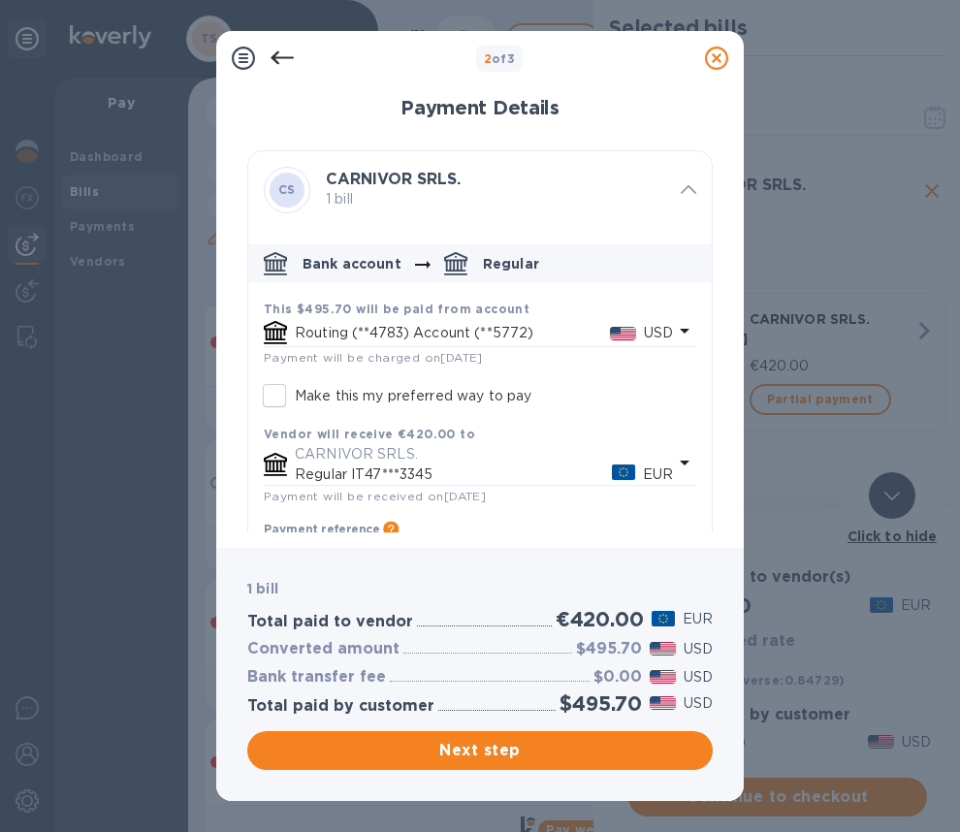
click at [673, 329] on icon "default-method" at bounding box center [684, 330] width 23 height 23
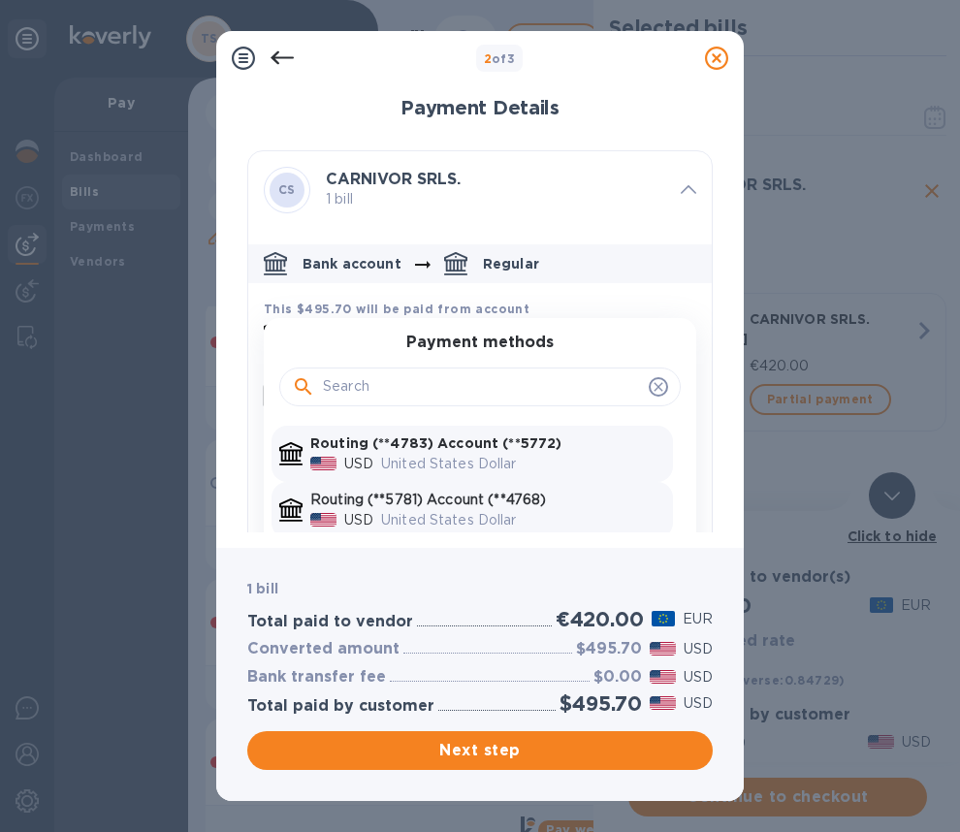
click at [505, 502] on p "Routing (**5781) Account (**4768)" at bounding box center [487, 500] width 355 height 20
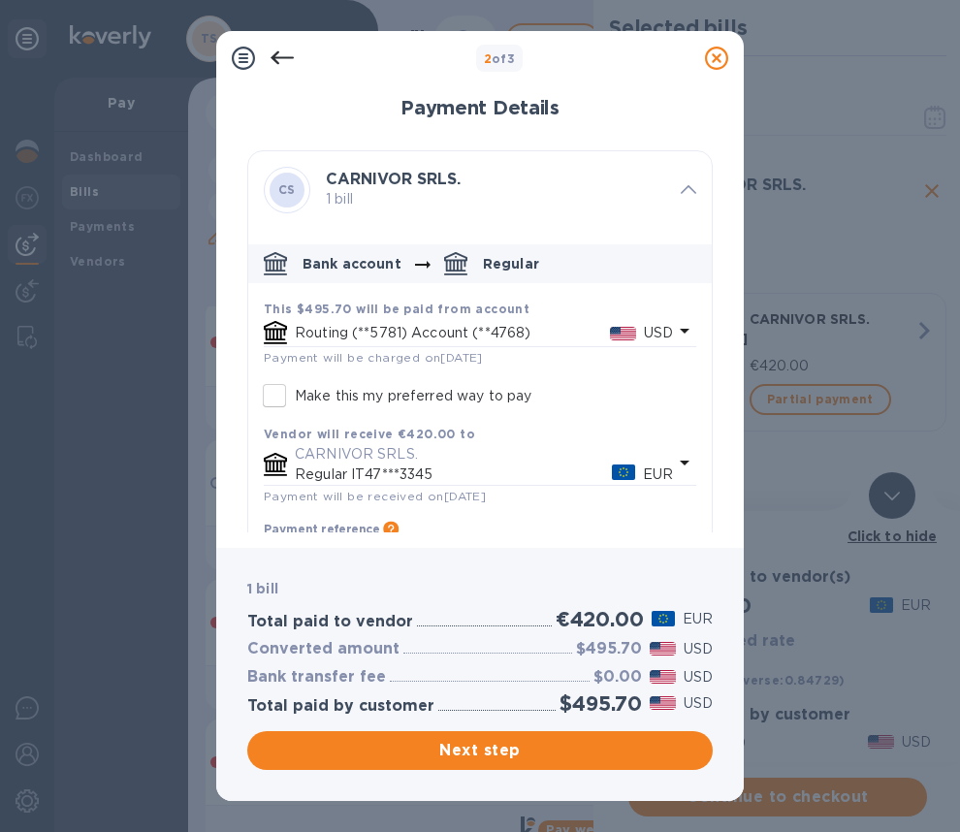
scroll to position [78, 0]
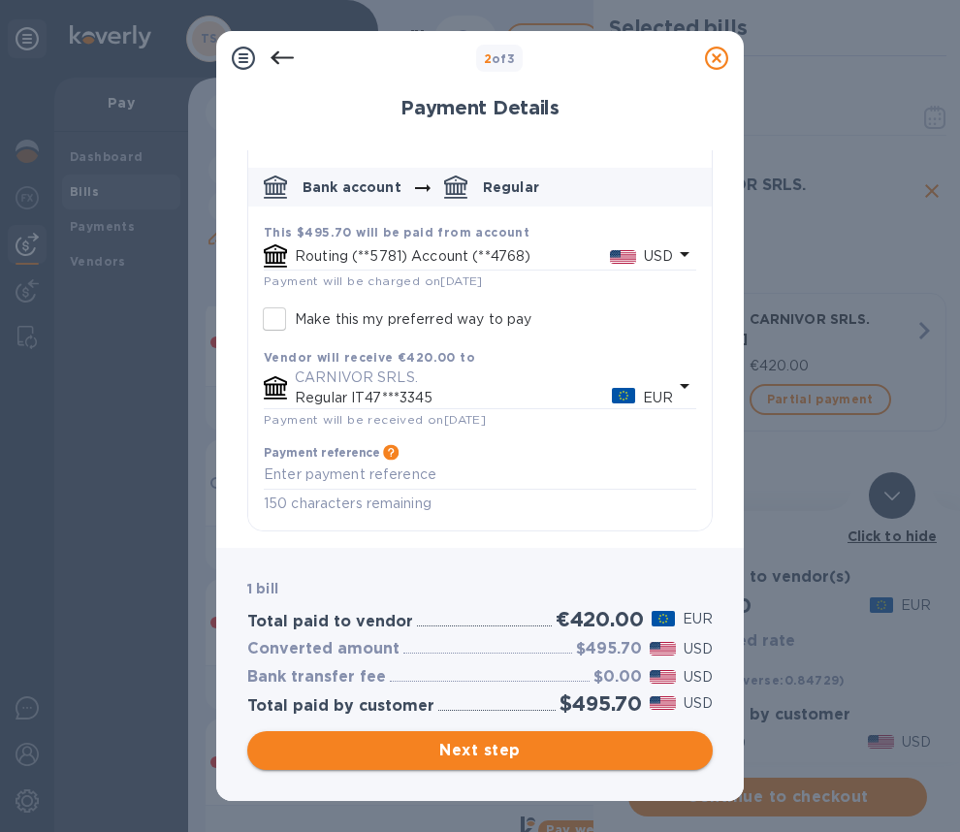
click at [536, 748] on span "Next step" at bounding box center [480, 750] width 434 height 23
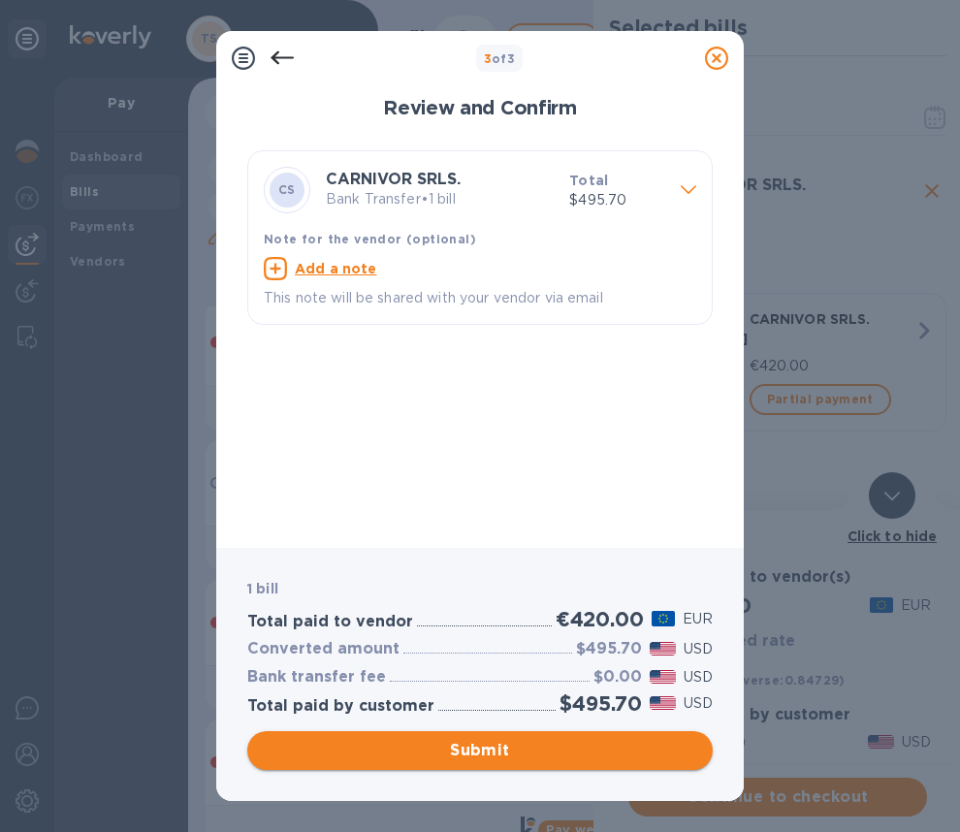
click at [527, 753] on span "Submit" at bounding box center [480, 750] width 434 height 23
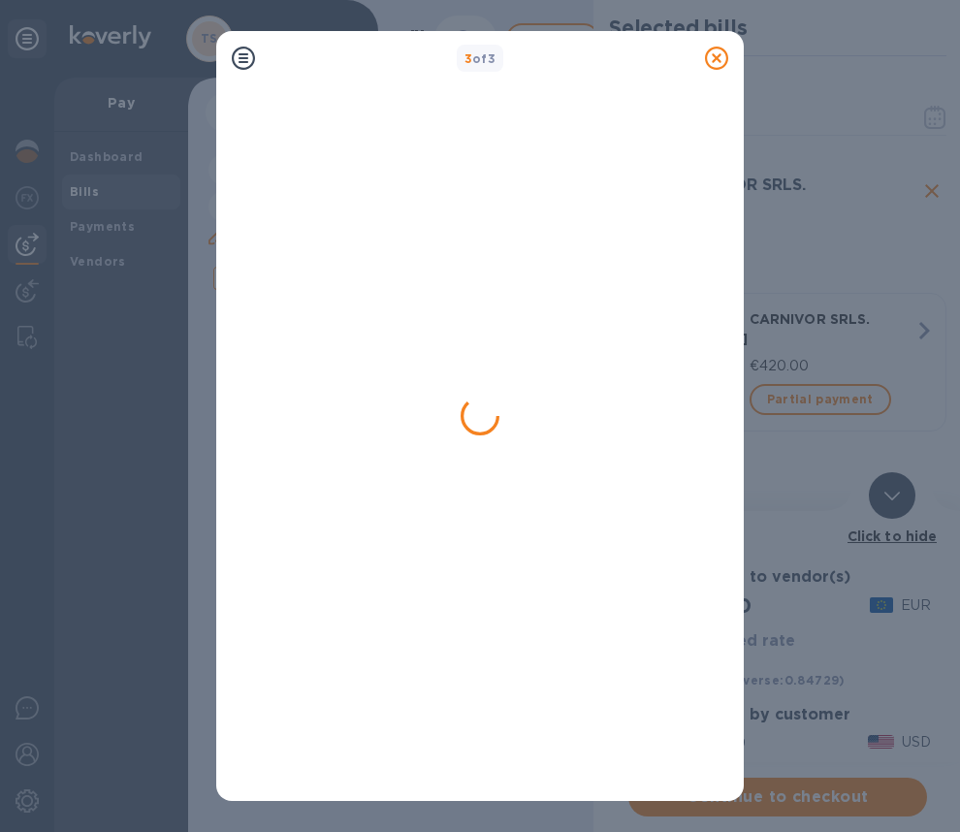
scroll to position [0, 0]
